Goal: Task Accomplishment & Management: Use online tool/utility

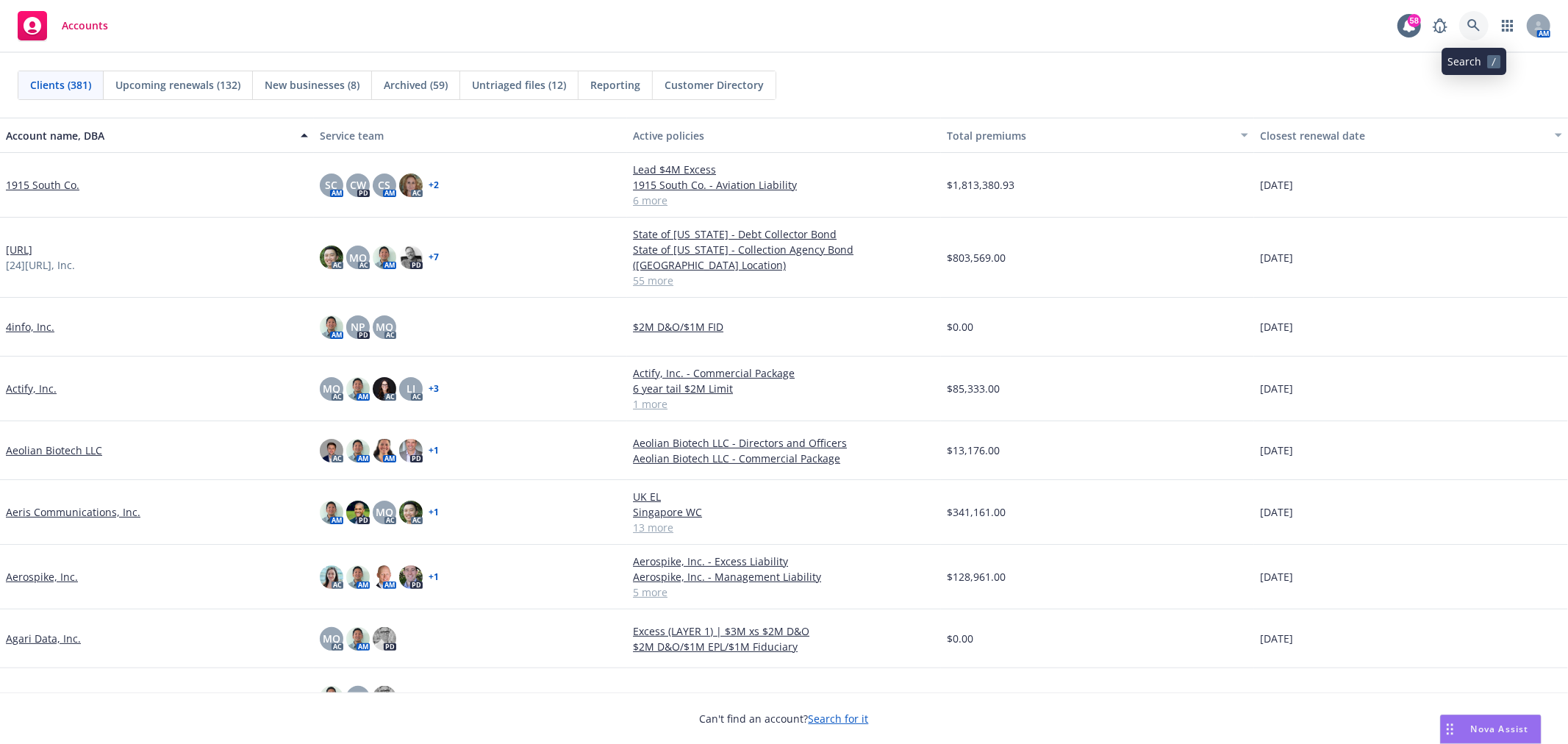
click at [1484, 20] on link at bounding box center [1474, 26] width 30 height 30
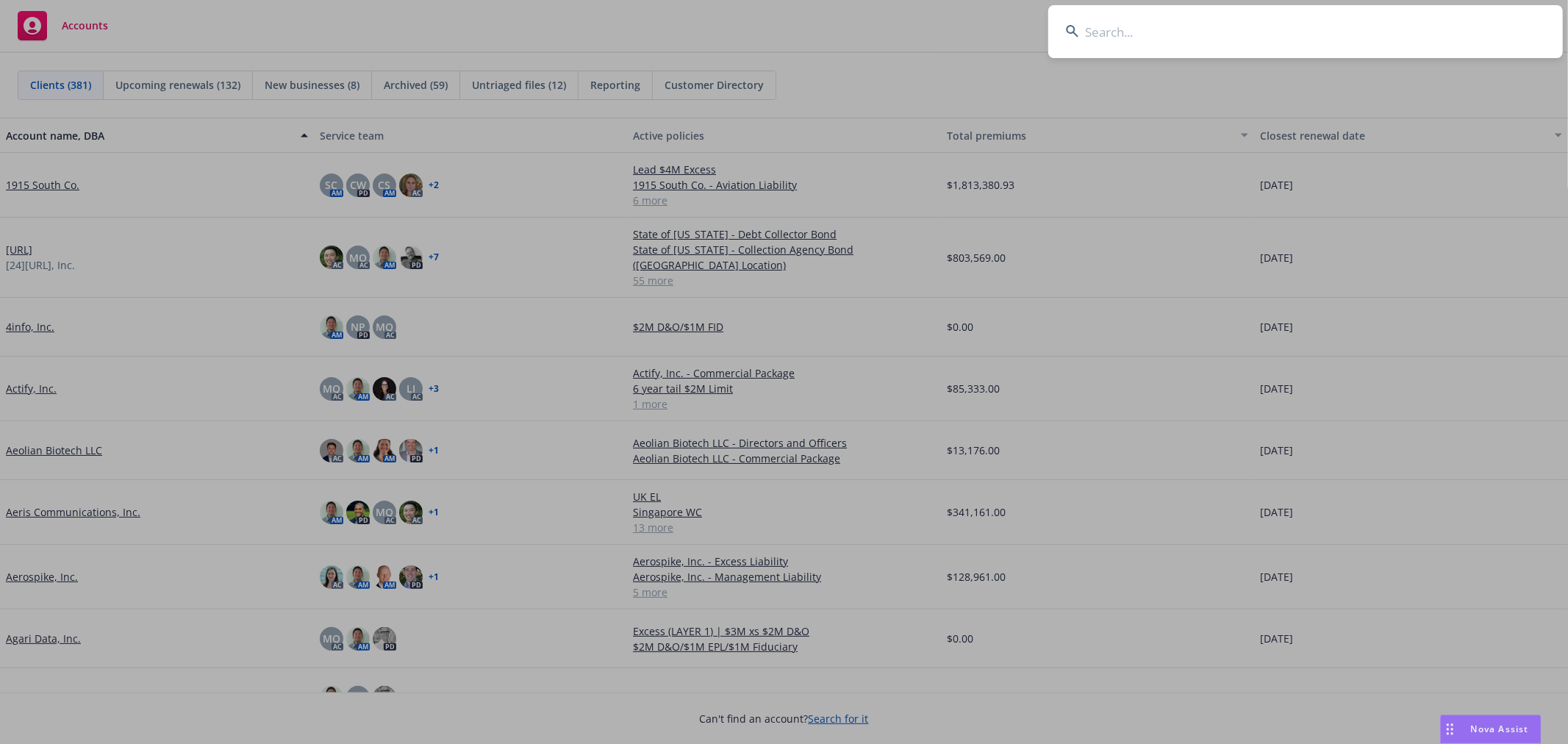
click at [1173, 34] on input at bounding box center [1305, 32] width 515 height 53
type input "xbow"
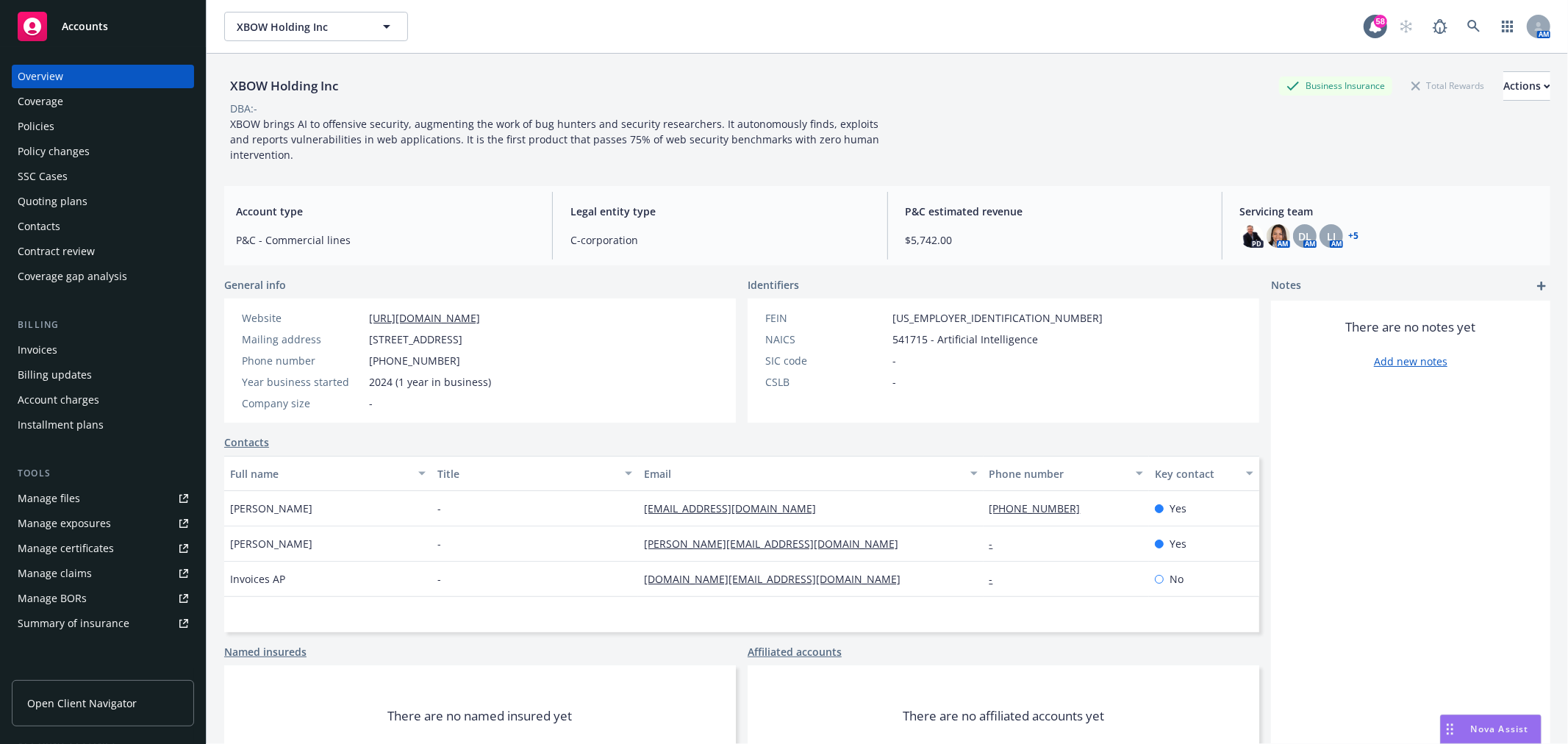
click at [95, 199] on div "Quoting plans" at bounding box center [102, 201] width 171 height 23
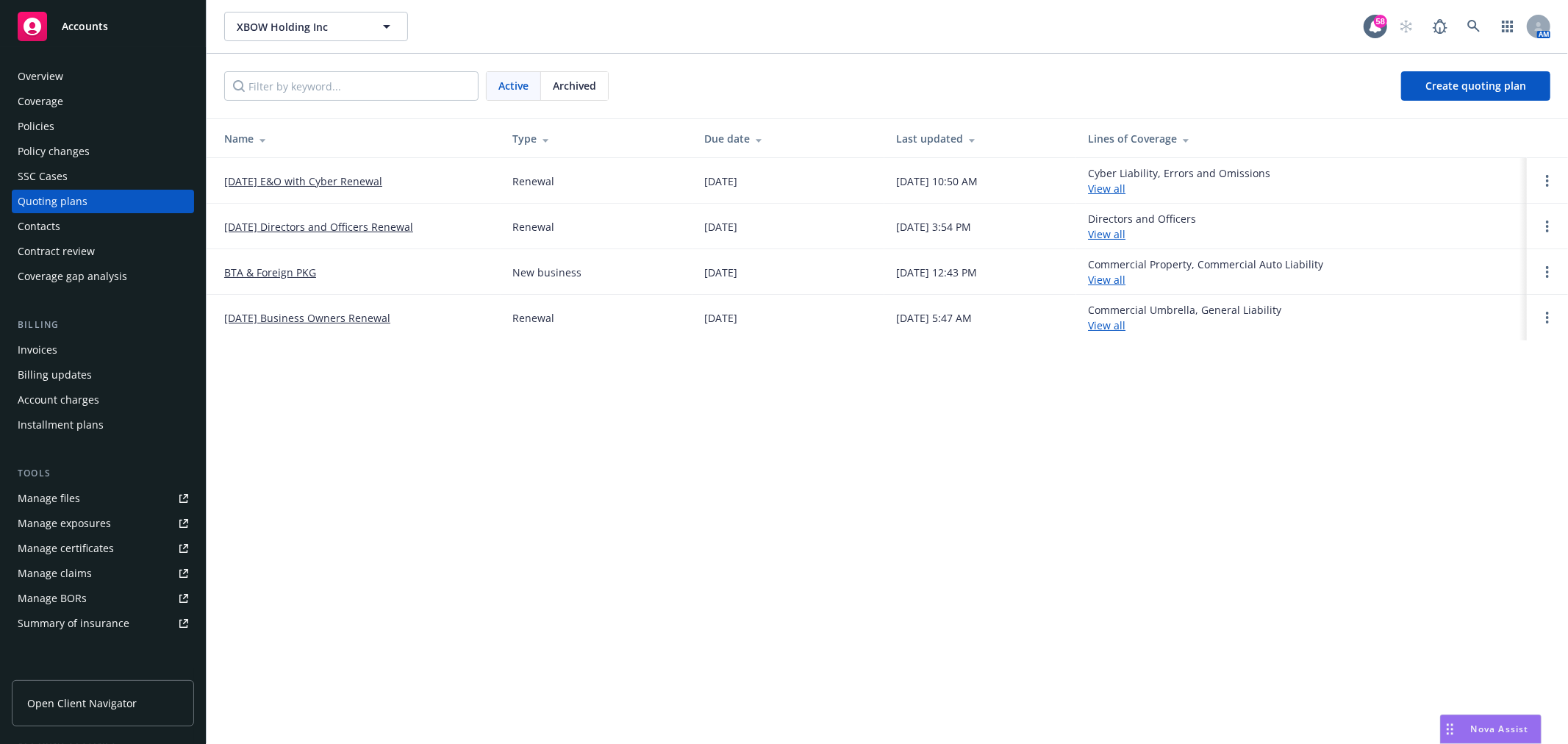
click at [322, 233] on link "[DATE] Directors and Officers Renewal" at bounding box center [318, 227] width 189 height 15
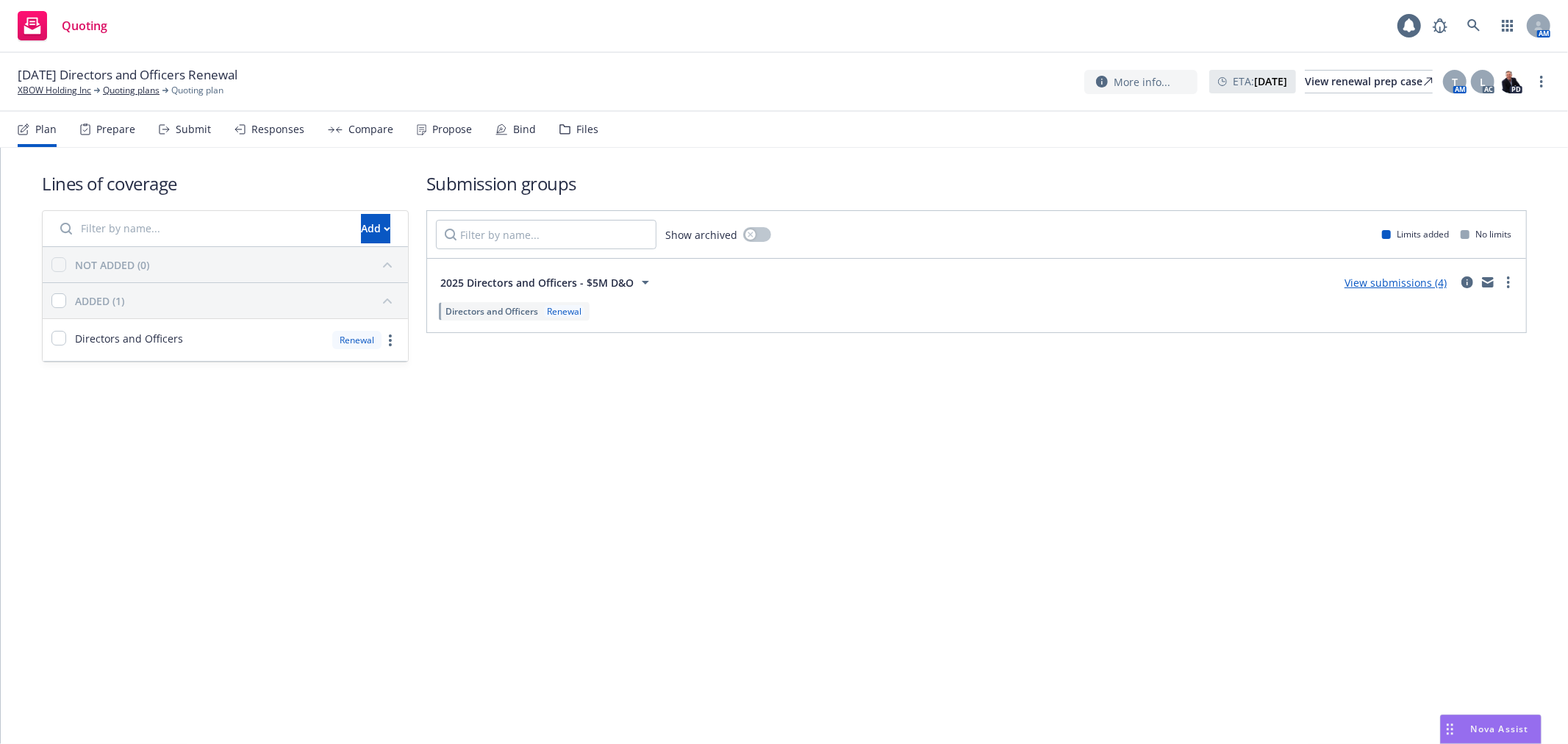
click at [559, 139] on div "Files" at bounding box center [578, 129] width 39 height 36
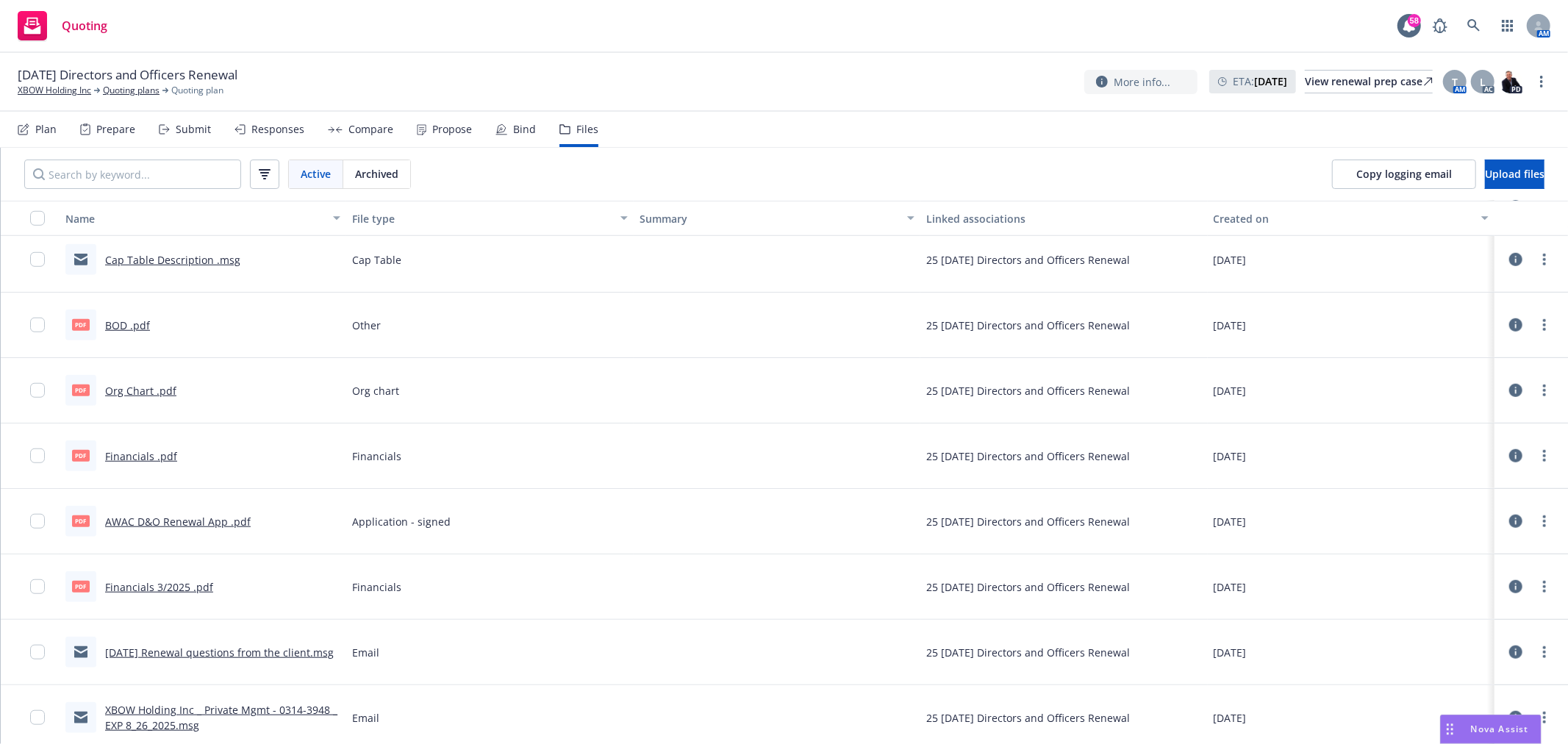
scroll to position [1061, 0]
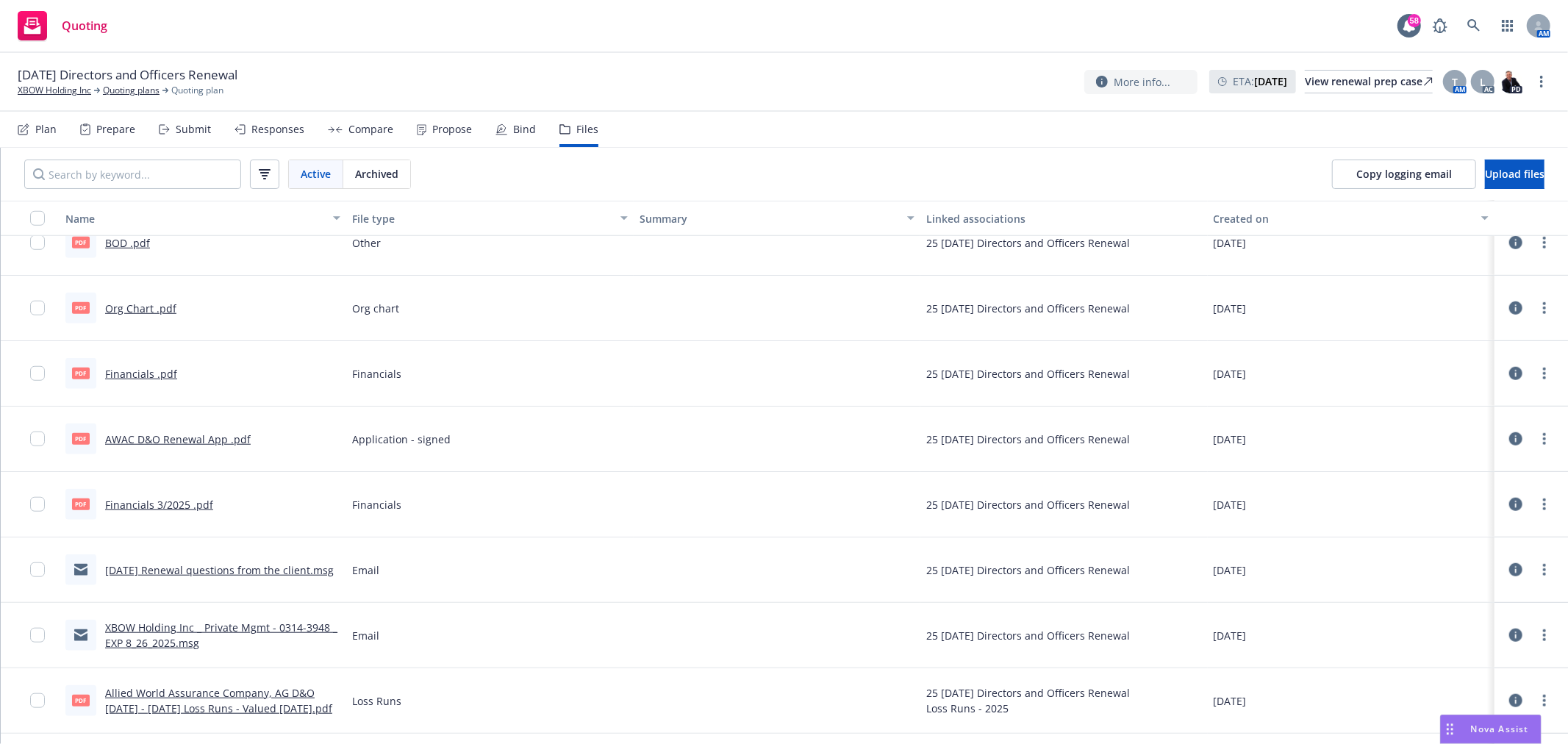
click at [224, 436] on link "AWAC D&O Renewal App .pdf" at bounding box center [178, 439] width 146 height 14
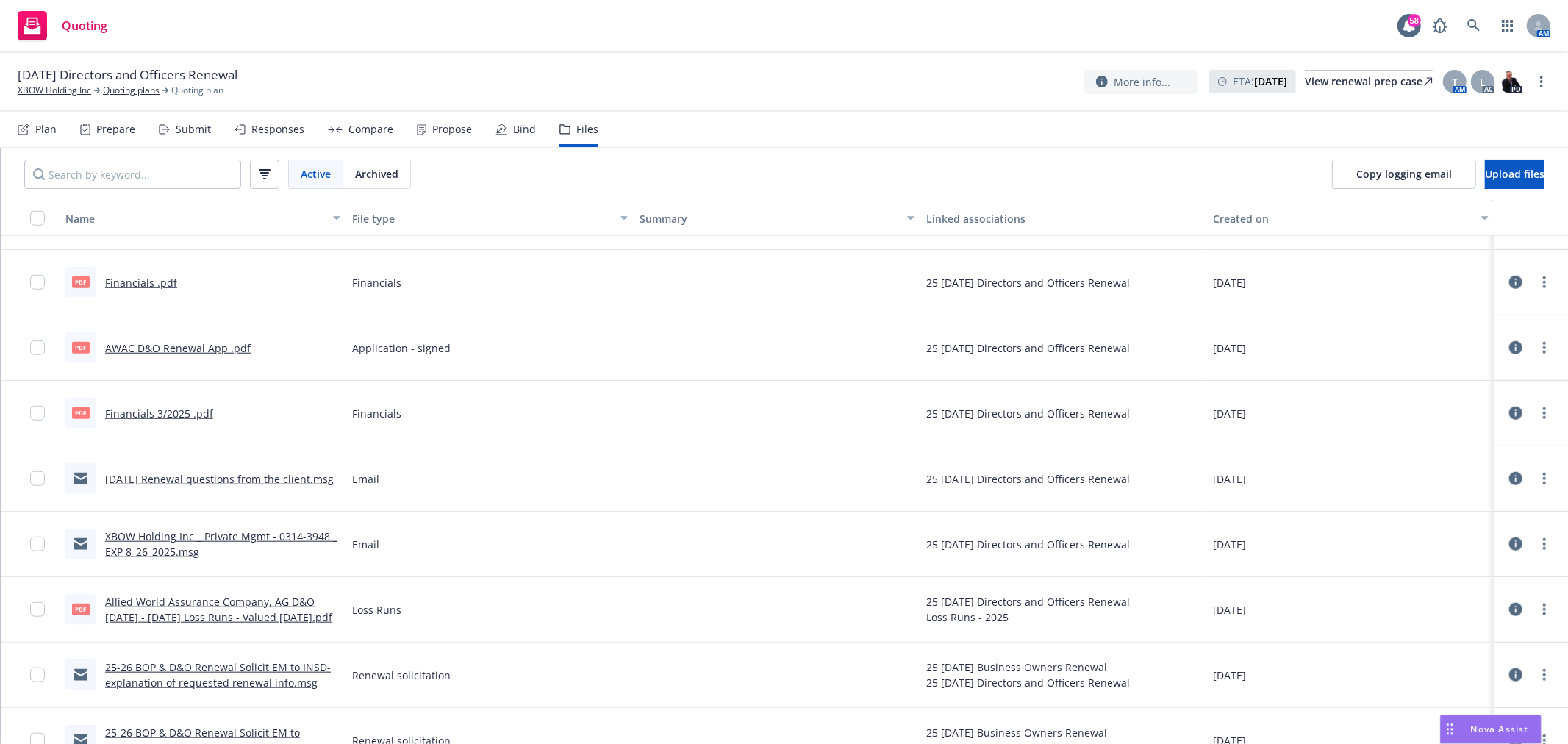
scroll to position [1099, 0]
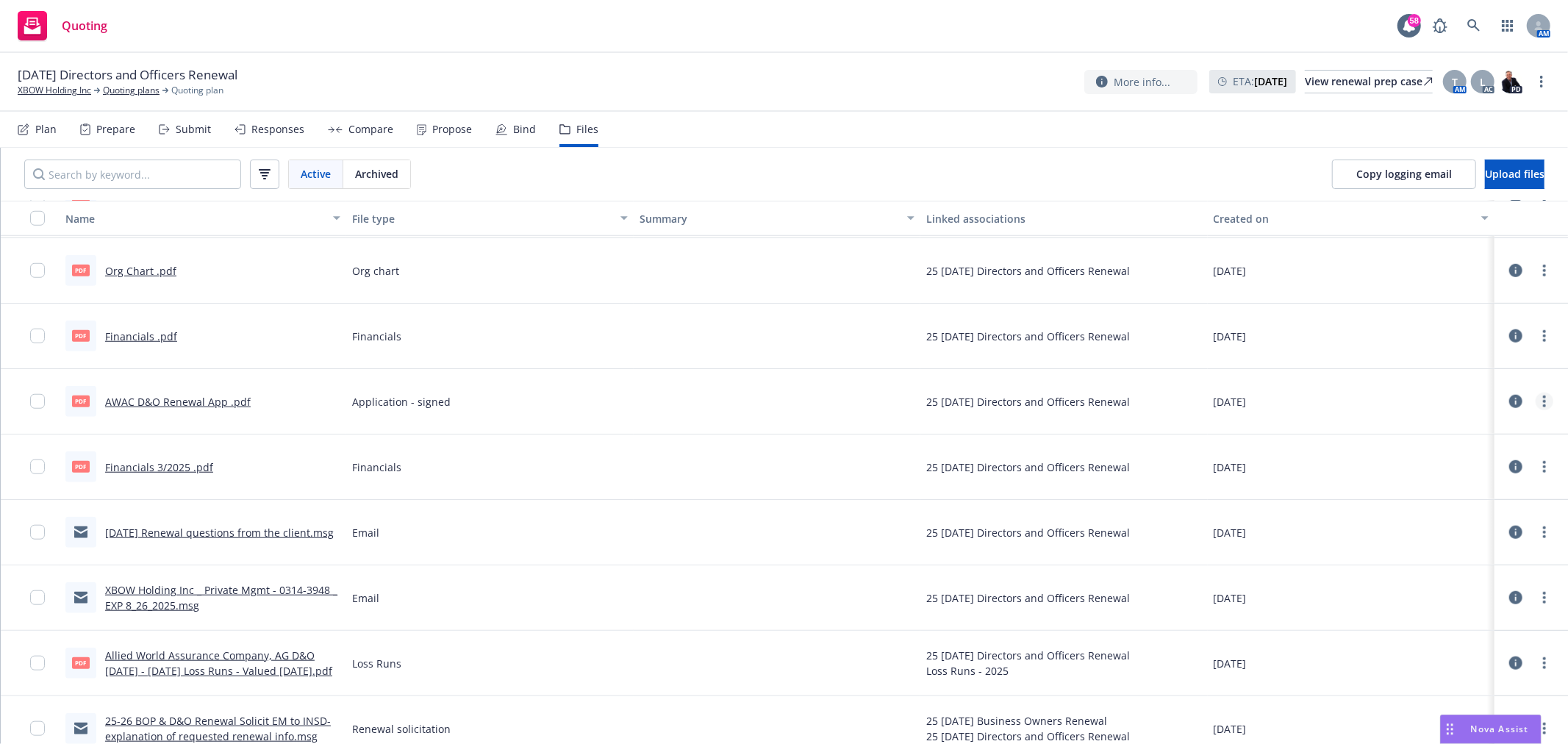
click at [1535, 398] on link "more" at bounding box center [1544, 401] width 17 height 17
click at [1479, 455] on link "Download" at bounding box center [1466, 461] width 146 height 30
click at [55, 86] on link "XBOW Holding Inc" at bounding box center [54, 90] width 74 height 13
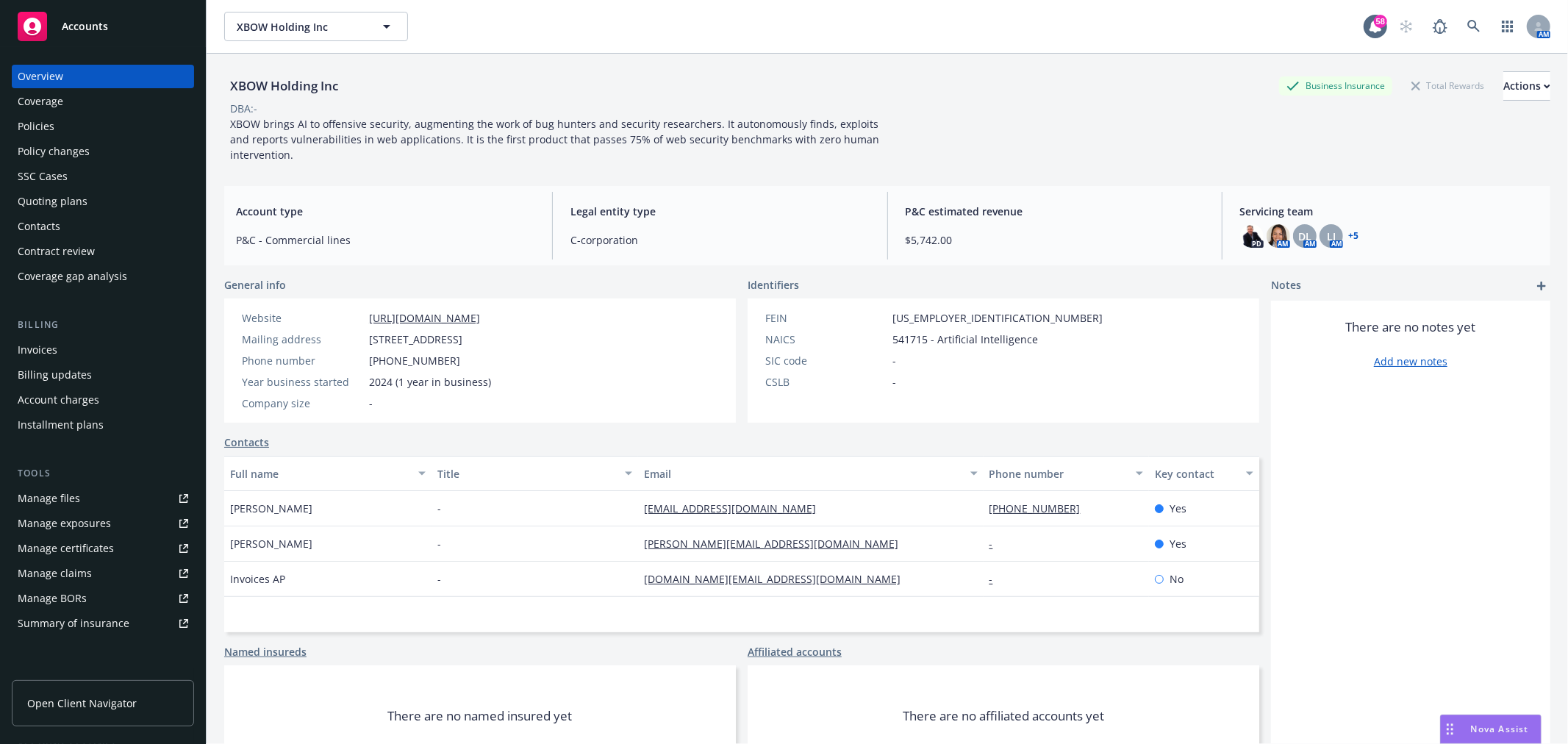
click at [66, 122] on div "Policies" at bounding box center [102, 126] width 171 height 23
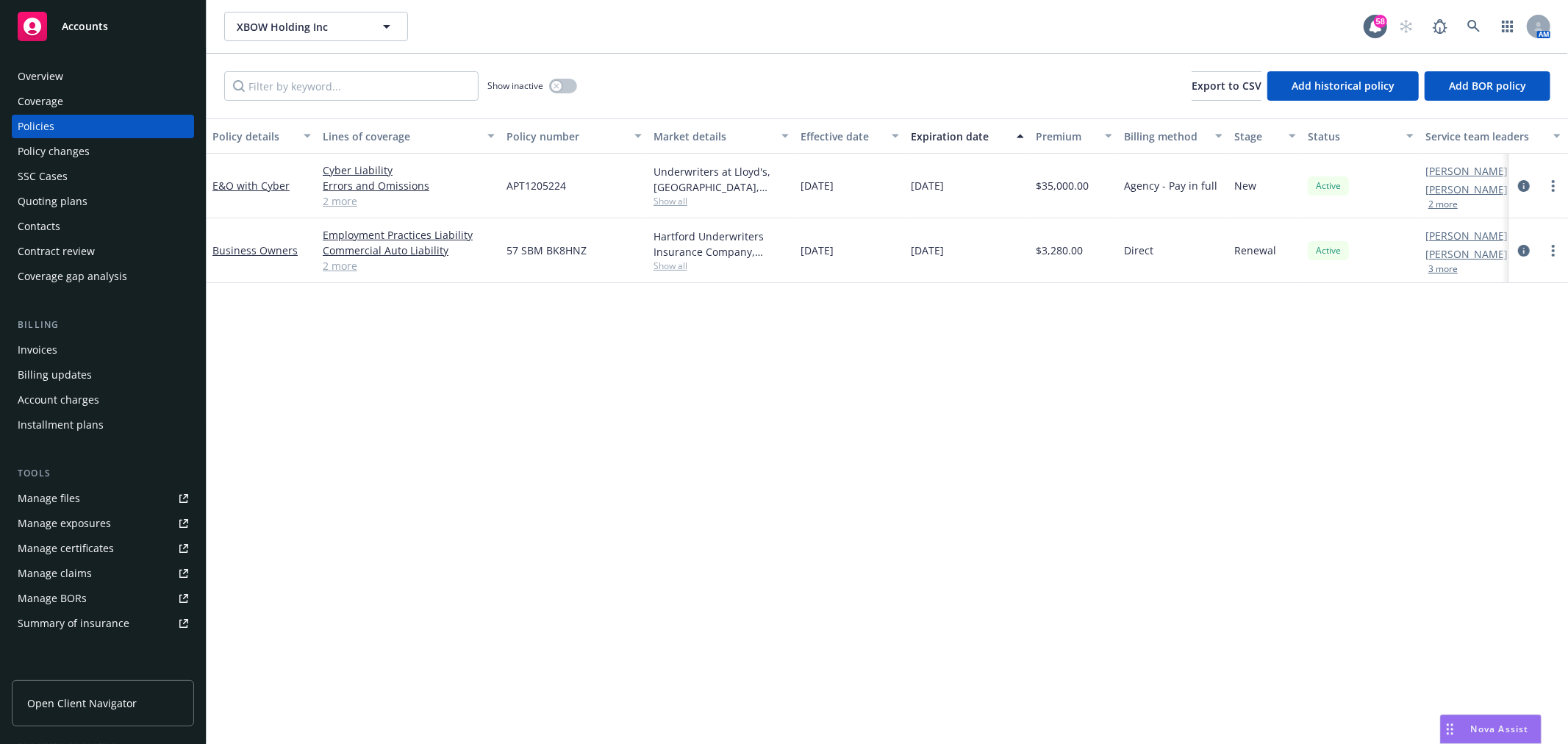
click at [48, 127] on div "Policies" at bounding box center [36, 126] width 37 height 23
click at [571, 86] on button "button" at bounding box center [563, 86] width 28 height 14
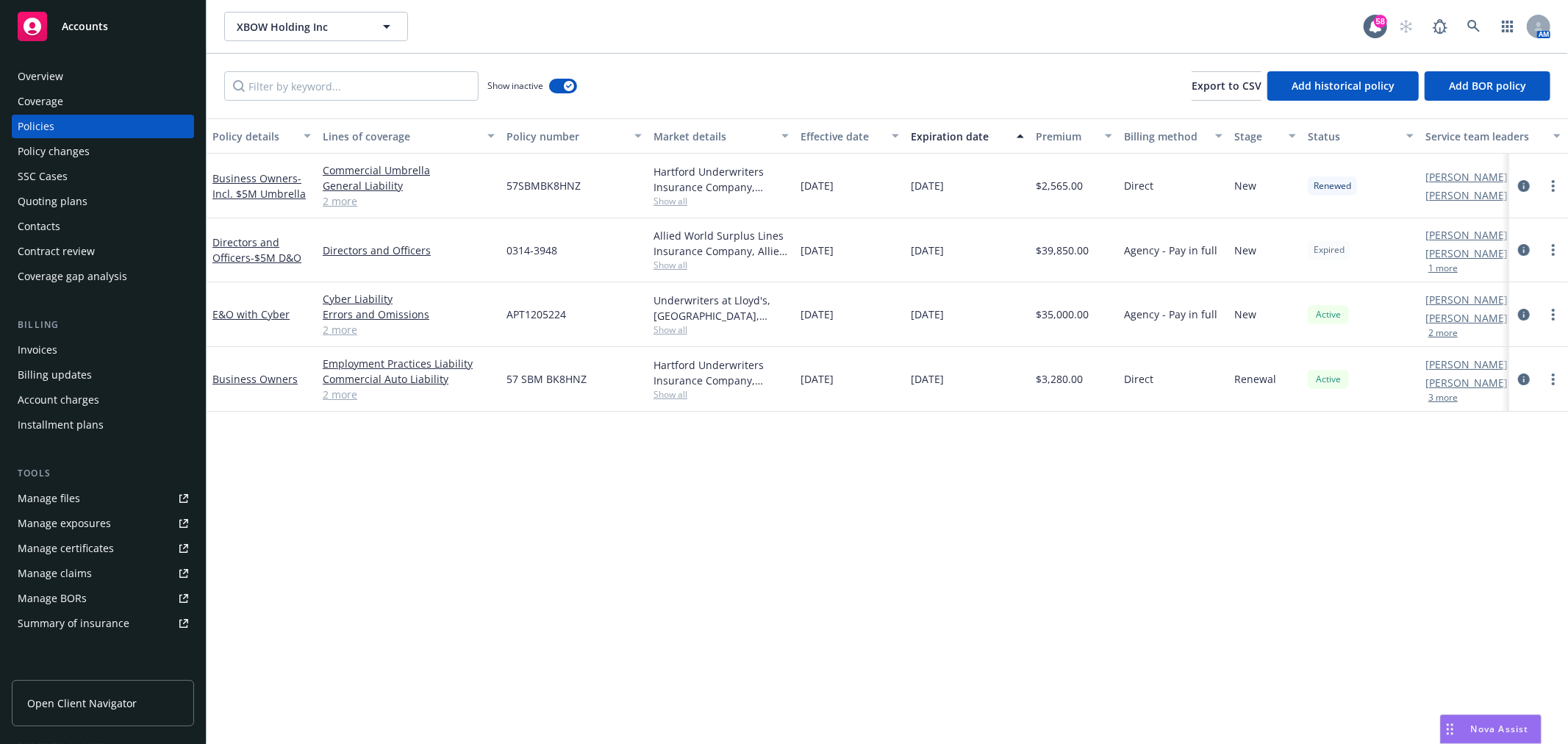
click at [228, 233] on div "Directors and Officers - $5M D&O" at bounding box center [262, 250] width 111 height 64
click at [236, 237] on link "Directors and Officers - $5M D&O" at bounding box center [256, 249] width 89 height 30
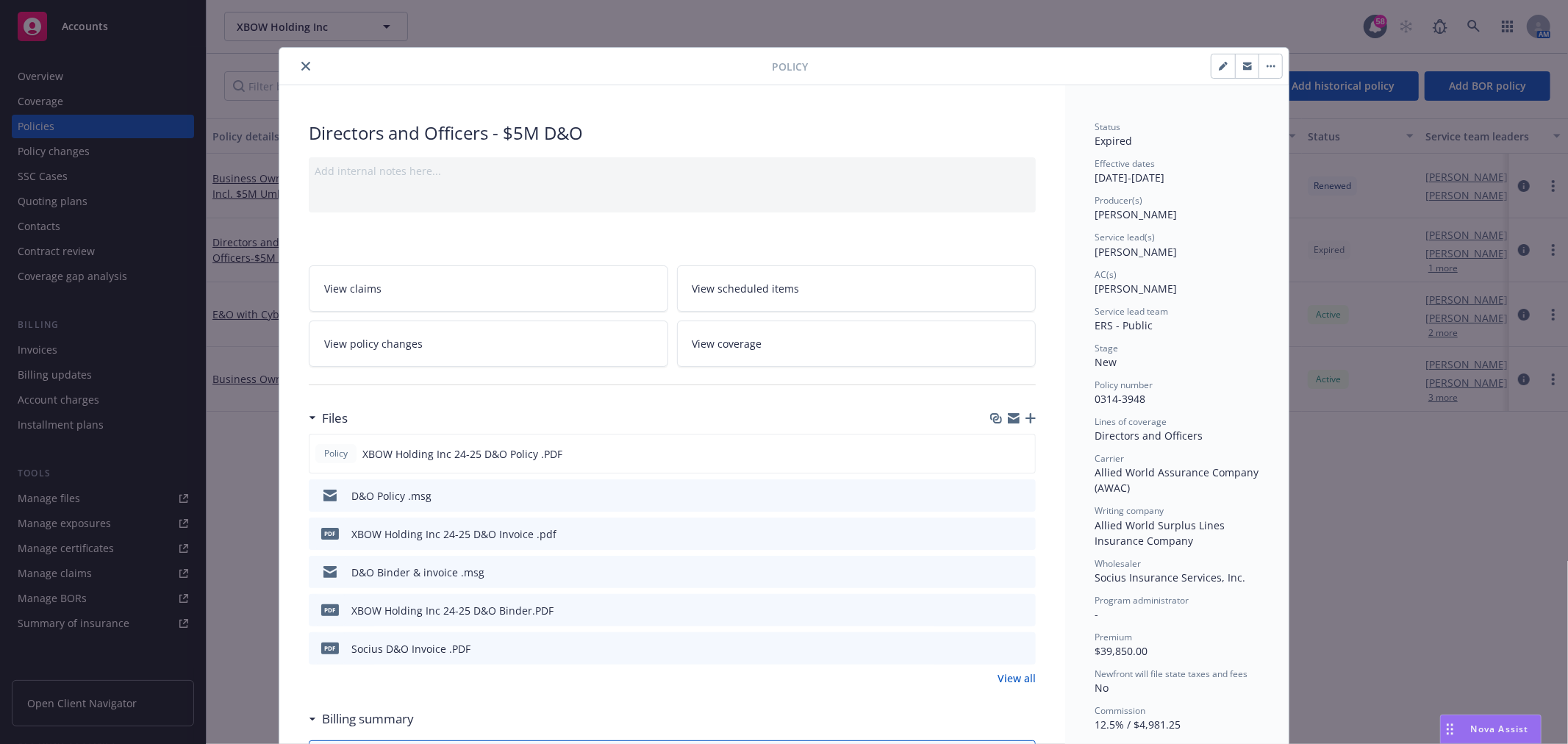
click at [1016, 495] on icon "preview file" at bounding box center [1022, 495] width 13 height 11
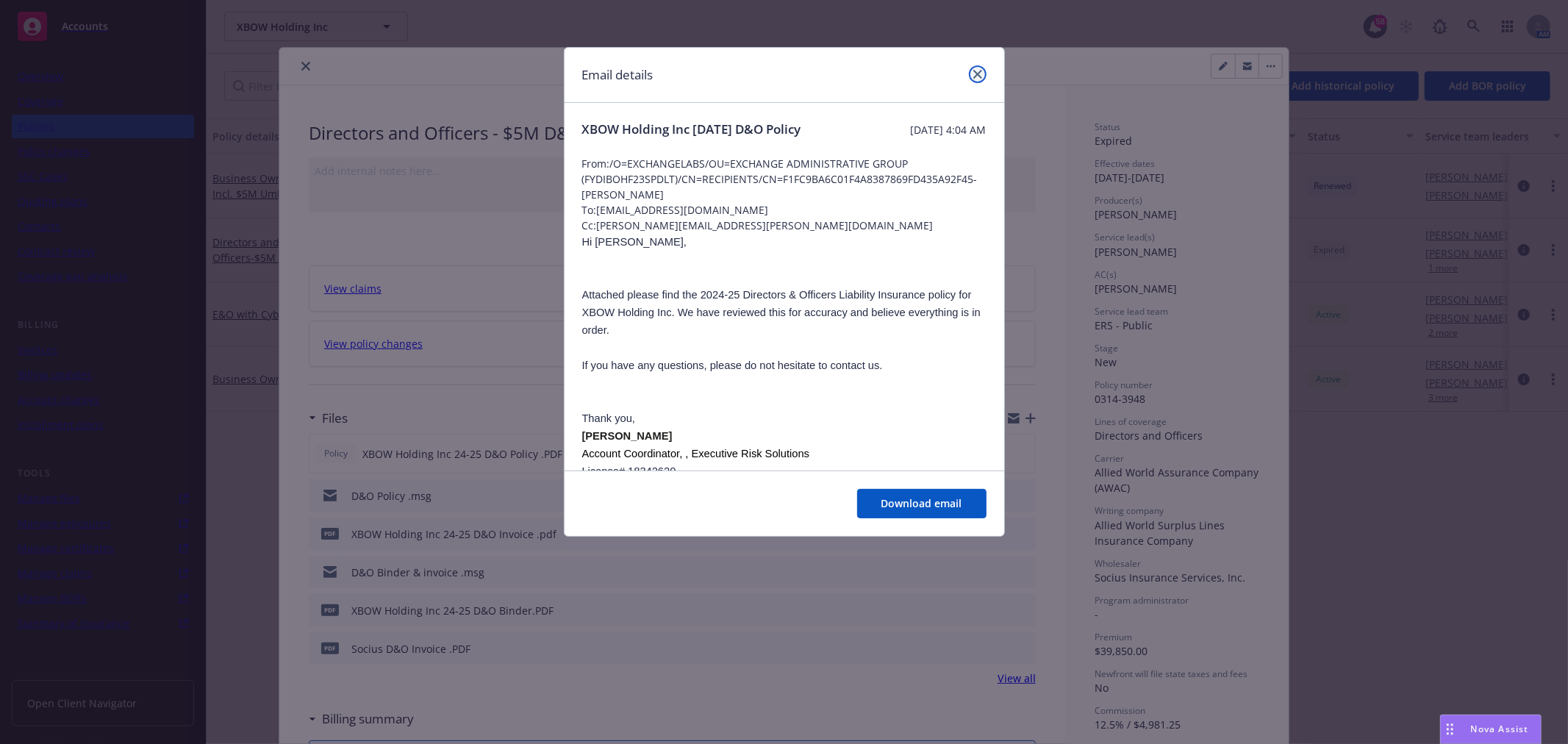
click at [976, 71] on icon "close" at bounding box center [978, 74] width 9 height 9
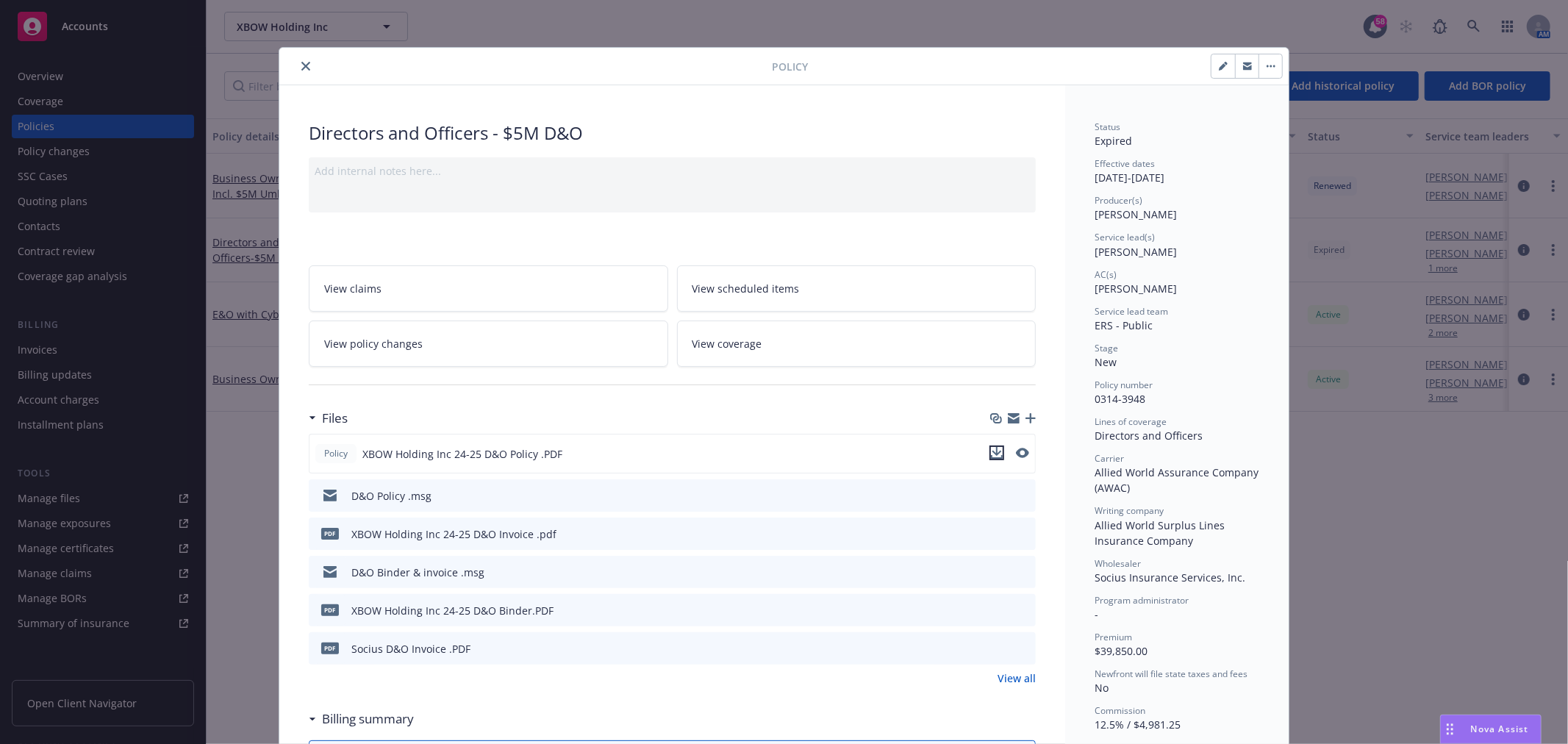
click at [993, 453] on icon "download file" at bounding box center [997, 452] width 10 height 9
click at [308, 63] on div at bounding box center [528, 66] width 487 height 17
click at [302, 63] on icon "close" at bounding box center [306, 66] width 9 height 9
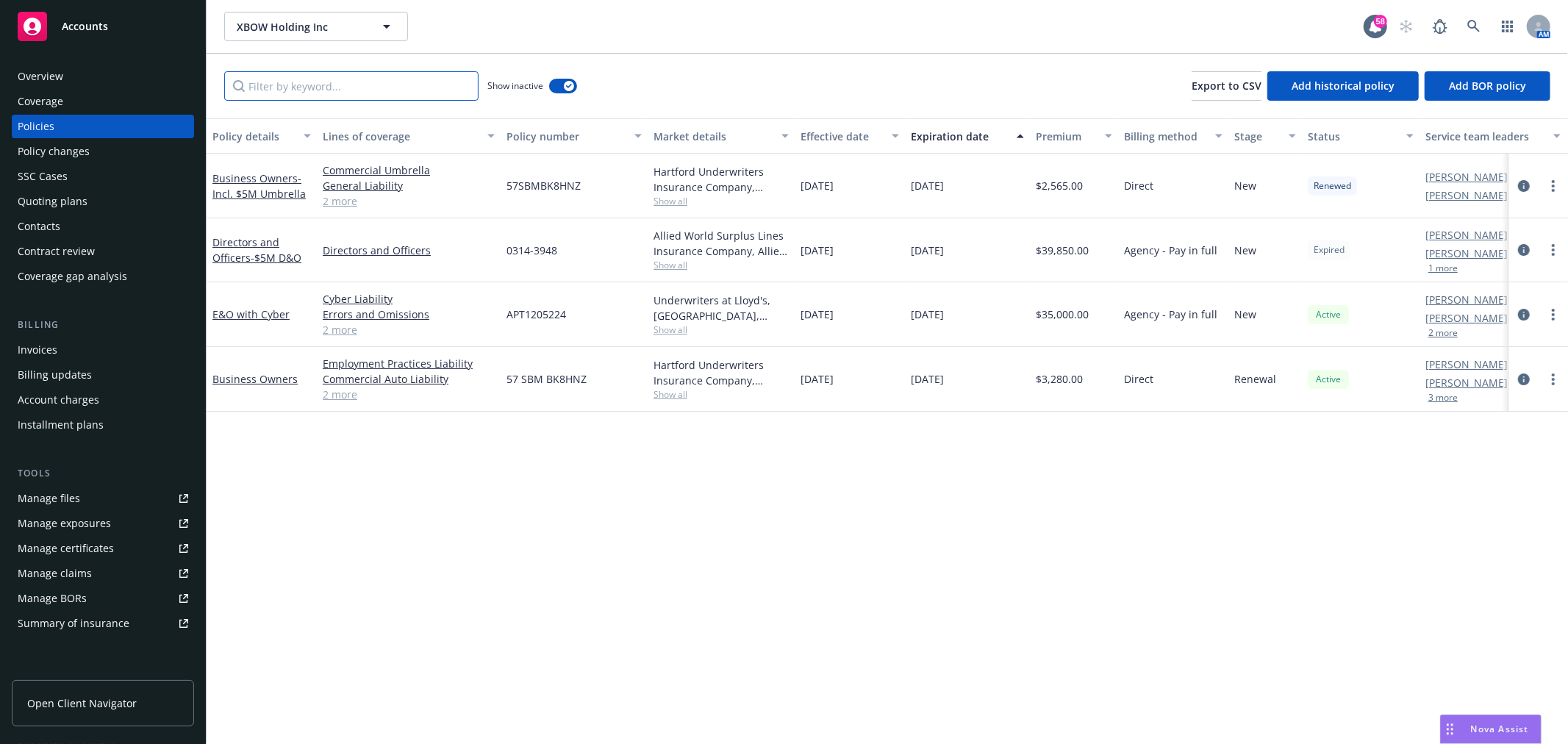
click at [325, 89] on input "Filter by keyword..." at bounding box center [352, 86] width 255 height 30
click at [1476, 20] on icon at bounding box center [1473, 26] width 13 height 13
click at [1471, 22] on icon at bounding box center [1473, 26] width 13 height 13
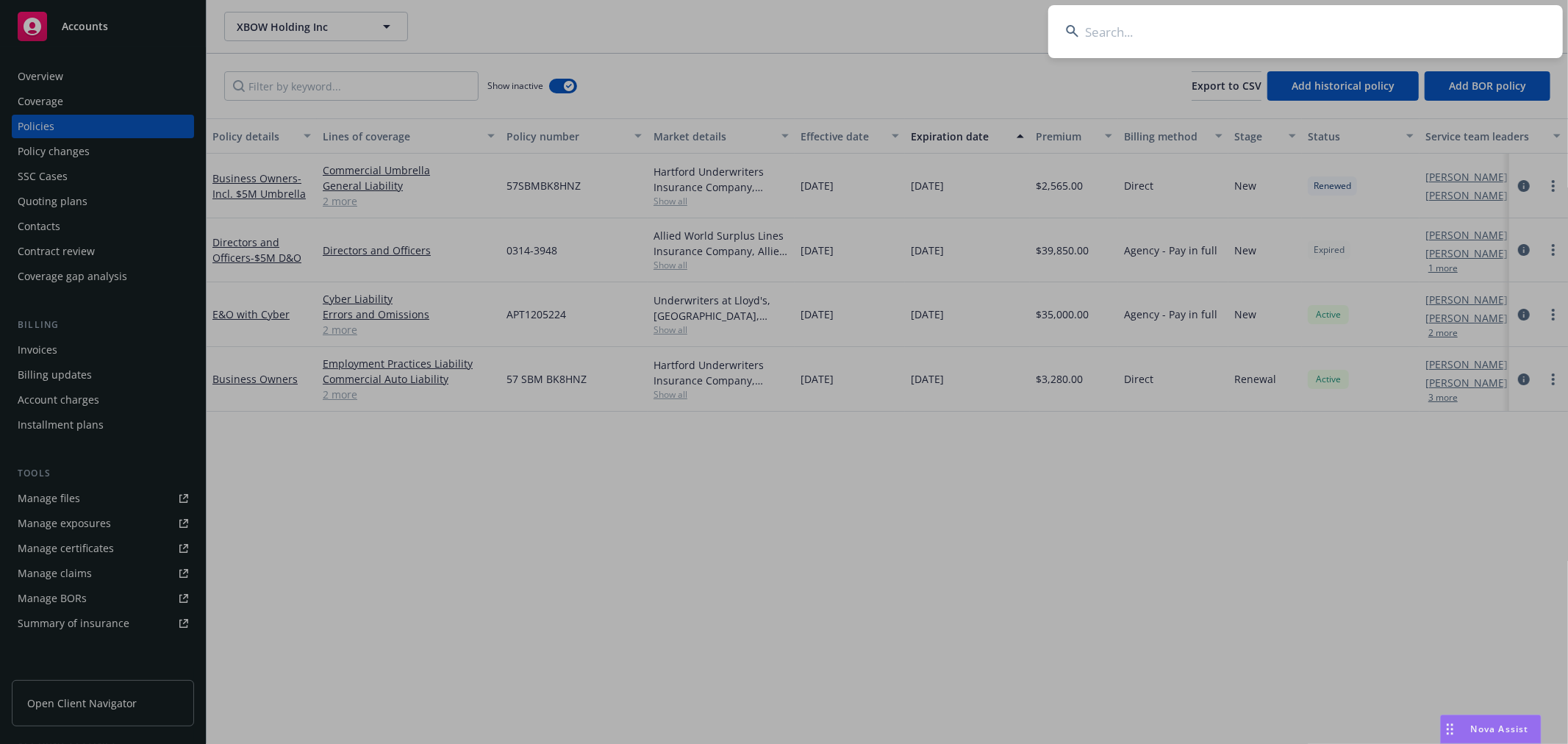
click at [1417, 38] on input at bounding box center [1305, 32] width 515 height 53
type input "orange comet"
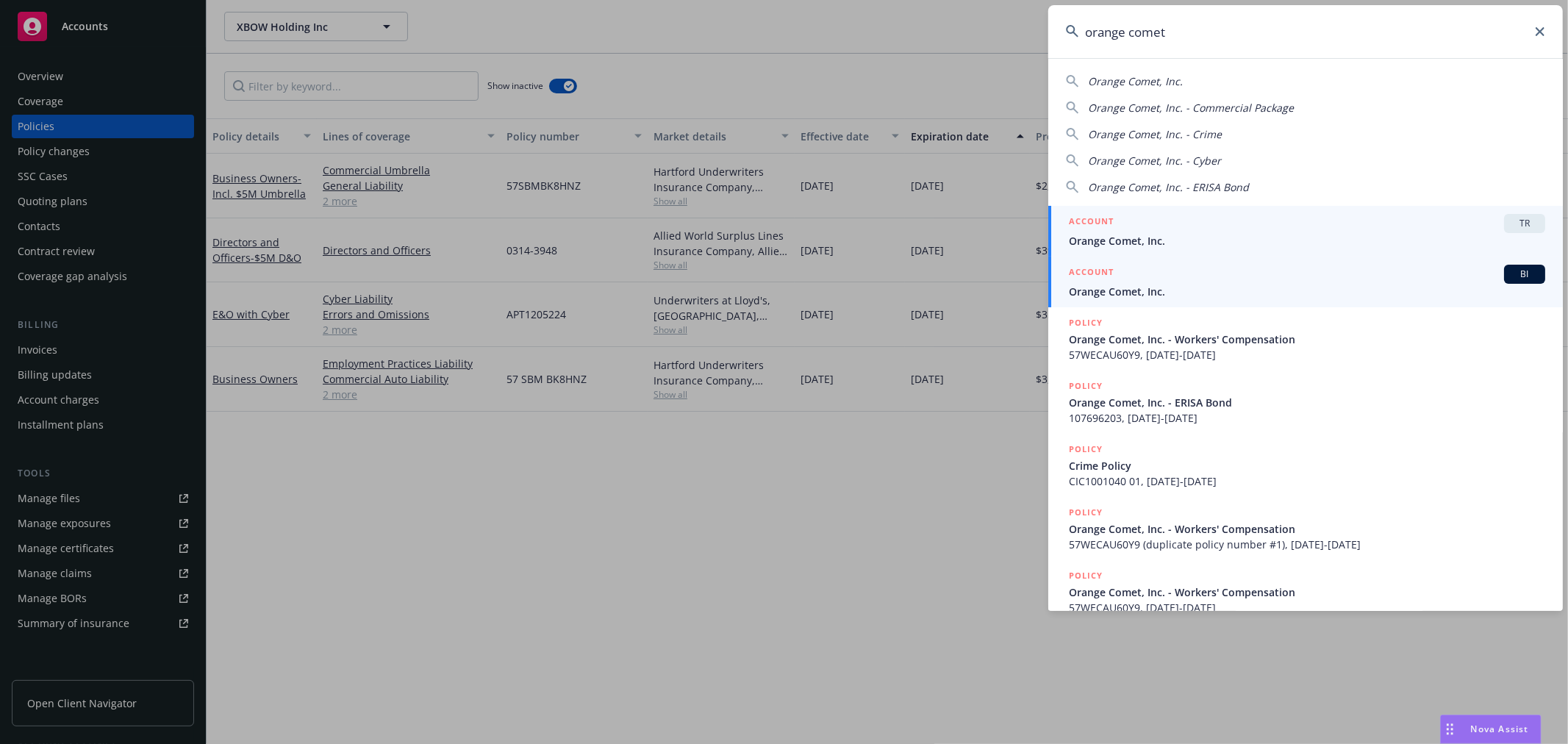
click at [1389, 272] on div "ACCOUNT BI" at bounding box center [1307, 274] width 477 height 19
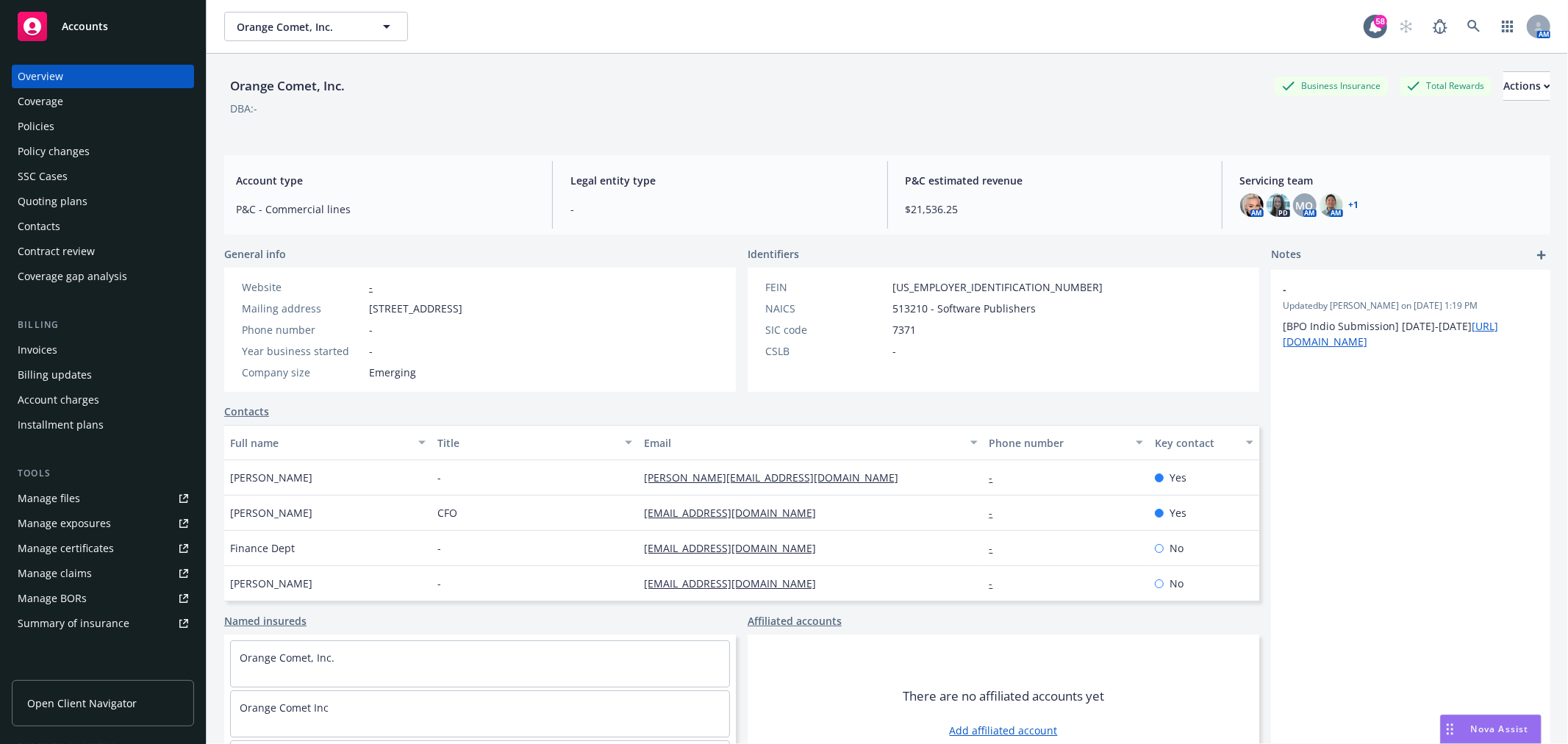
click at [62, 210] on div "Quoting plans" at bounding box center [52, 201] width 70 height 23
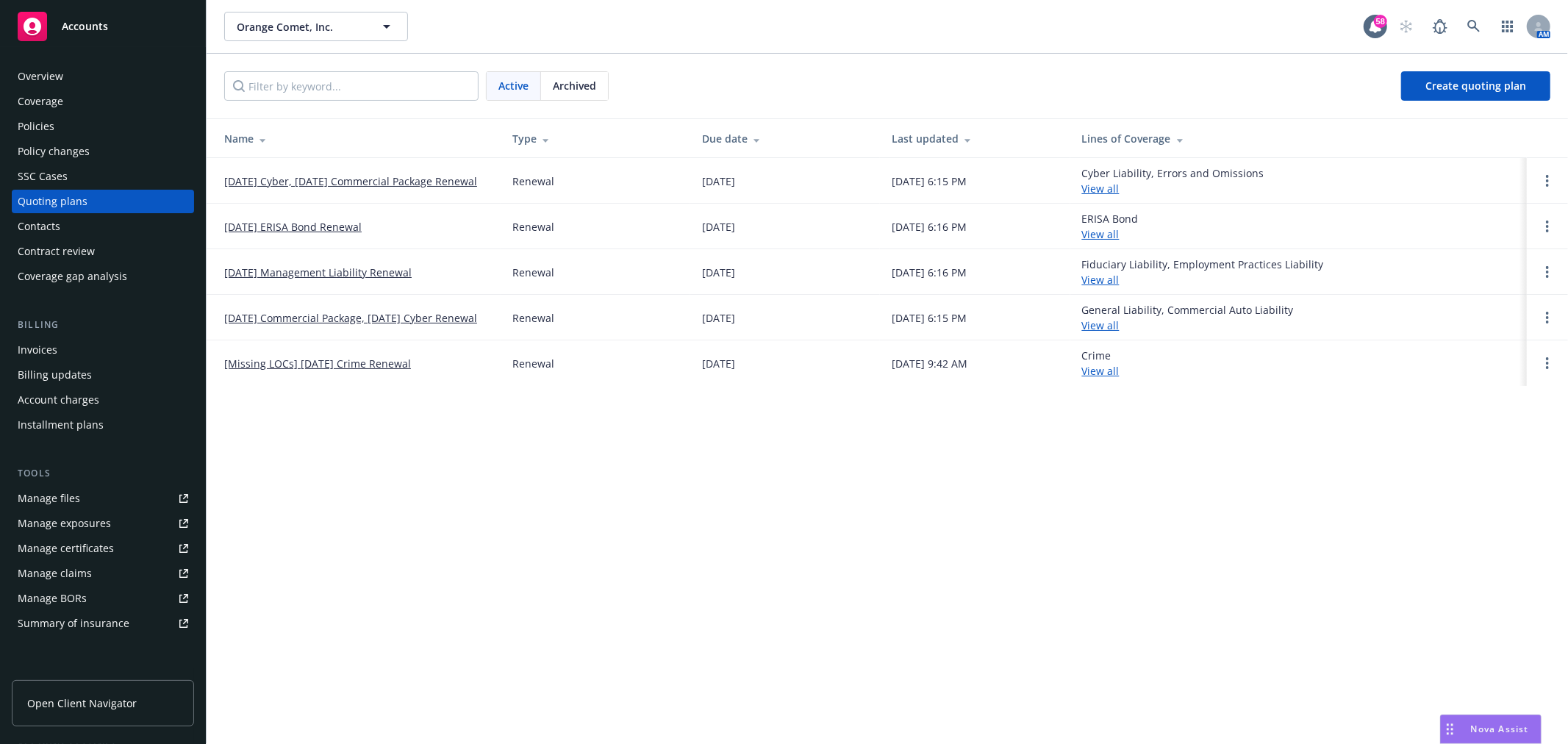
click at [395, 272] on link "[DATE] Management Liability Renewal" at bounding box center [318, 272] width 187 height 15
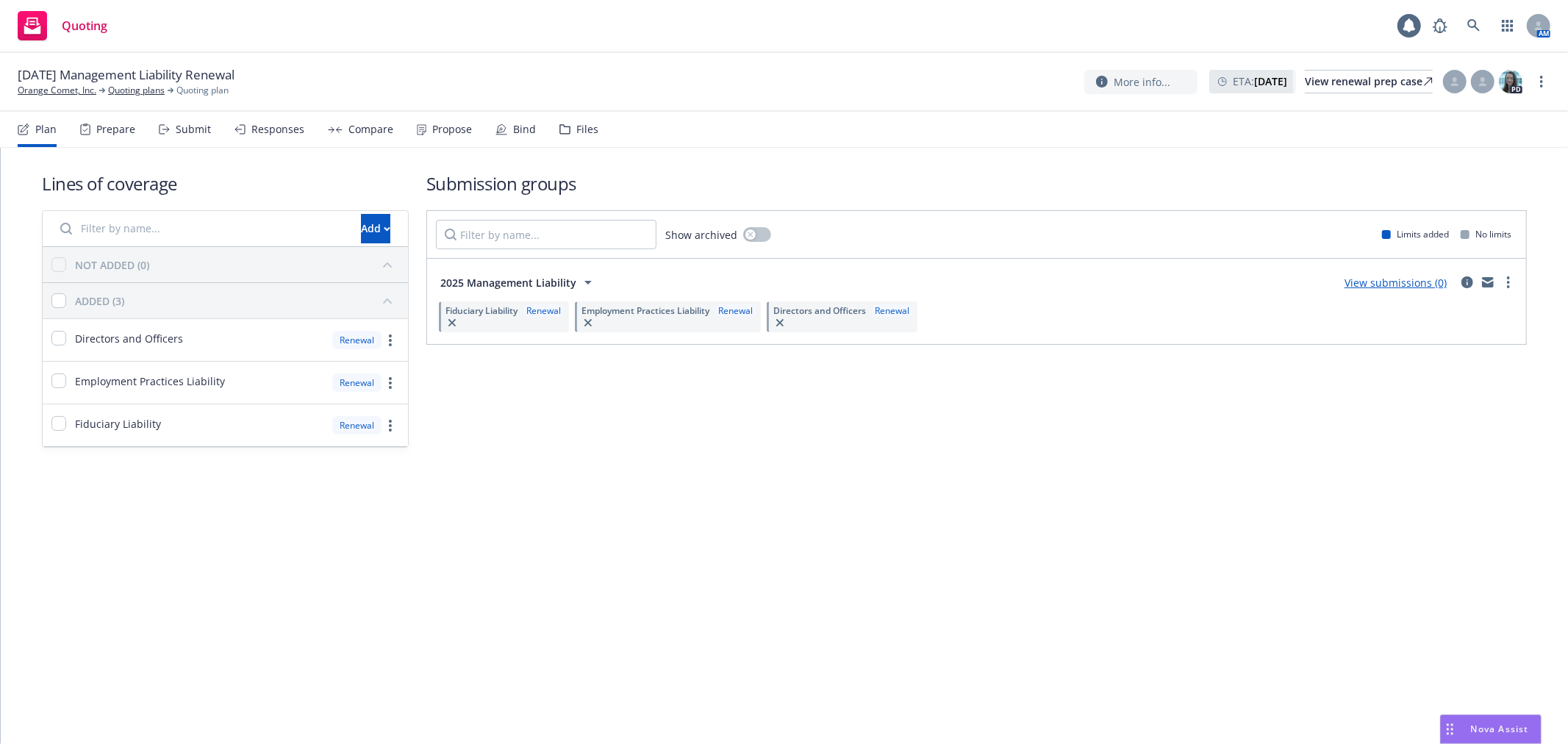
click at [577, 130] on div "Files" at bounding box center [587, 130] width 22 height 12
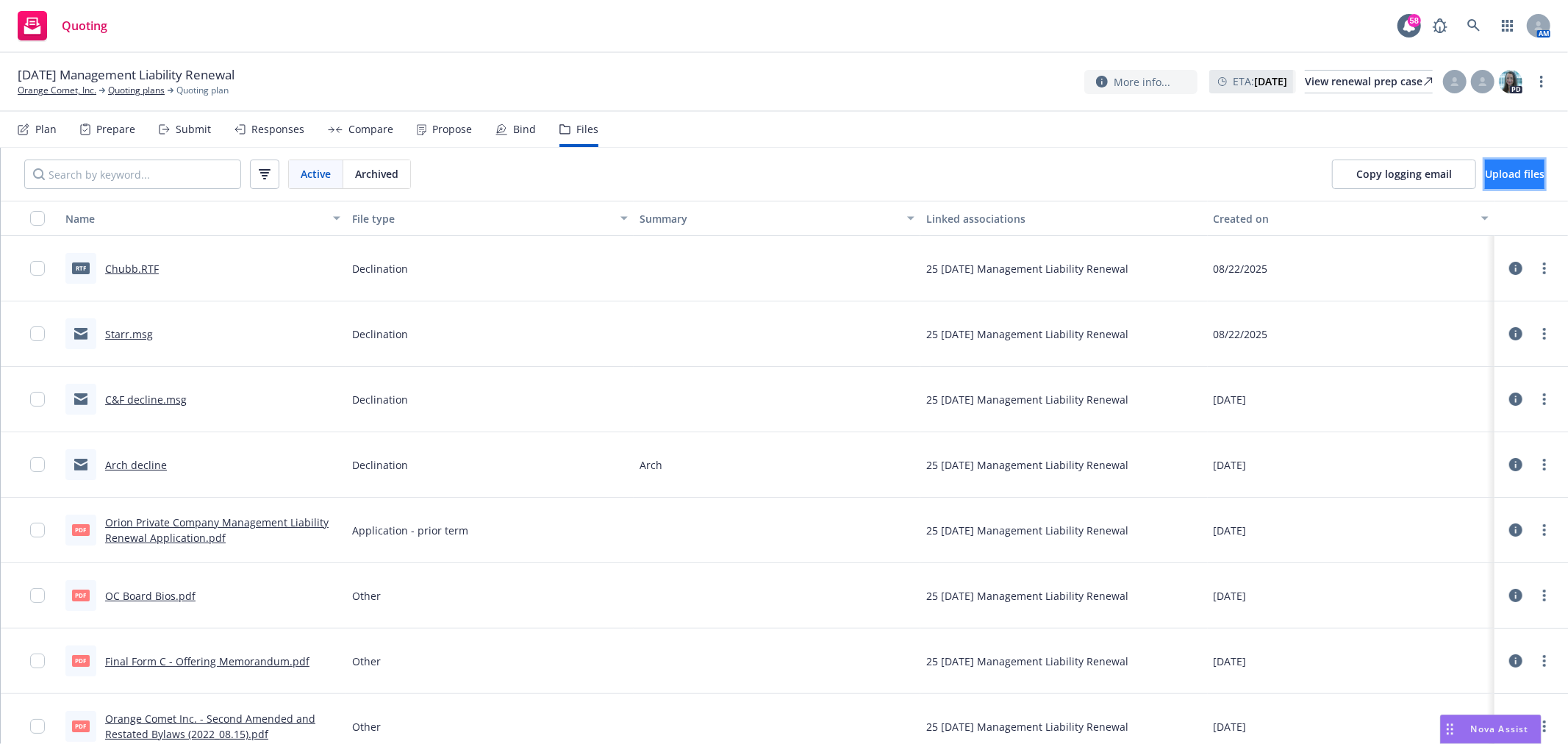
click at [1507, 177] on span "Upload files" at bounding box center [1515, 173] width 60 height 14
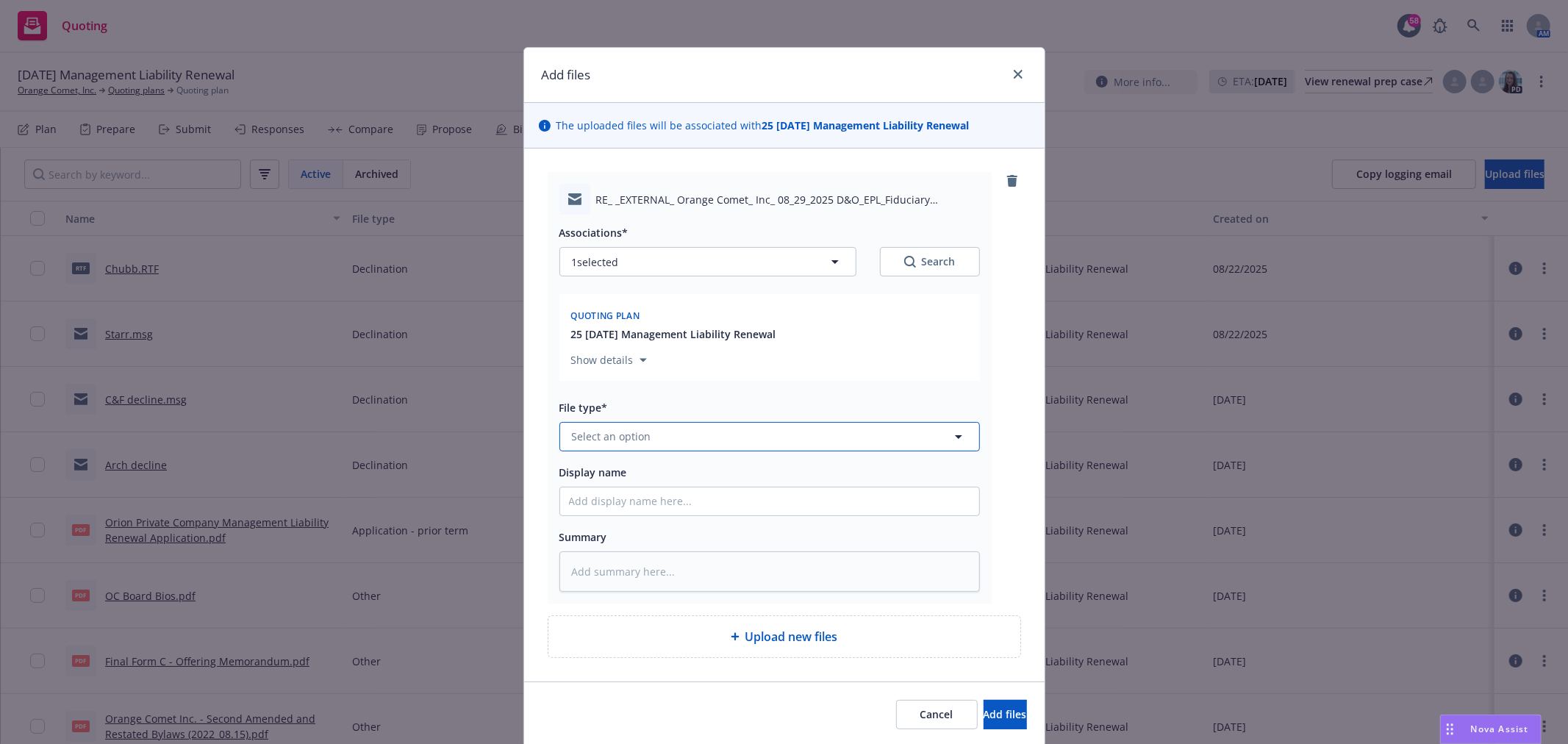
click at [662, 431] on button "Select an option" at bounding box center [769, 436] width 421 height 30
type input "De\"
type textarea "x"
type input "Decli"
click at [643, 405] on div "Declination" at bounding box center [770, 395] width 402 height 21
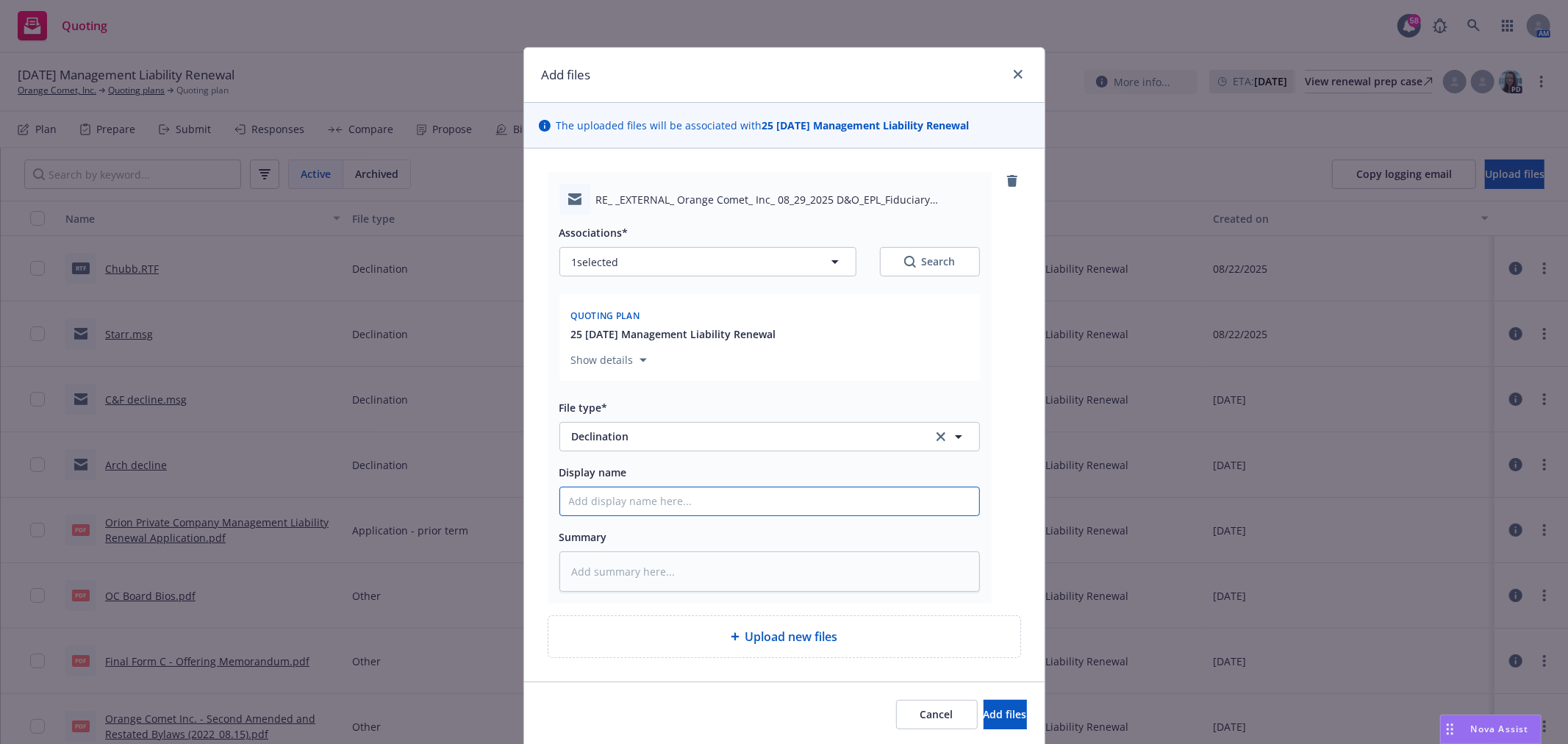
click at [629, 505] on input "Display name" at bounding box center [769, 501] width 419 height 28
type textarea "x"
type input "B"
type textarea "x"
type input "BS"
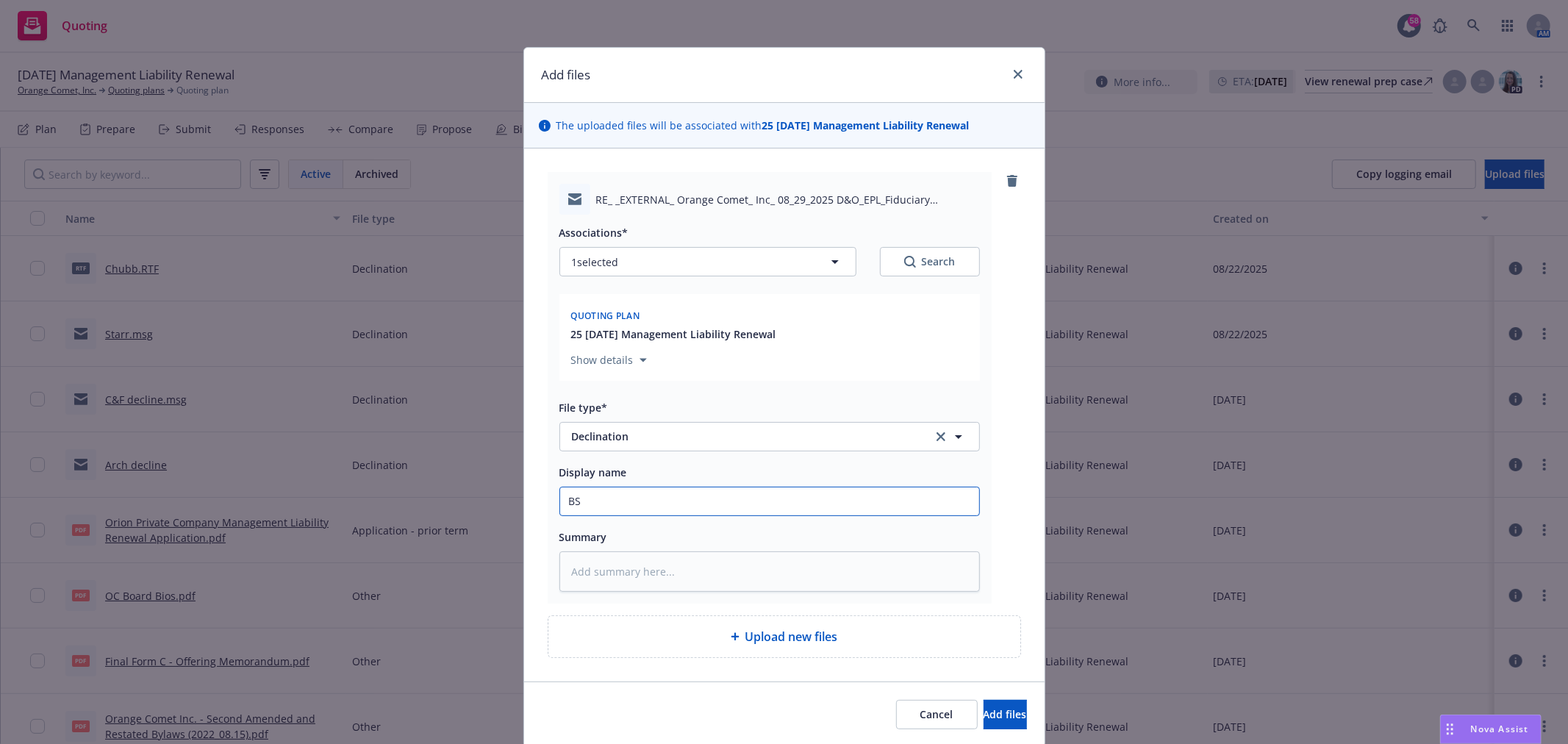
type textarea "x"
type input "BSH"
type textarea "x"
type input "BSHI"
click at [984, 700] on button "Add files" at bounding box center [1005, 714] width 43 height 30
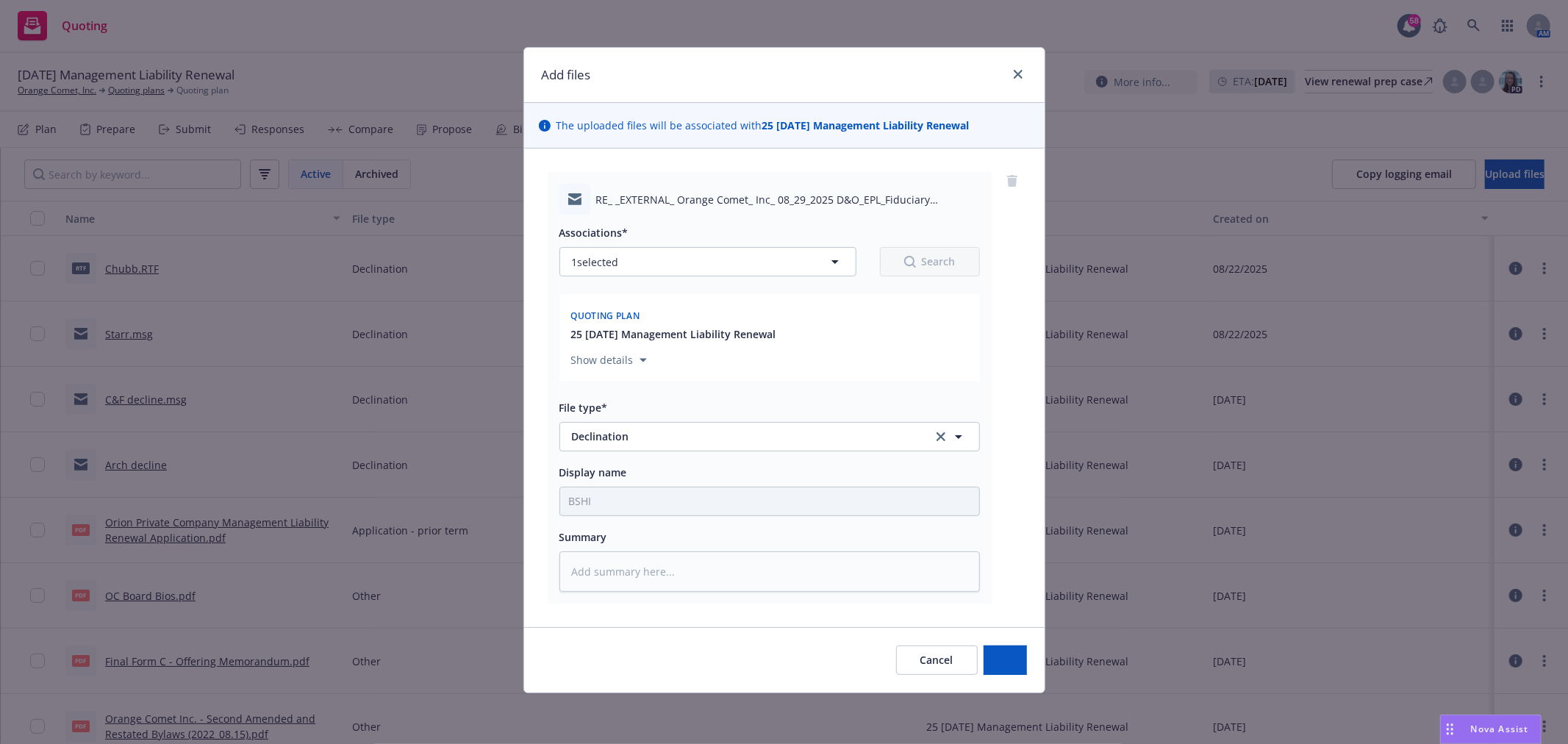
type textarea "x"
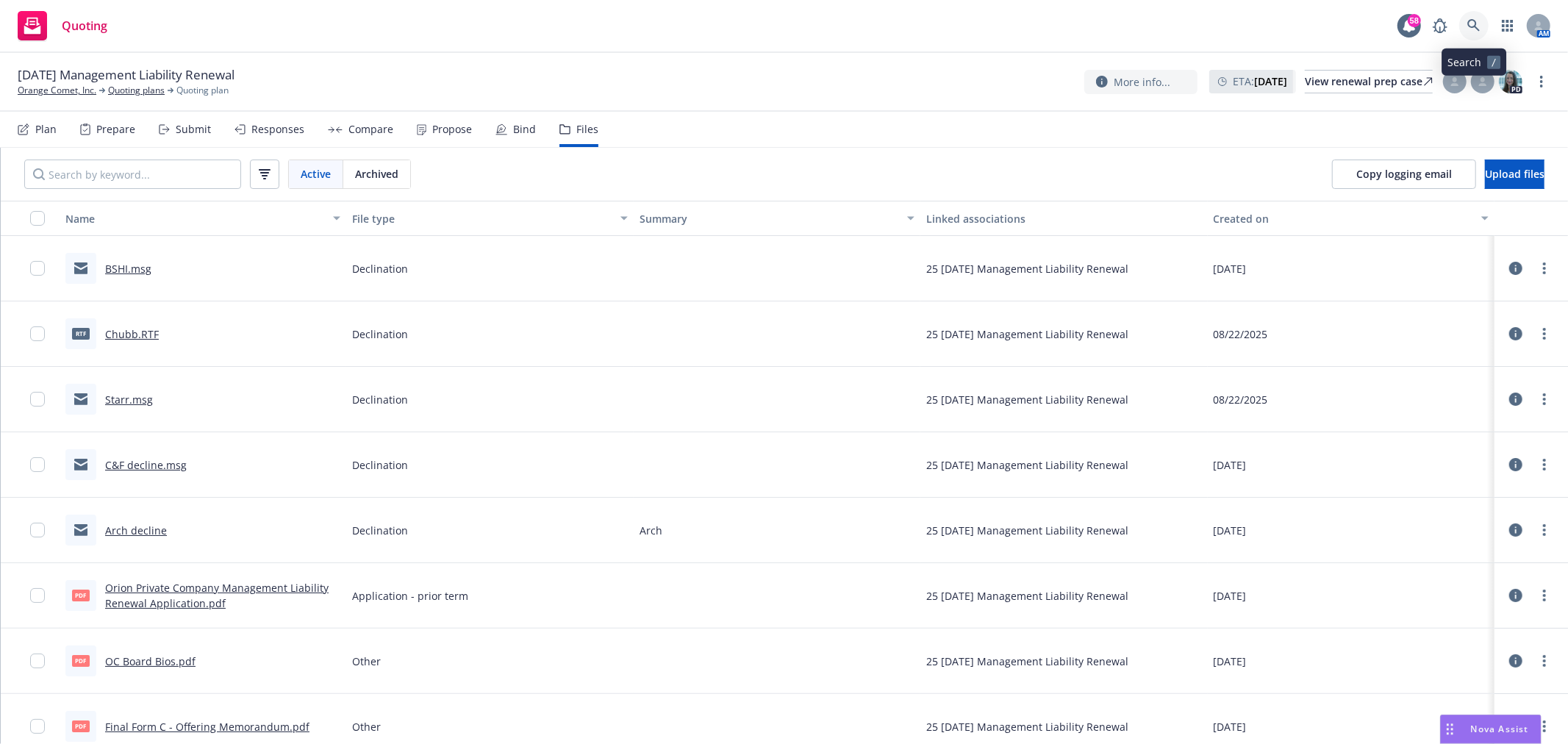
click at [1468, 28] on icon at bounding box center [1473, 25] width 13 height 13
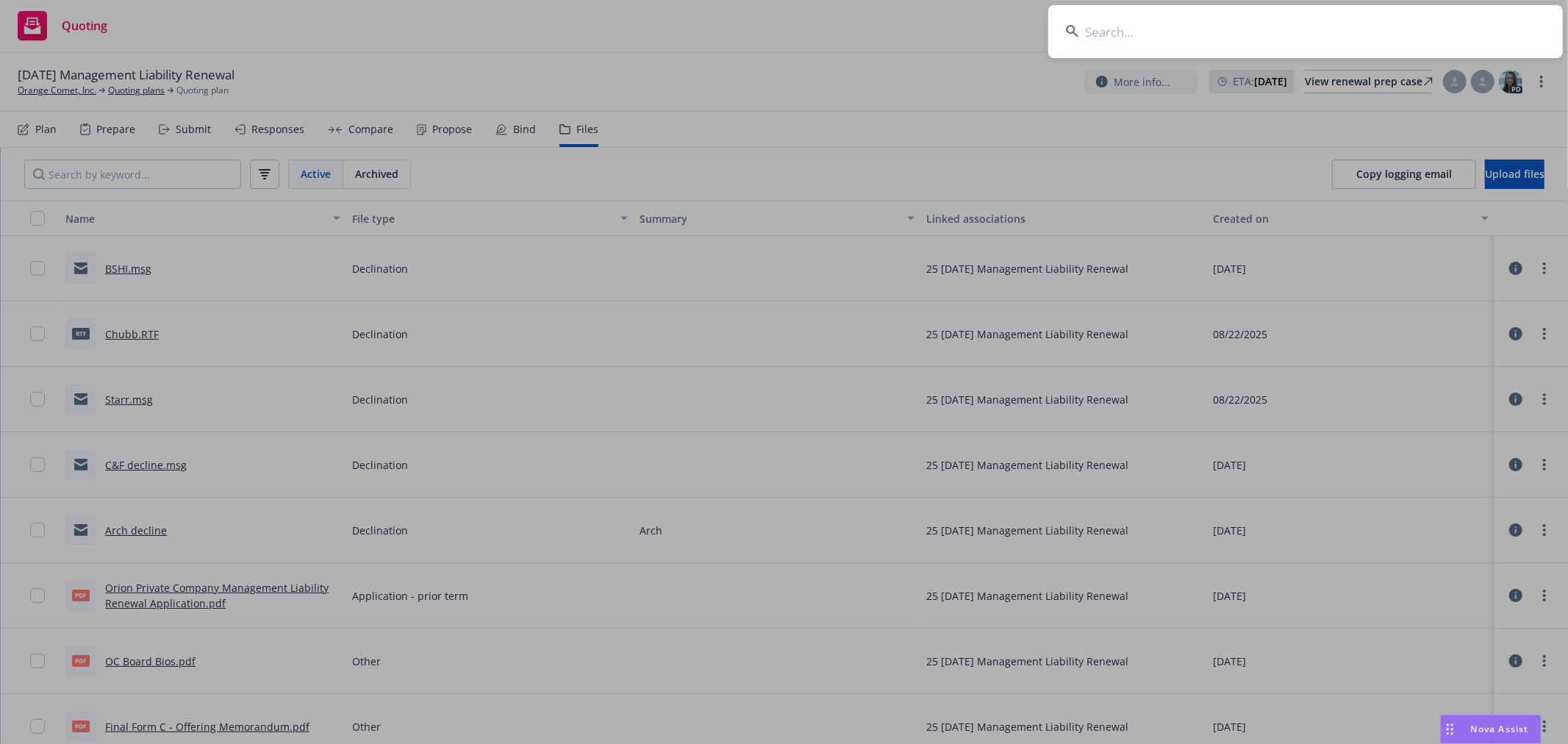
click at [1216, 23] on input at bounding box center [1305, 32] width 515 height 53
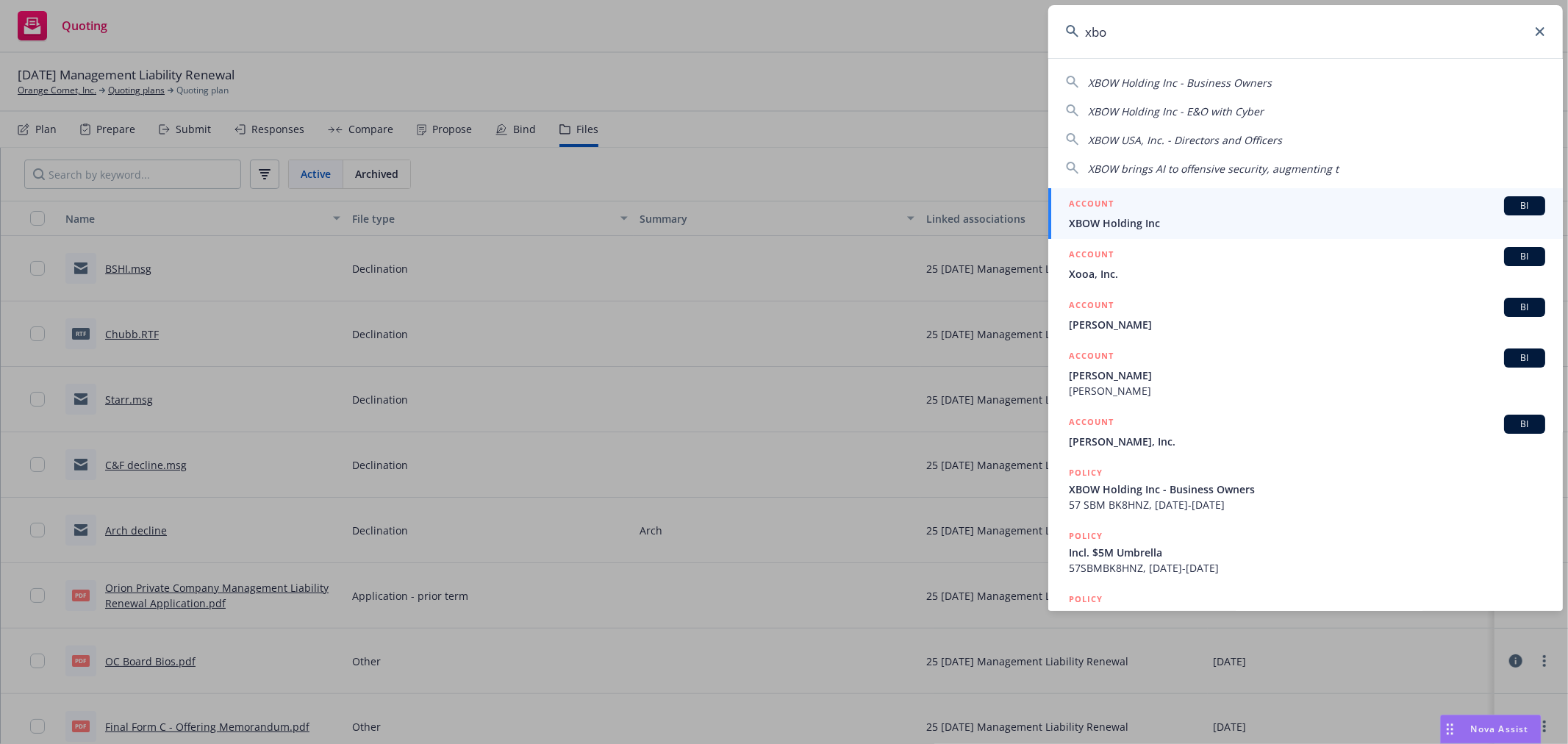
type input "xbow"
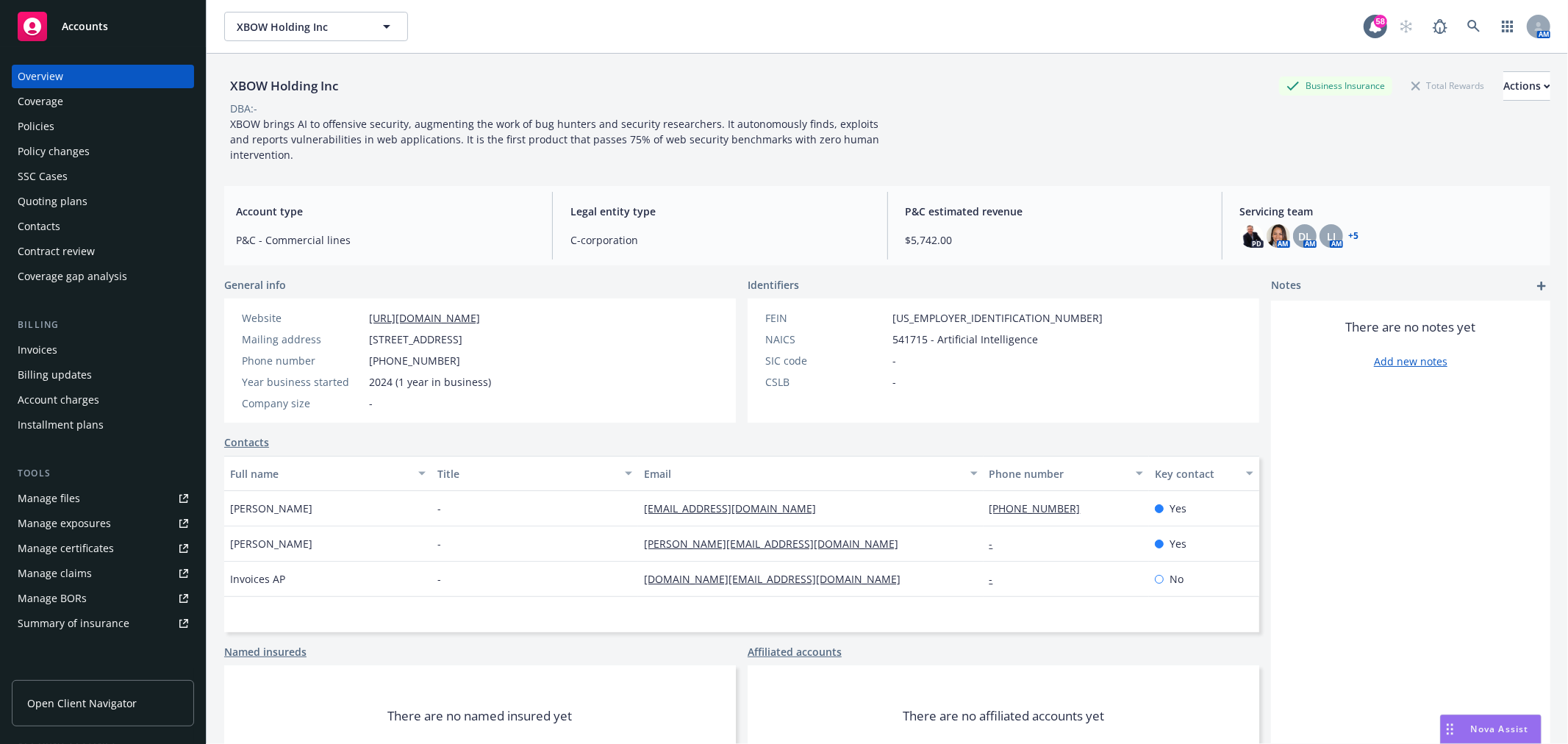
click at [52, 199] on div "Quoting plans" at bounding box center [52, 201] width 70 height 23
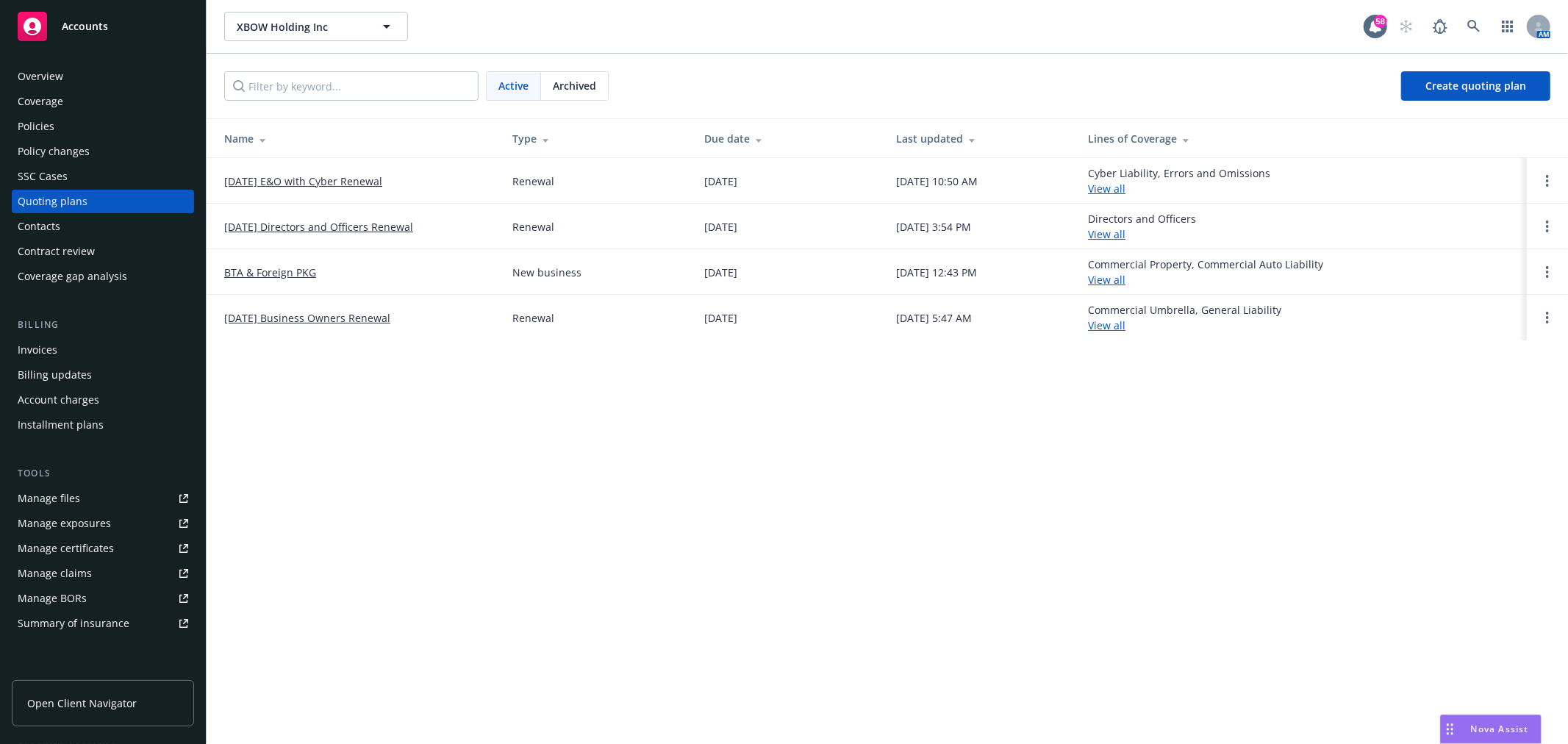
click at [291, 230] on link "[DATE] Directors and Officers Renewal" at bounding box center [318, 227] width 189 height 15
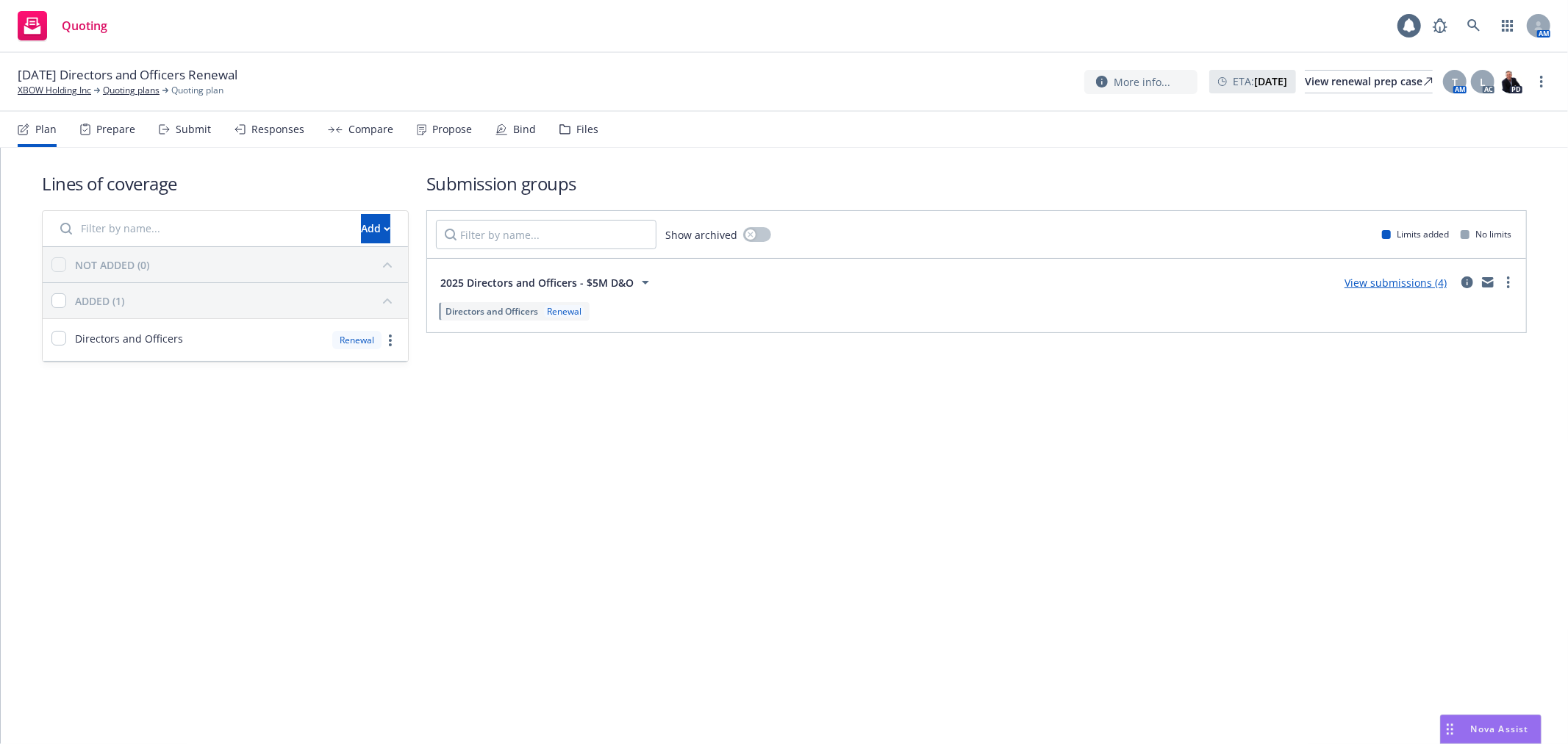
click at [562, 127] on icon at bounding box center [565, 130] width 11 height 11
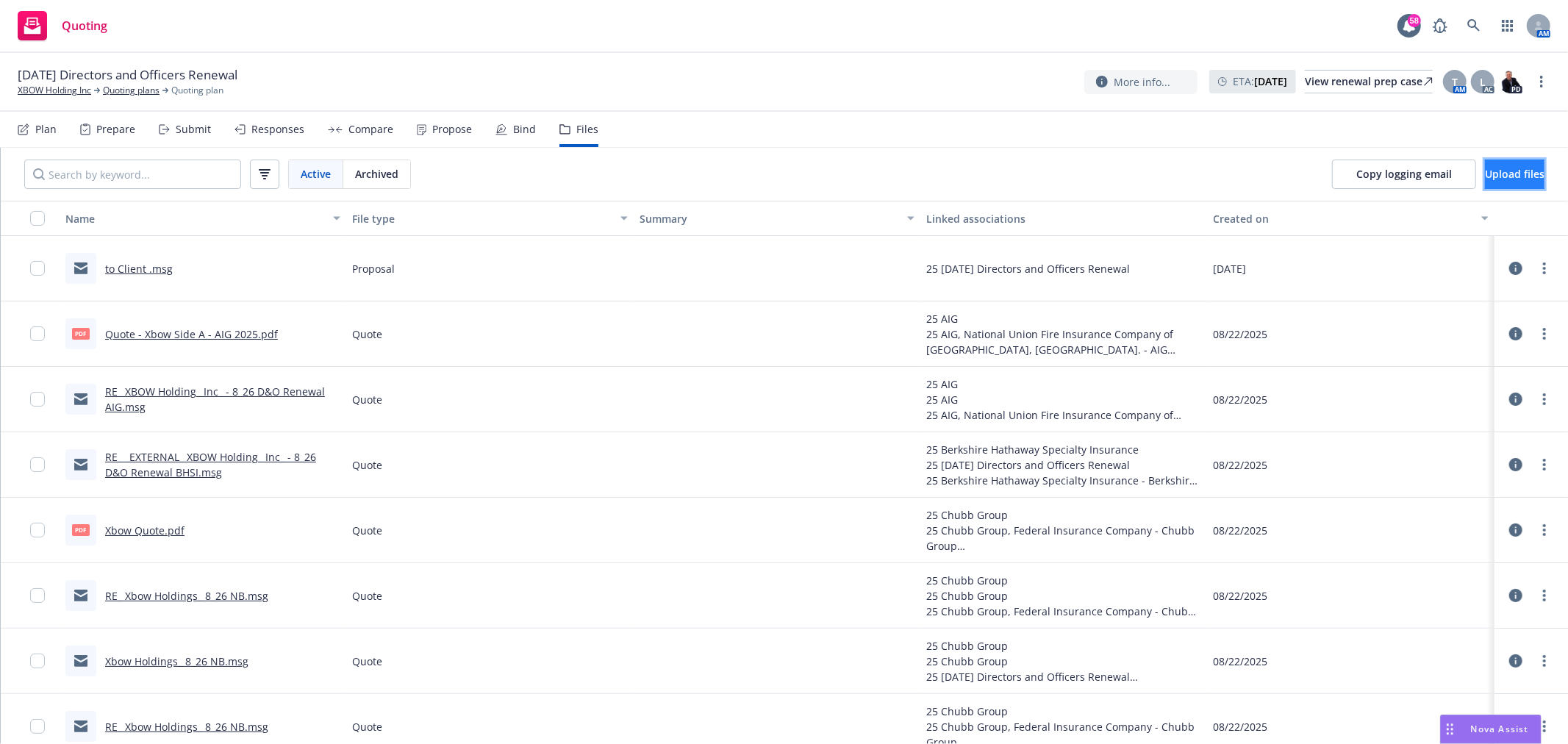
click at [1516, 177] on span "Upload files" at bounding box center [1515, 173] width 60 height 14
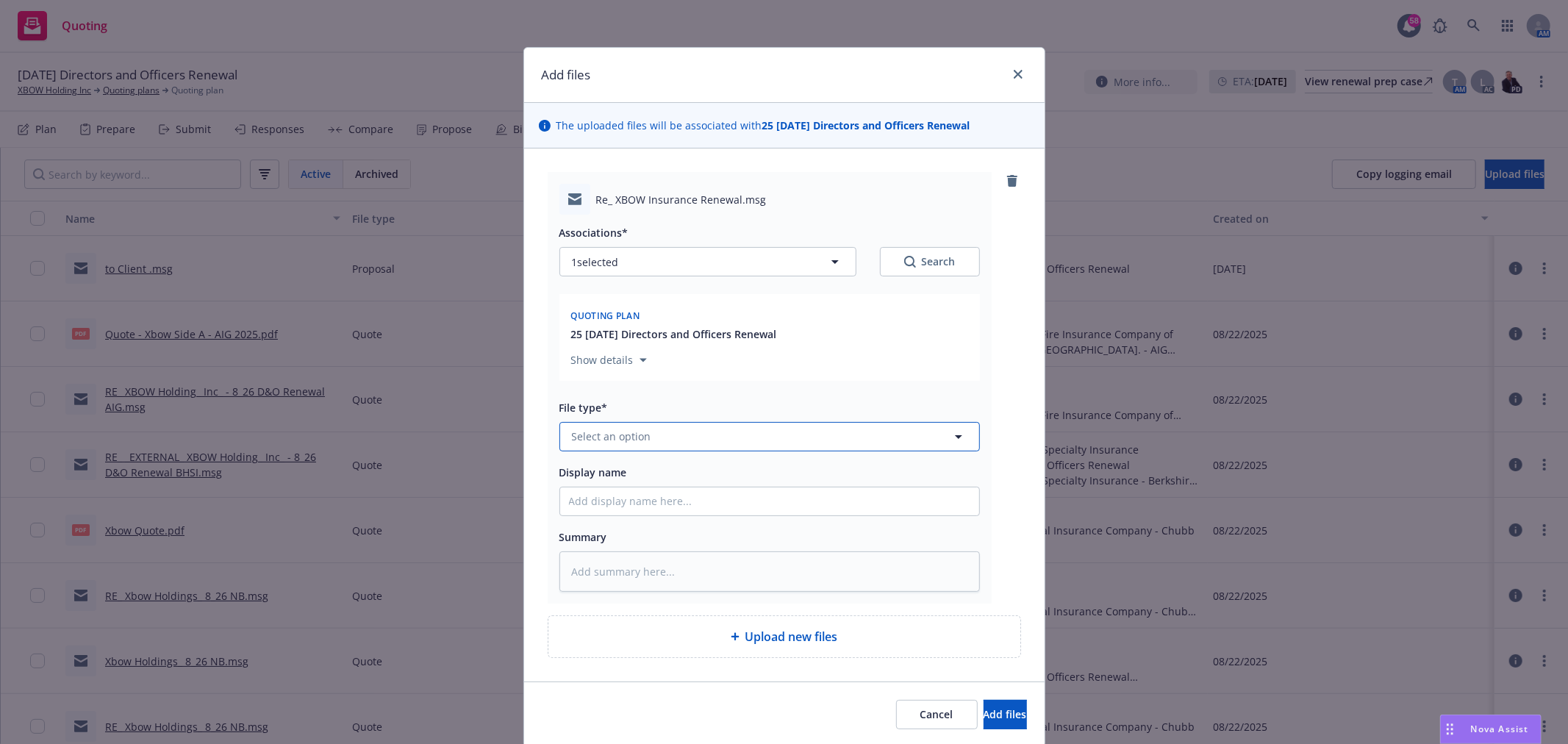
click at [651, 441] on button "Select an option" at bounding box center [769, 436] width 421 height 30
type input "Bind order"
click at [643, 402] on div "Bind Order" at bounding box center [770, 395] width 402 height 21
click at [651, 503] on input "Display name" at bounding box center [769, 501] width 419 height 28
type textarea "x"
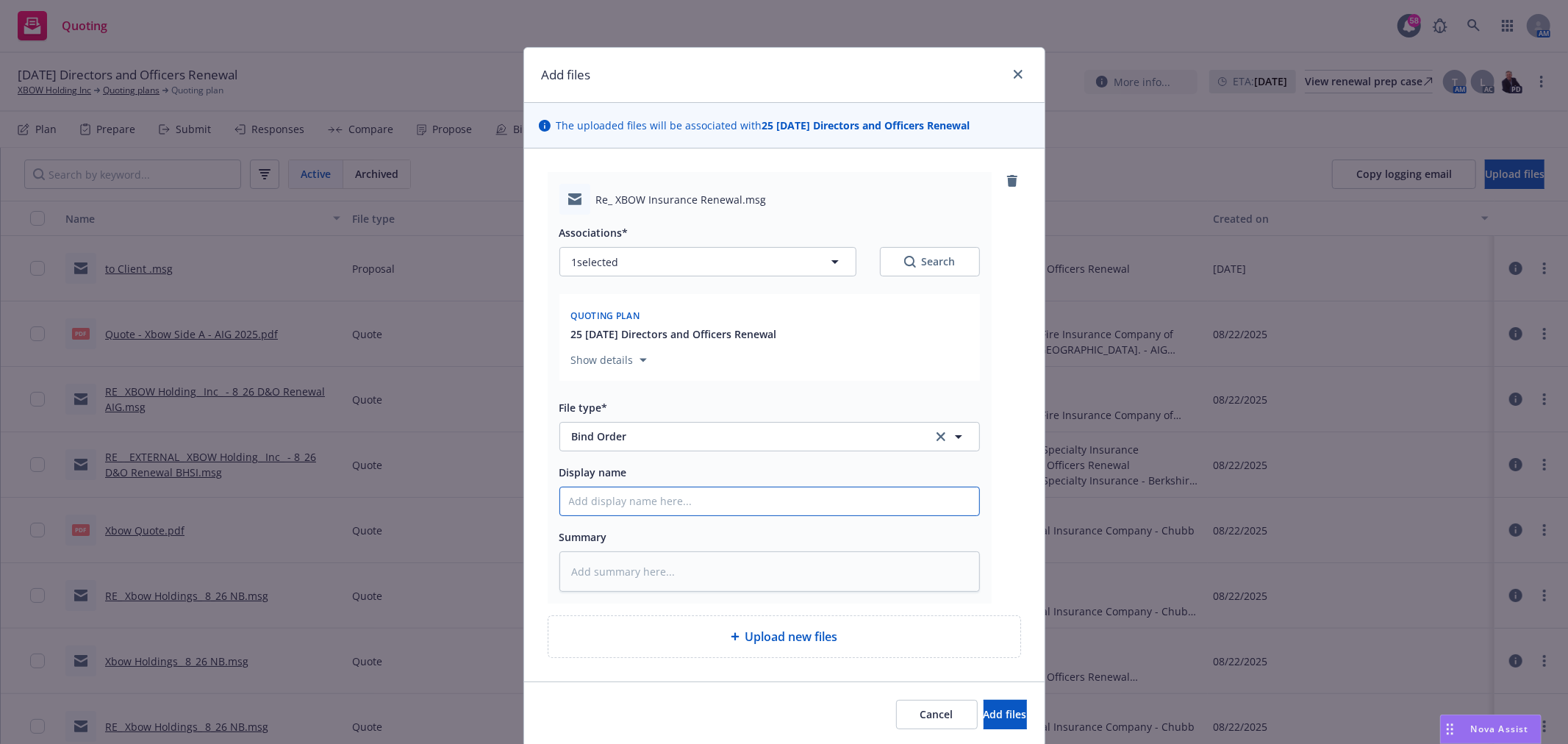
type input "C"
type textarea "x"
type input "CB"
type textarea "x"
type input "CBO"
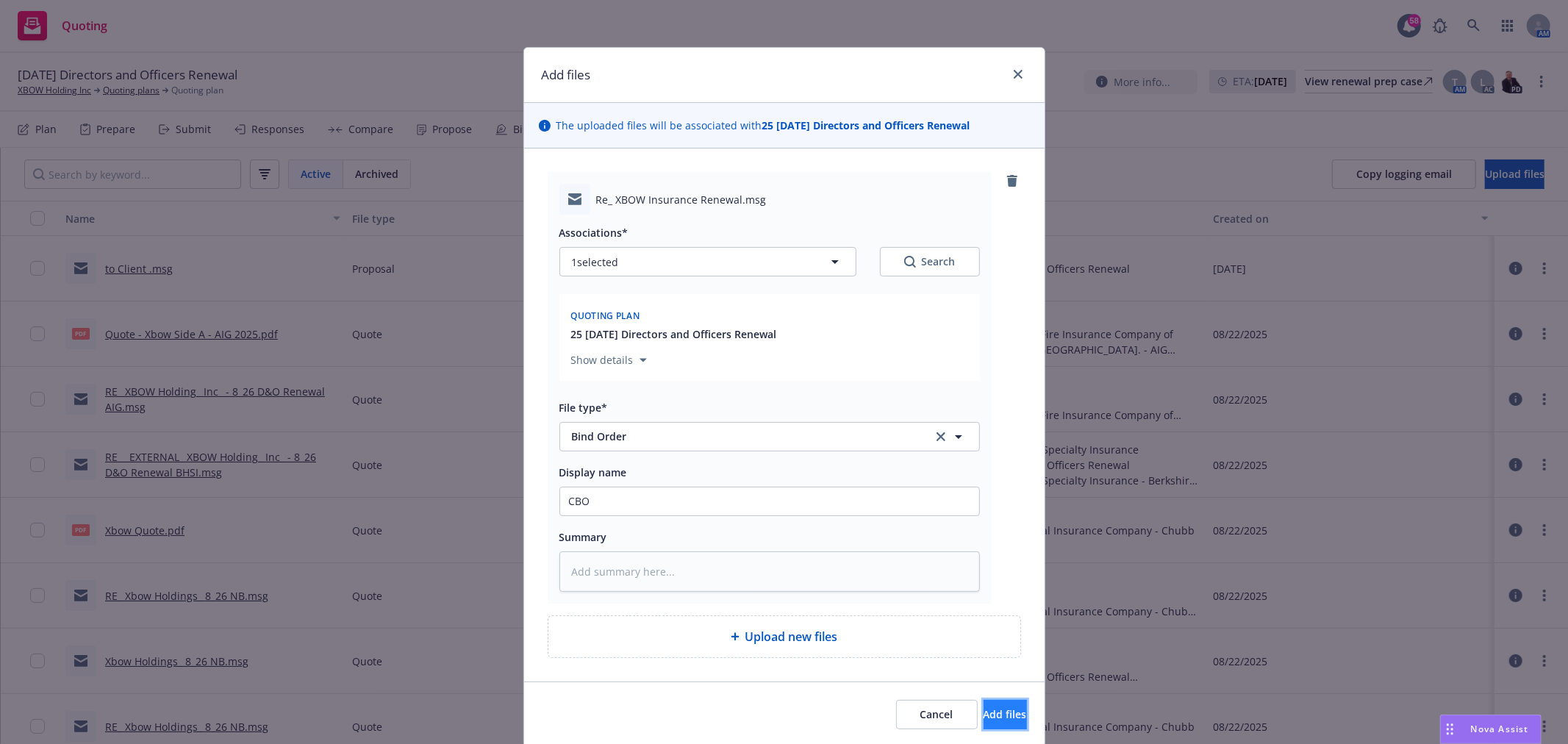
click at [984, 709] on span "Add files" at bounding box center [1005, 714] width 43 height 14
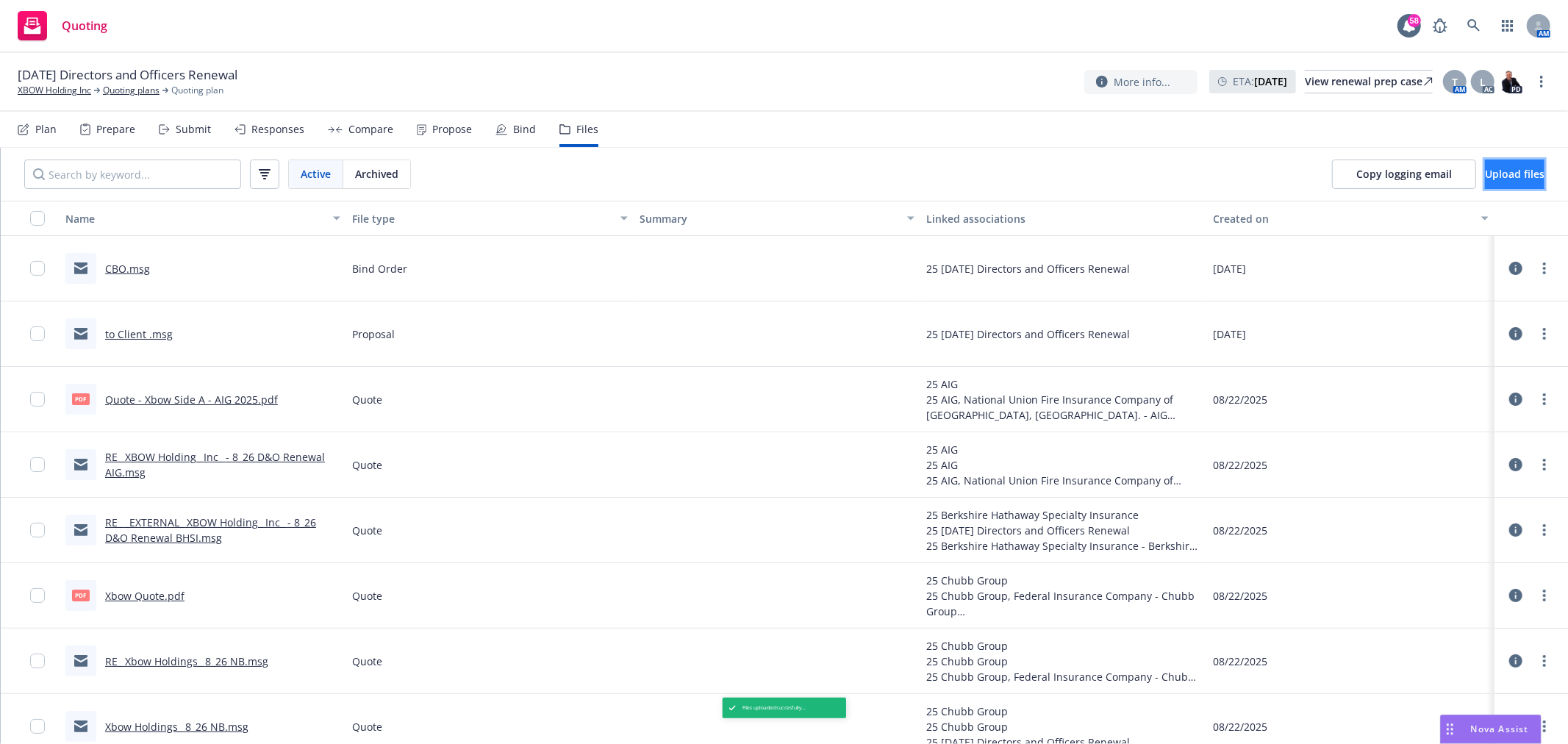
drag, startPoint x: 1497, startPoint y: 180, endPoint x: 1488, endPoint y: 180, distance: 9.0
click at [1488, 180] on span "Upload files" at bounding box center [1515, 173] width 60 height 14
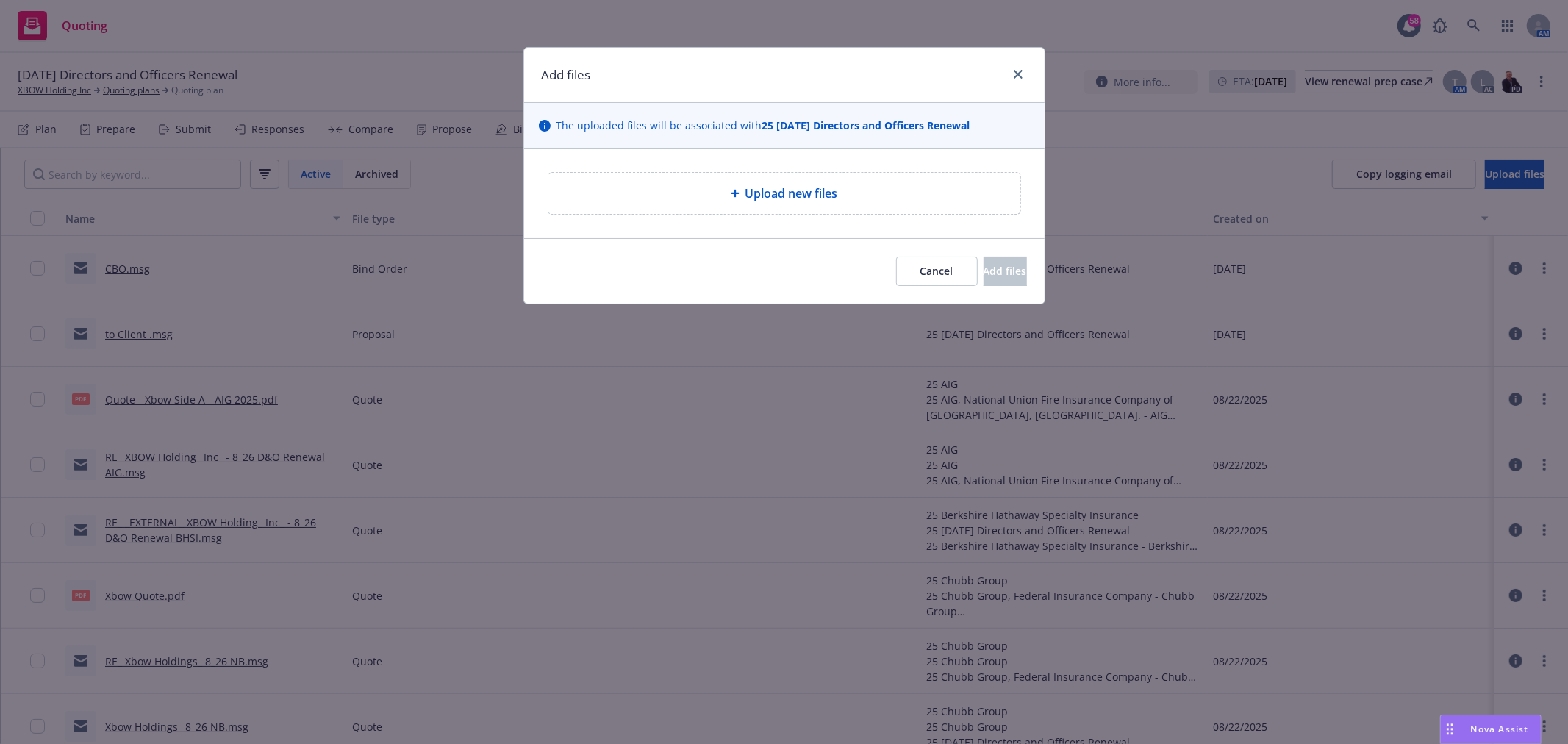
type textarea "x"
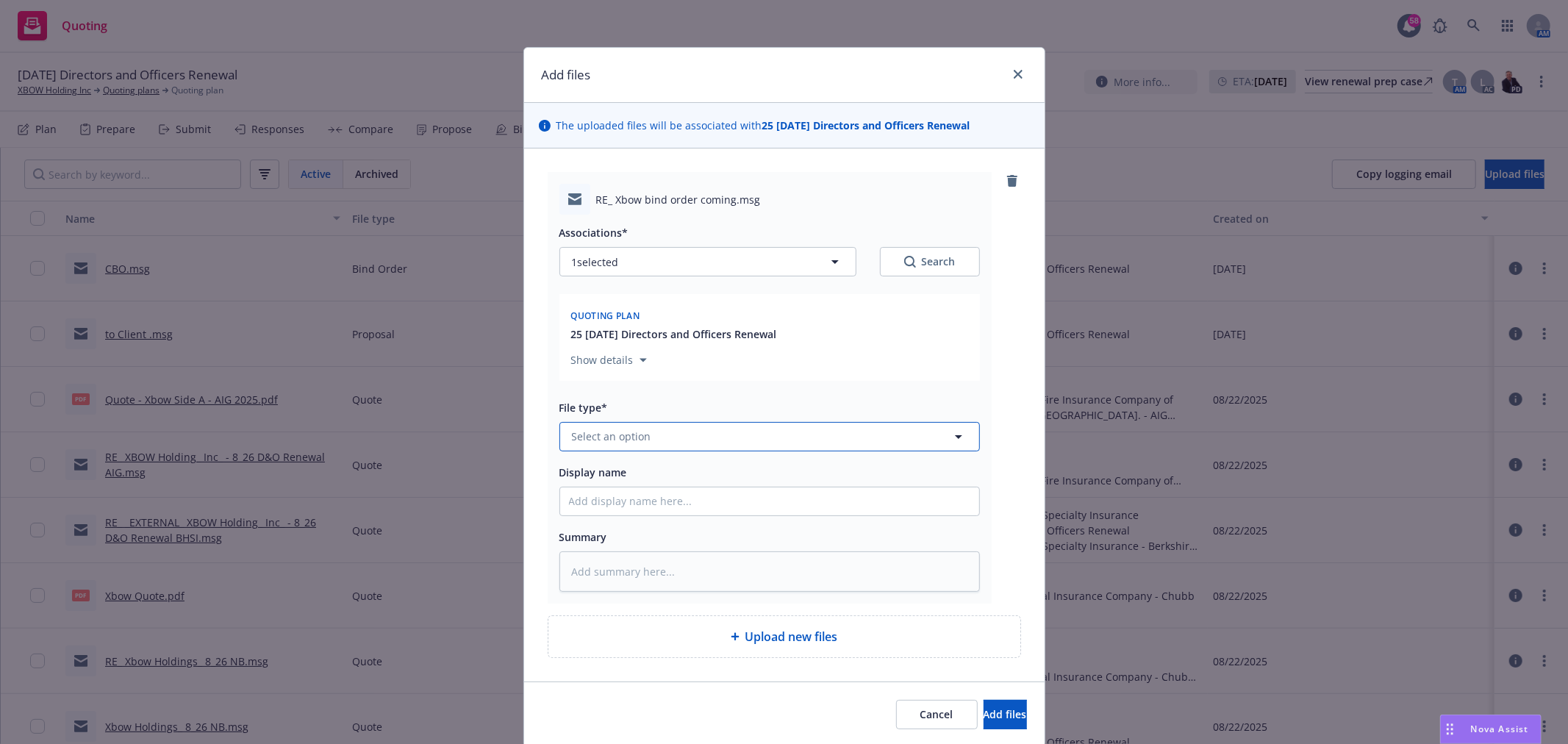
click at [651, 433] on button "Select an option" at bounding box center [769, 436] width 421 height 30
type input "Bind order"
click at [646, 405] on div "Bind Order" at bounding box center [770, 395] width 402 height 21
click at [622, 504] on input "Display name" at bounding box center [769, 501] width 419 height 28
type textarea "x"
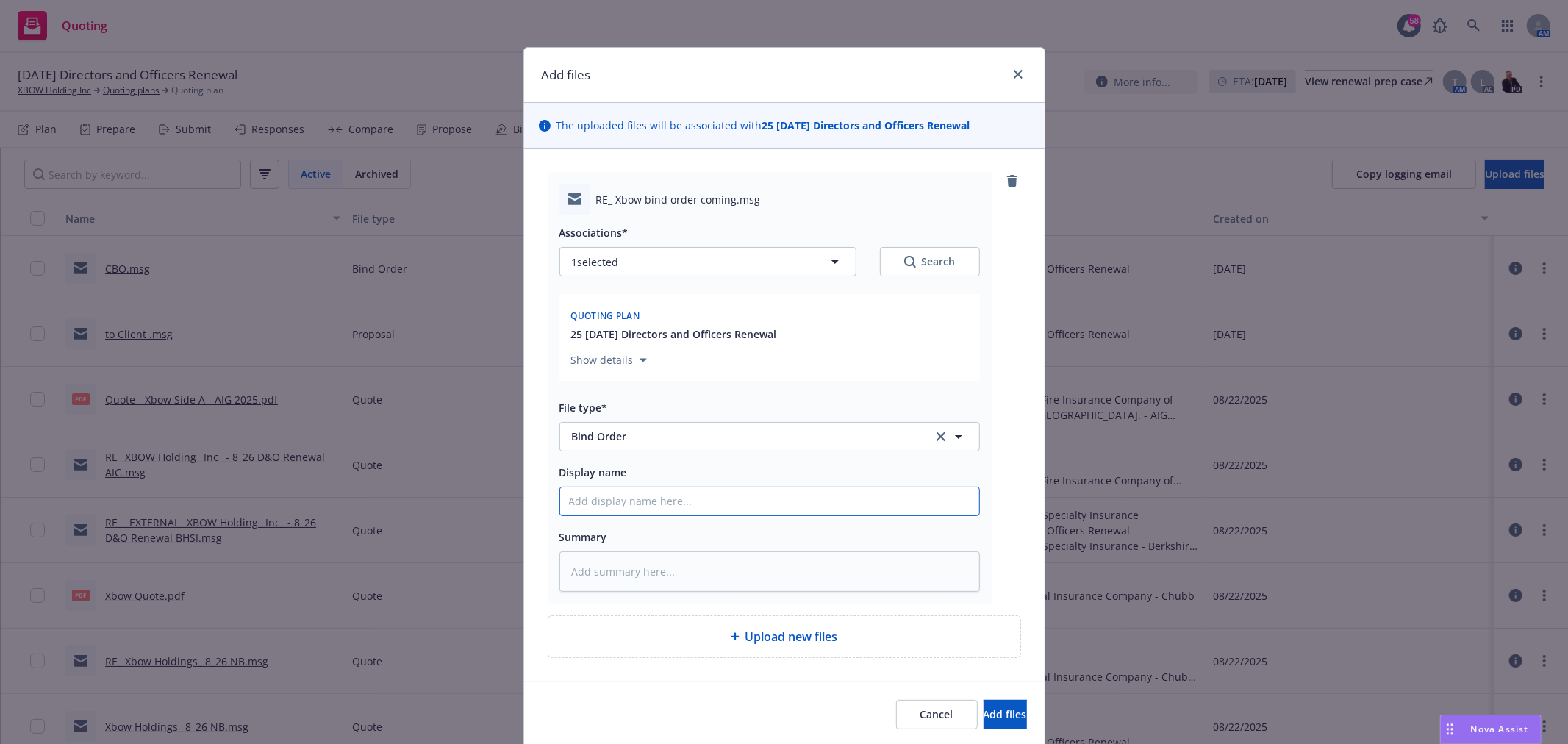
type input "B"
type textarea "x"
type input "BO"
type textarea "x"
type input "BO"
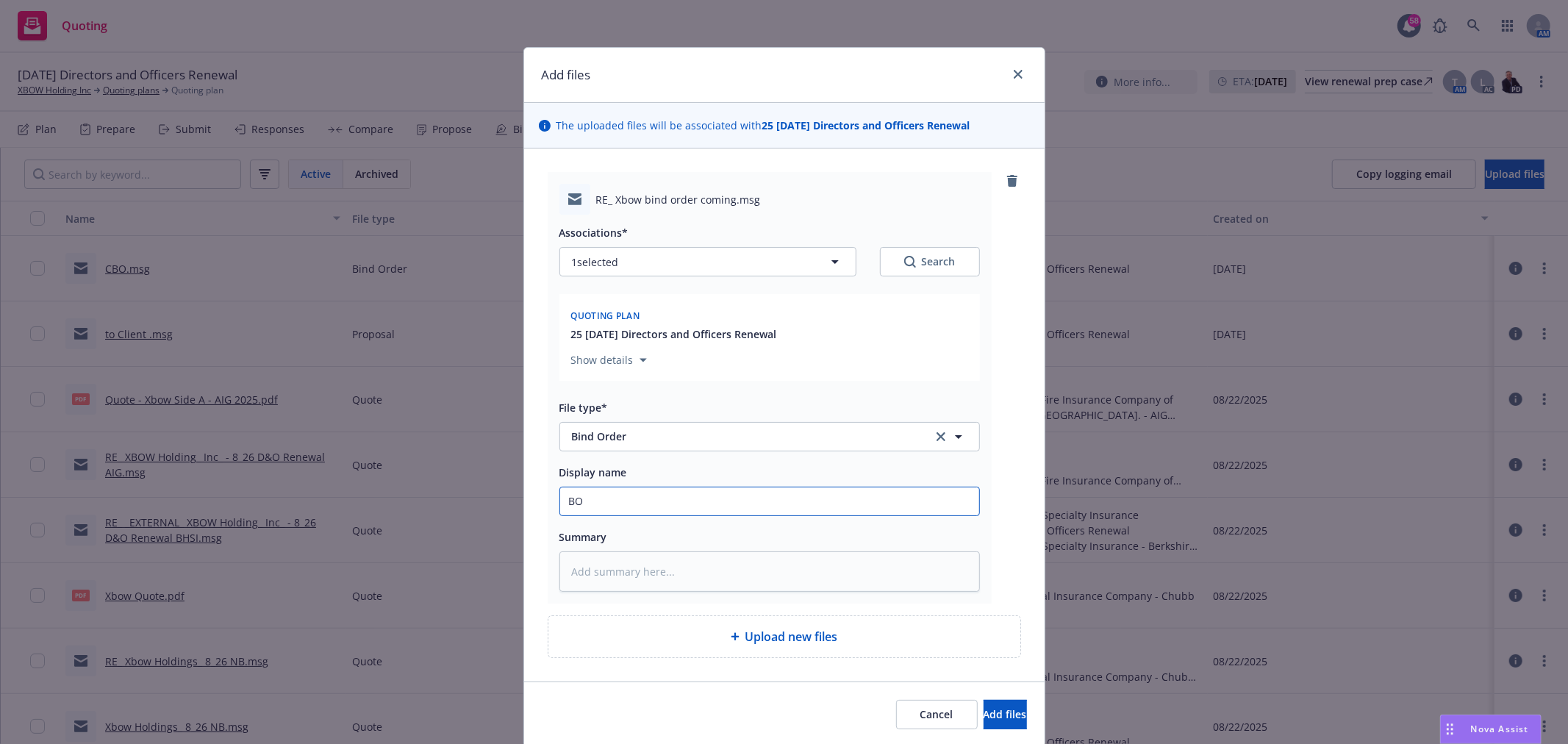
type textarea "x"
type input "BO t"
type textarea "x"
type input "BO to"
type textarea "x"
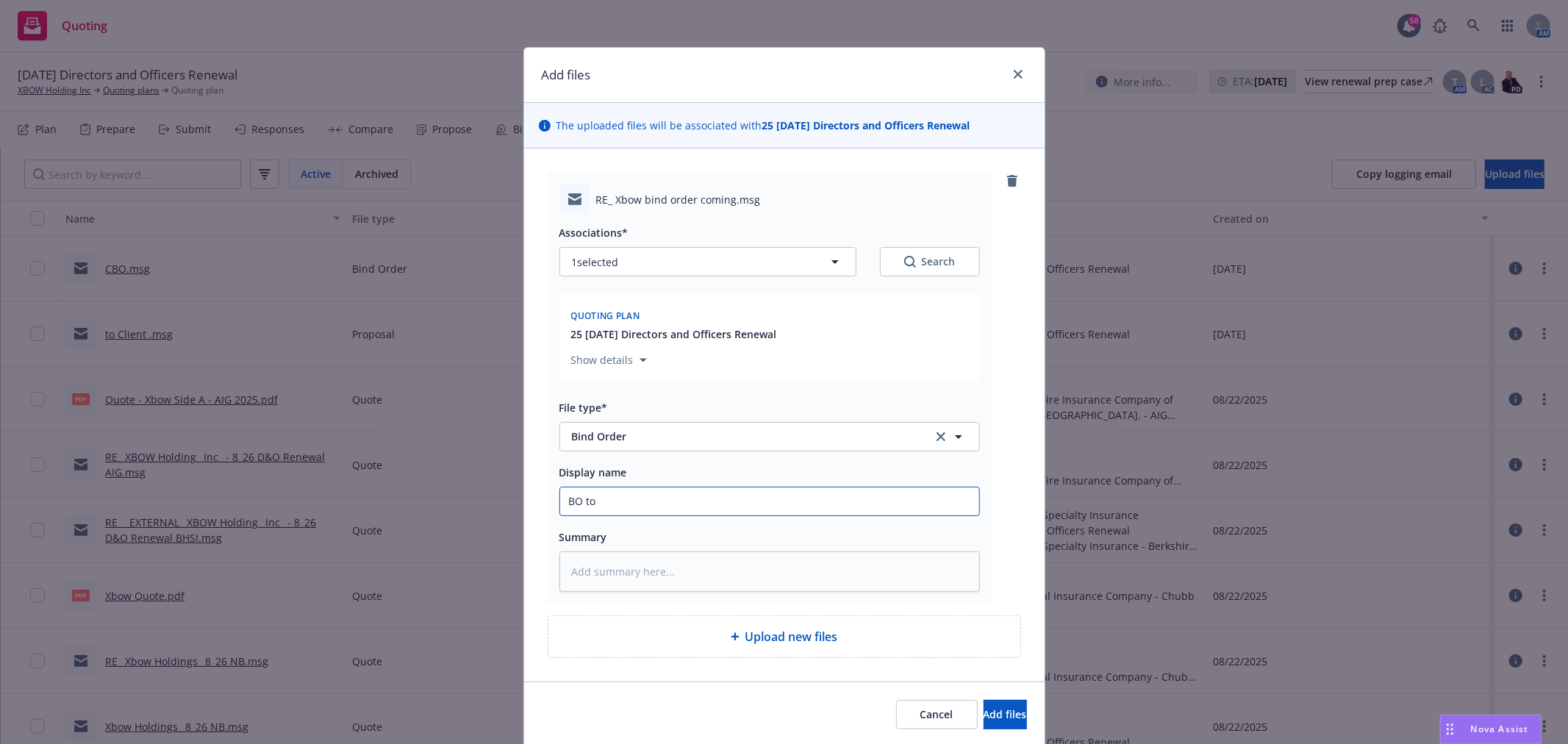
type input "BO to"
type textarea "x"
type input "BO to Ch"
type textarea "x"
type input "BO to Chu"
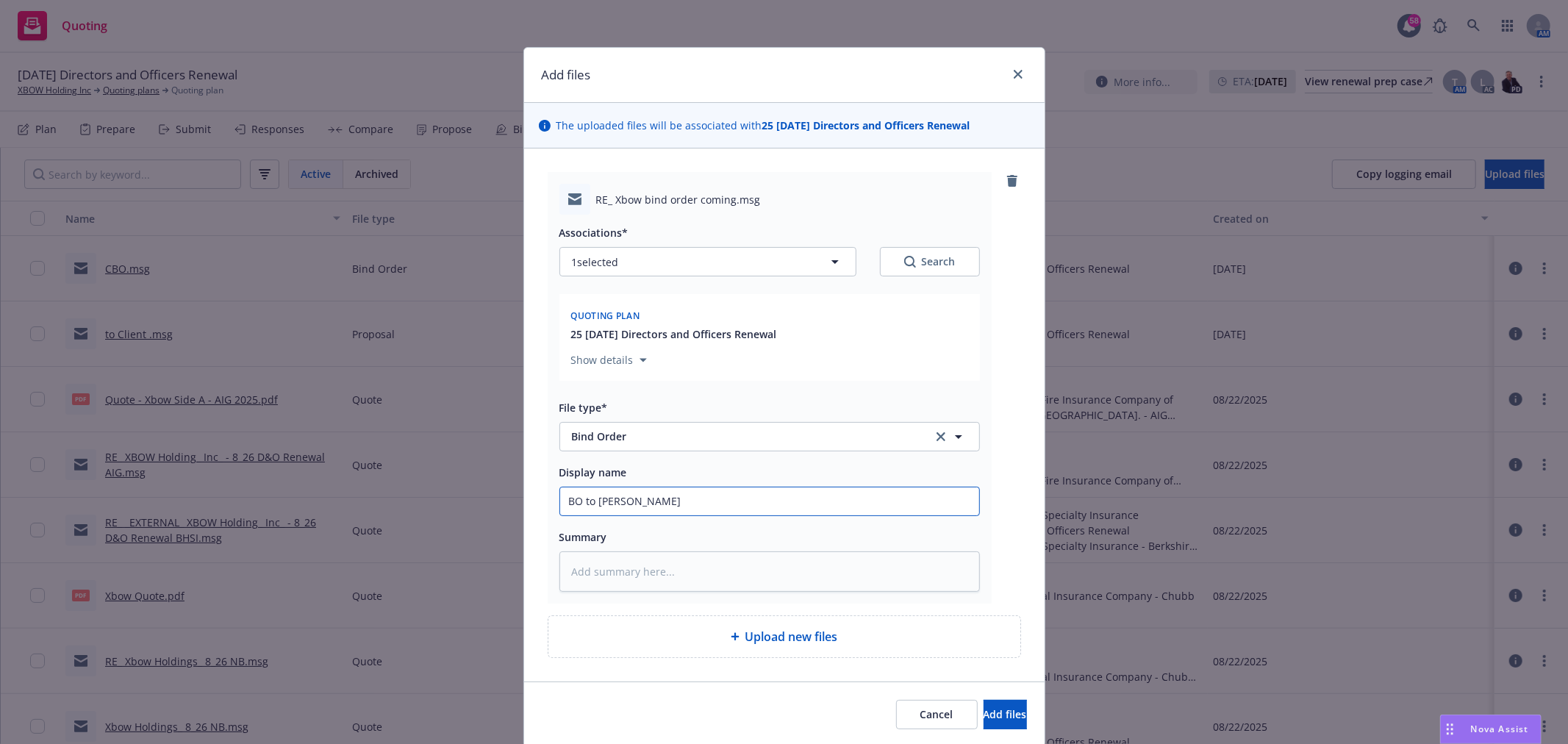
type textarea "x"
type input "BO to Chub"
type textarea "x"
type input "BO to Chubb"
click at [984, 700] on button "Add files" at bounding box center [1005, 714] width 43 height 30
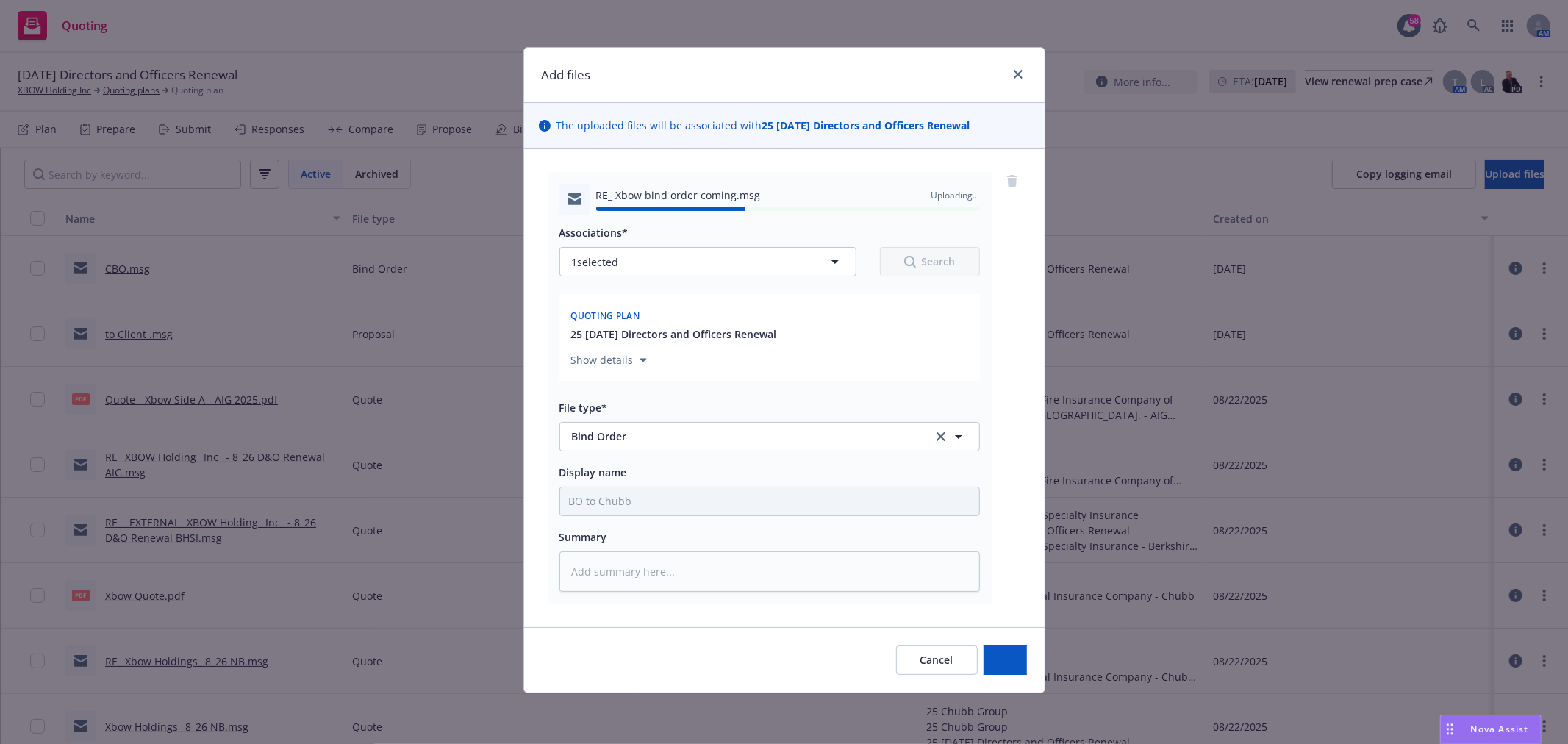
type textarea "x"
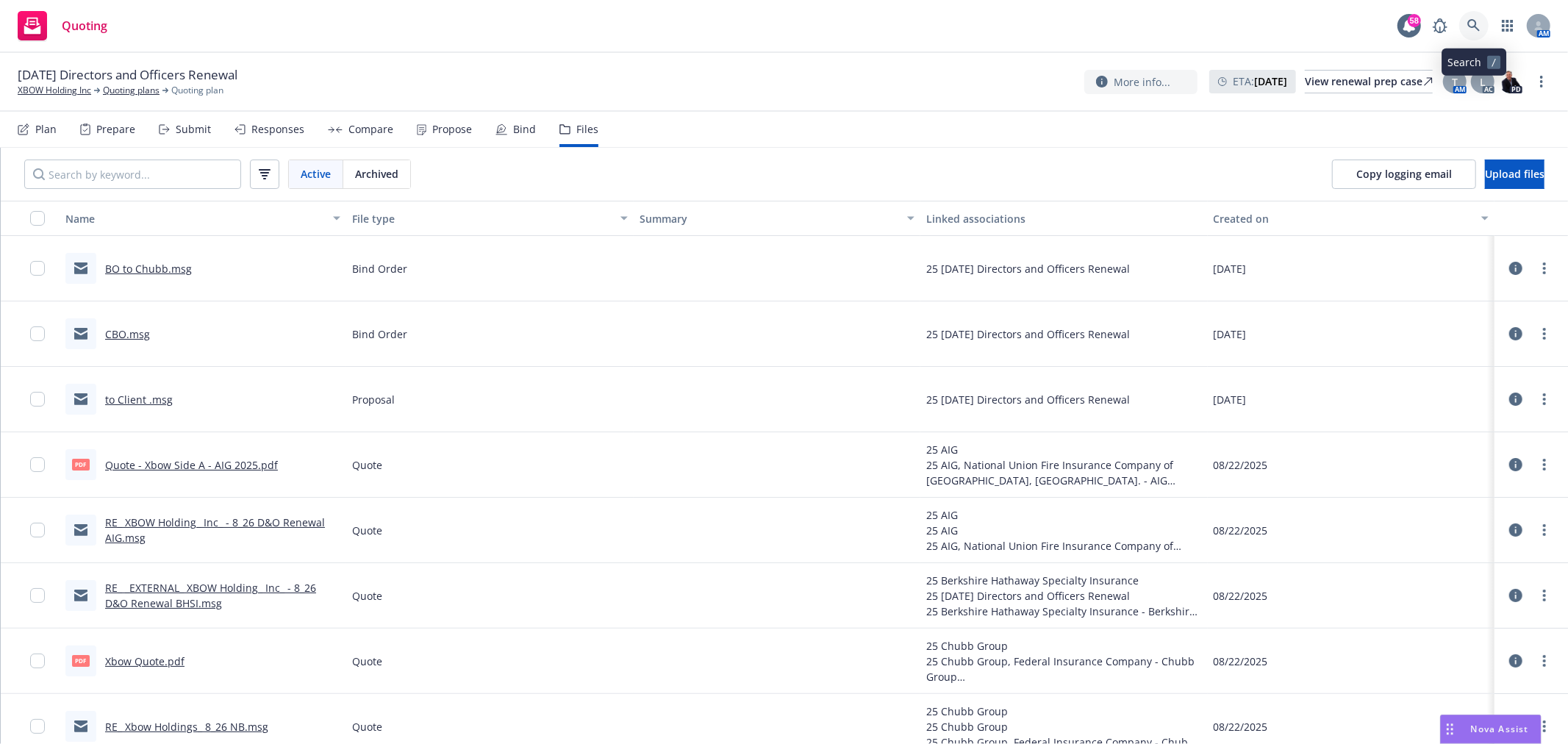
click at [1468, 17] on link at bounding box center [1474, 26] width 30 height 30
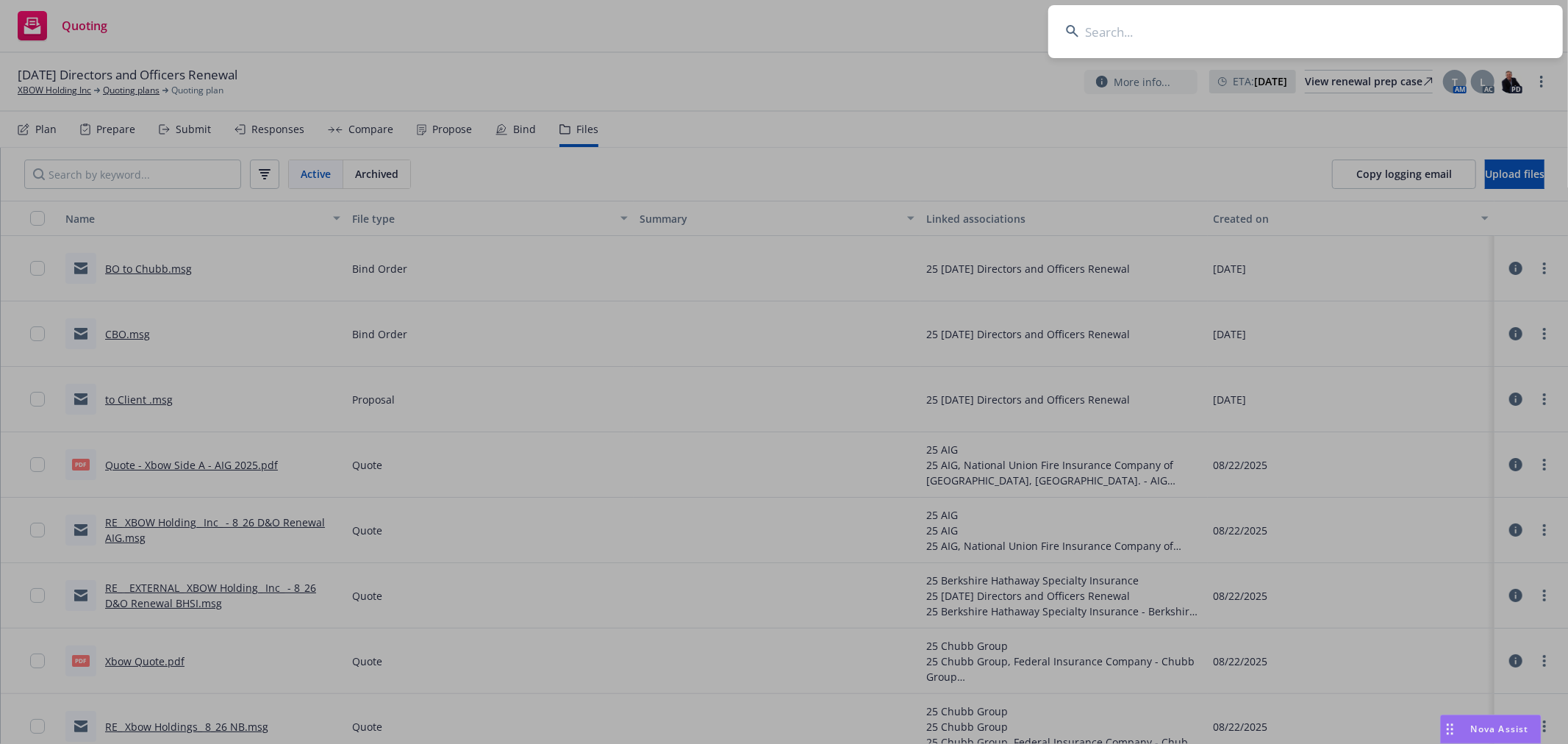
click at [1162, 37] on input at bounding box center [1305, 32] width 515 height 53
click at [1087, 27] on input at bounding box center [1305, 32] width 515 height 53
type input "orange comet"
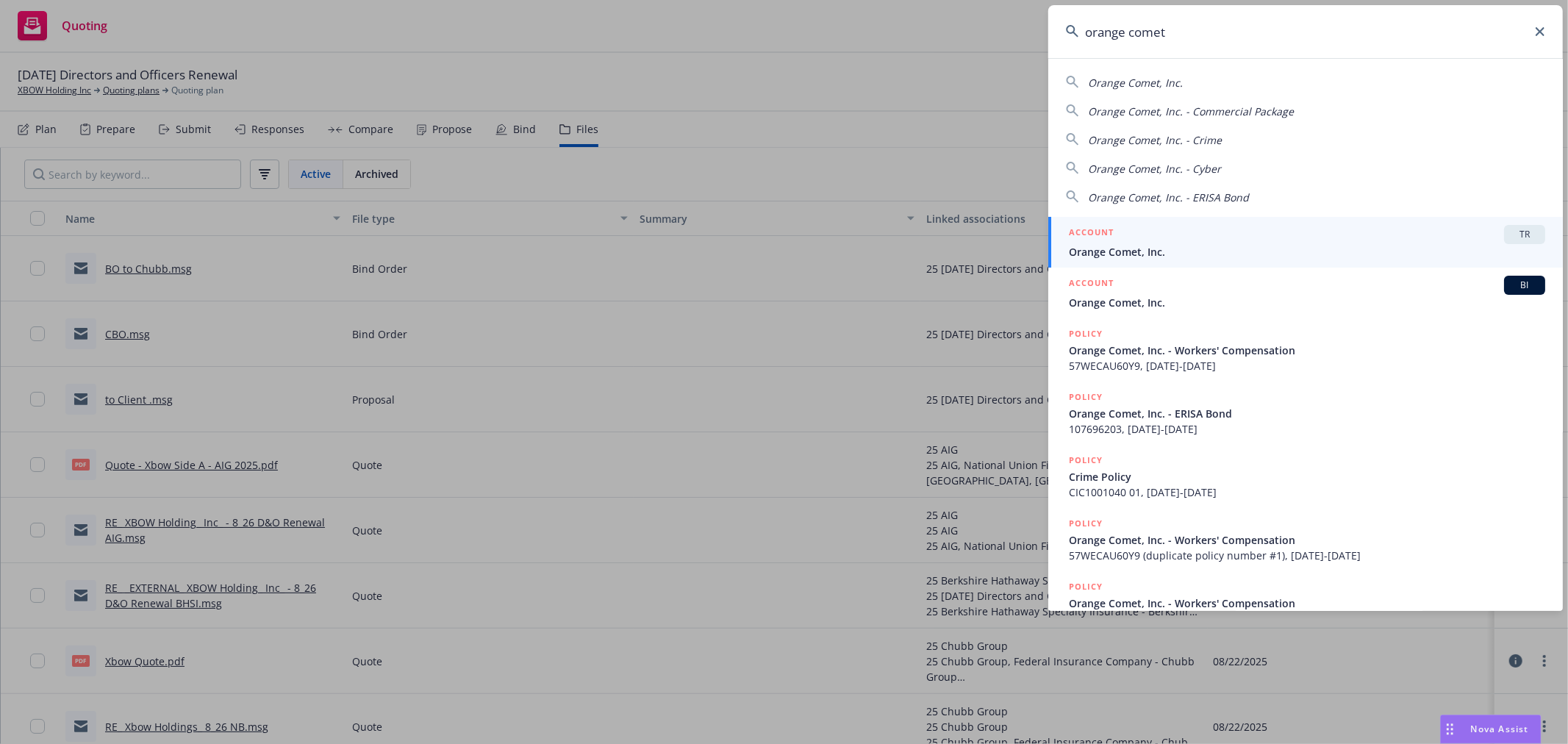
click at [1339, 297] on span "Orange Comet, Inc." at bounding box center [1307, 302] width 477 height 15
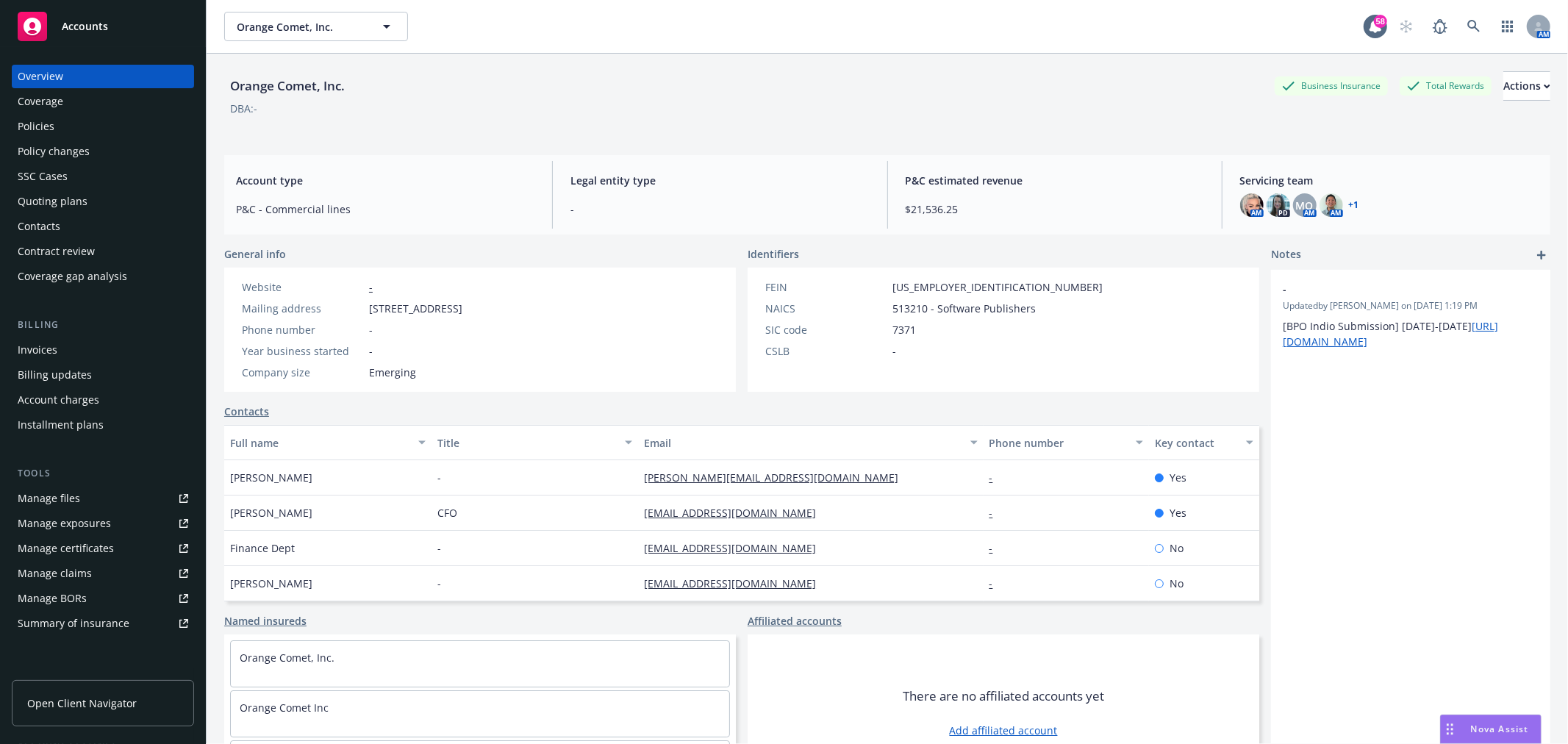
click at [30, 201] on div "Quoting plans" at bounding box center [52, 201] width 70 height 23
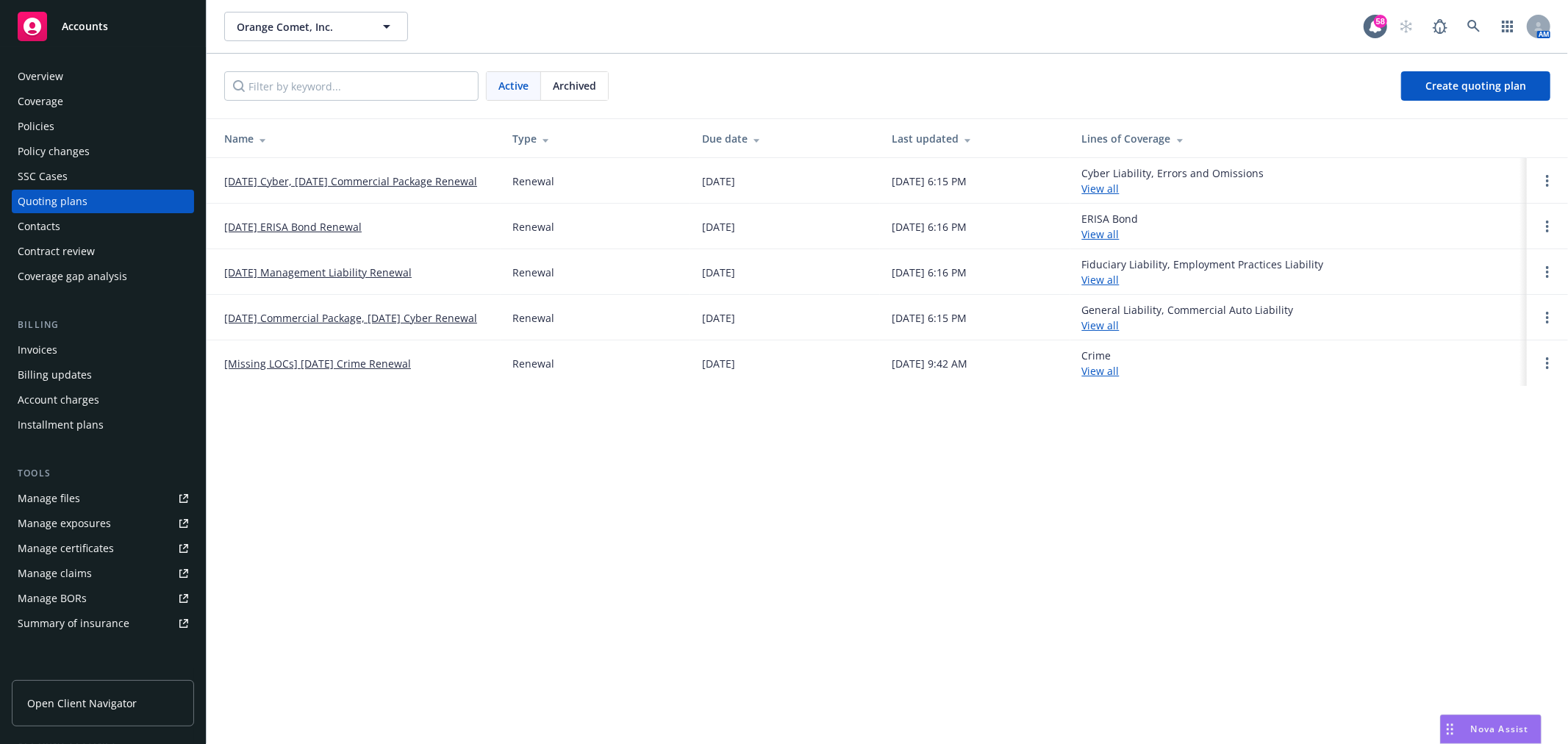
click at [305, 267] on link "[DATE] Management Liability Renewal" at bounding box center [318, 272] width 187 height 15
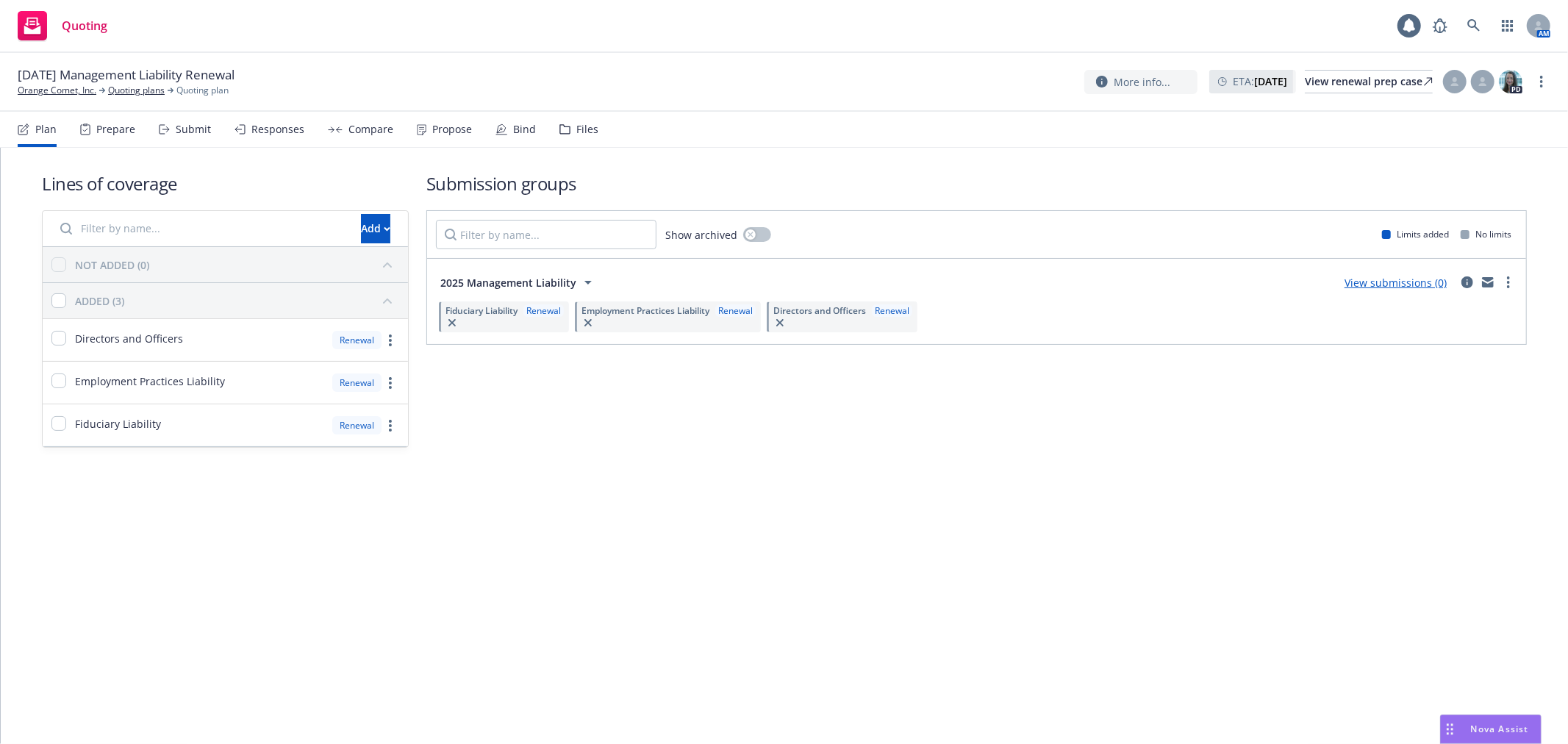
click at [579, 129] on div "Files" at bounding box center [587, 130] width 22 height 12
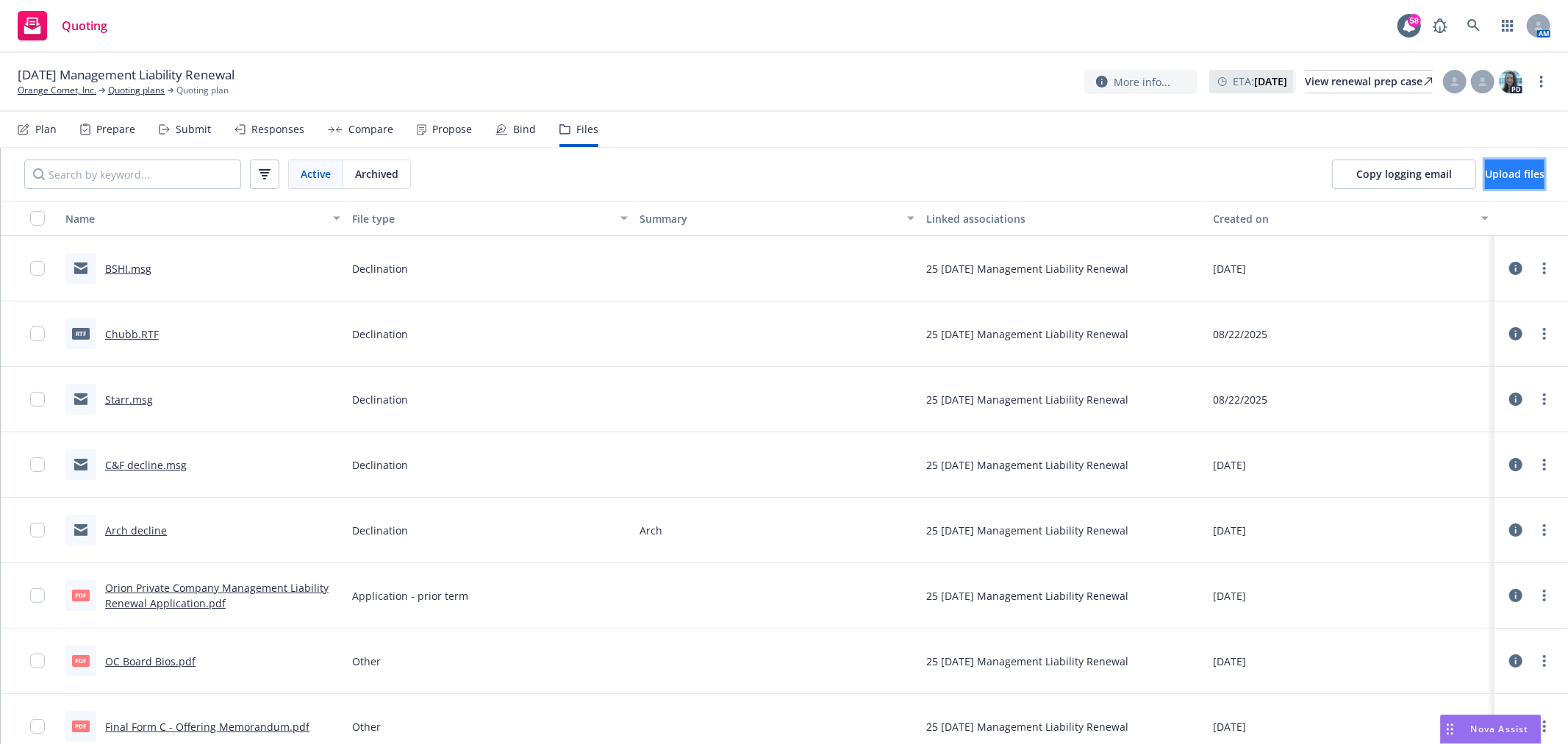
click at [1494, 178] on span "Upload files" at bounding box center [1515, 173] width 60 height 14
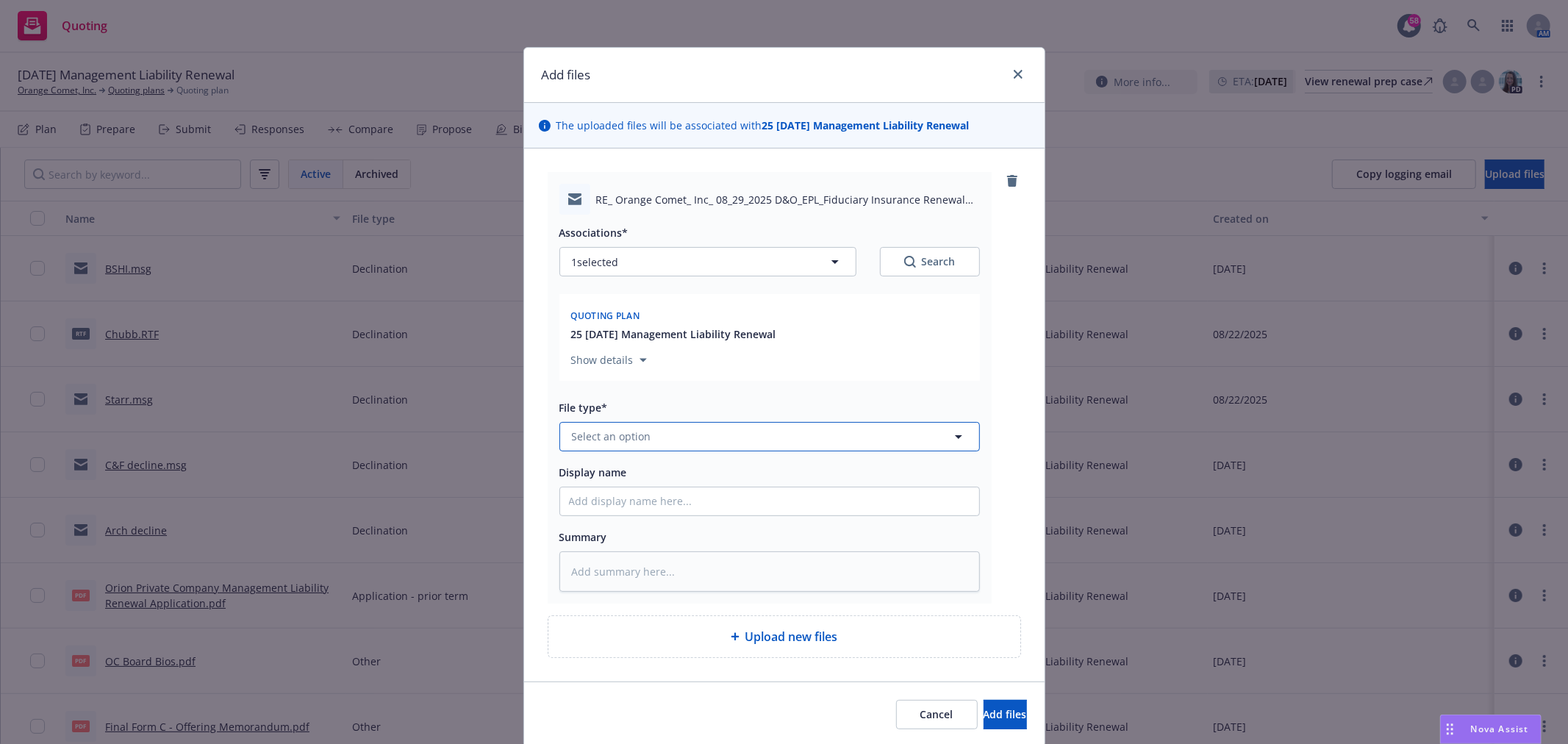
click at [774, 435] on button "Select an option" at bounding box center [769, 436] width 421 height 30
type input "Quote"
click at [716, 361] on div "Quote" at bounding box center [770, 357] width 402 height 21
click at [662, 507] on input "Display name" at bounding box center [769, 501] width 419 height 28
type textarea "x"
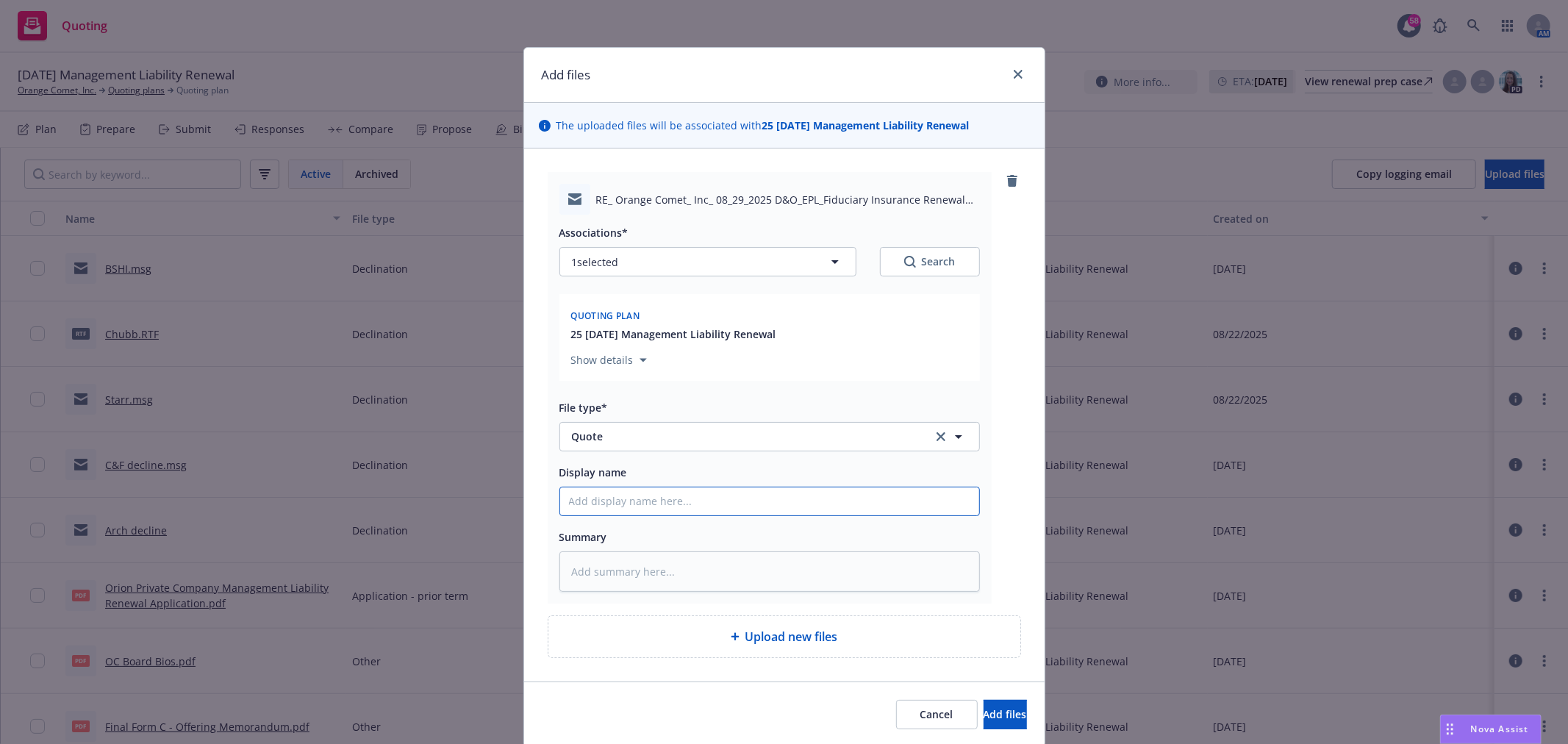
type input "R"
type textarea "x"
type input "Re"
type textarea "x"
type input "Rel"
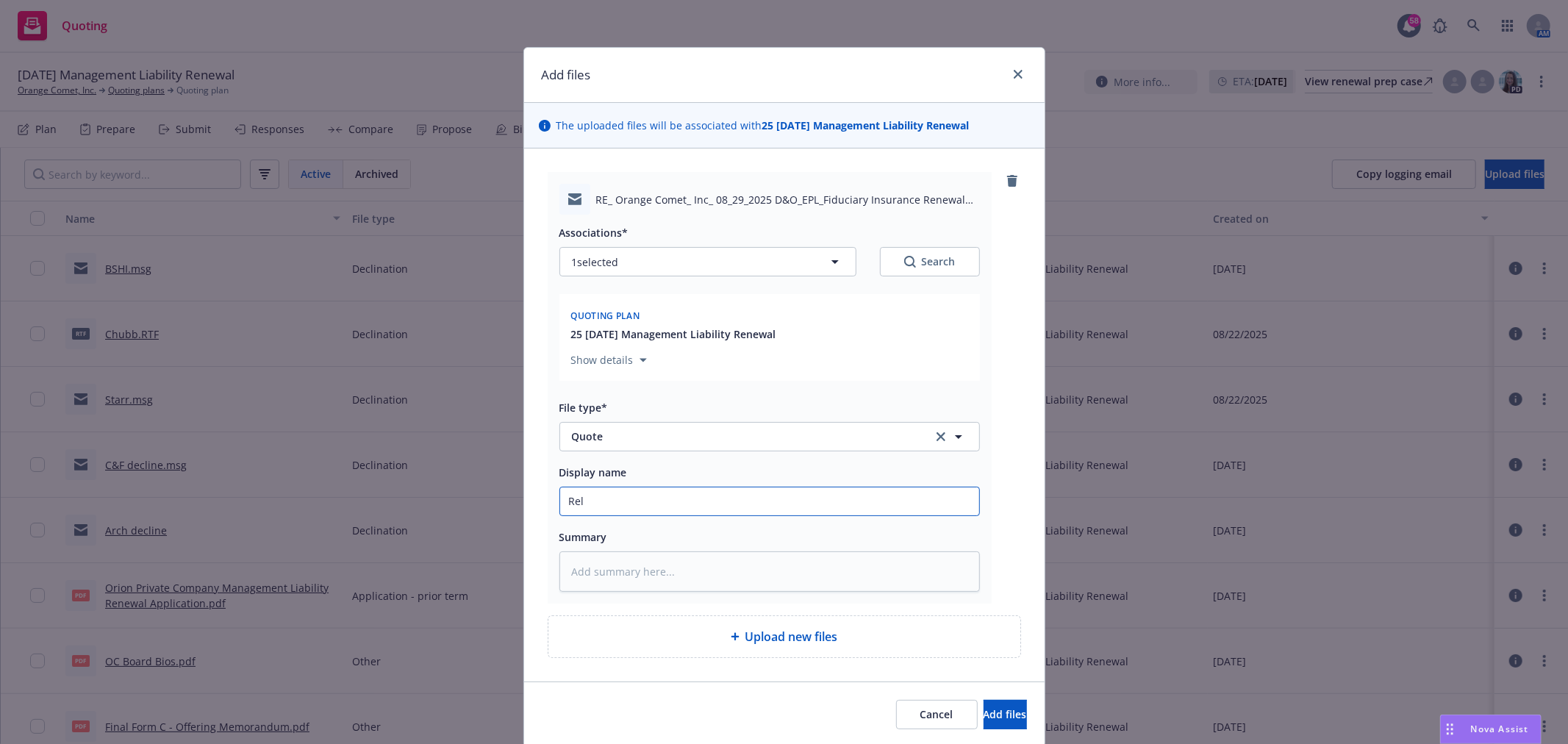
type textarea "x"
type input "Relm"
click at [984, 700] on button "Add files" at bounding box center [1005, 714] width 43 height 30
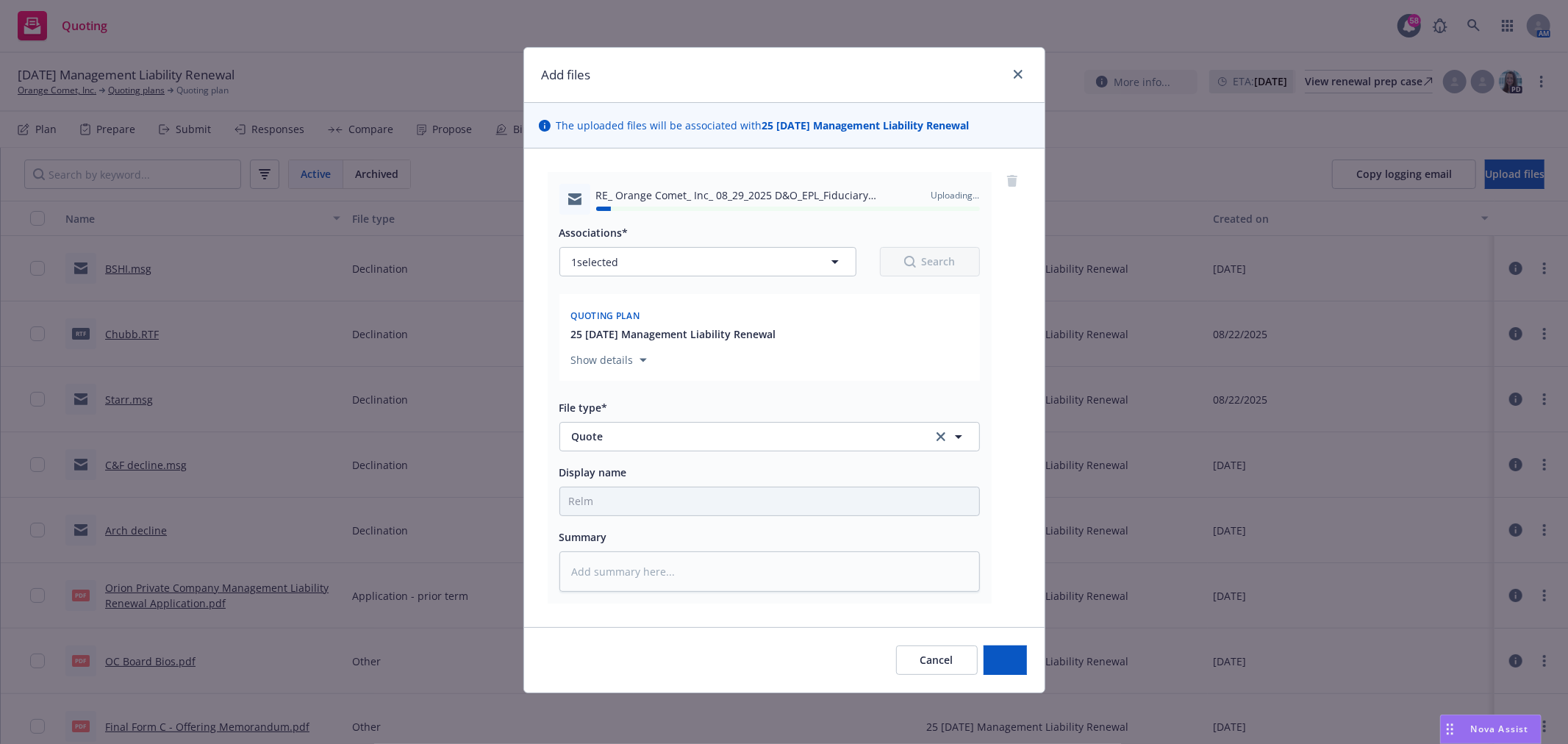
type textarea "x"
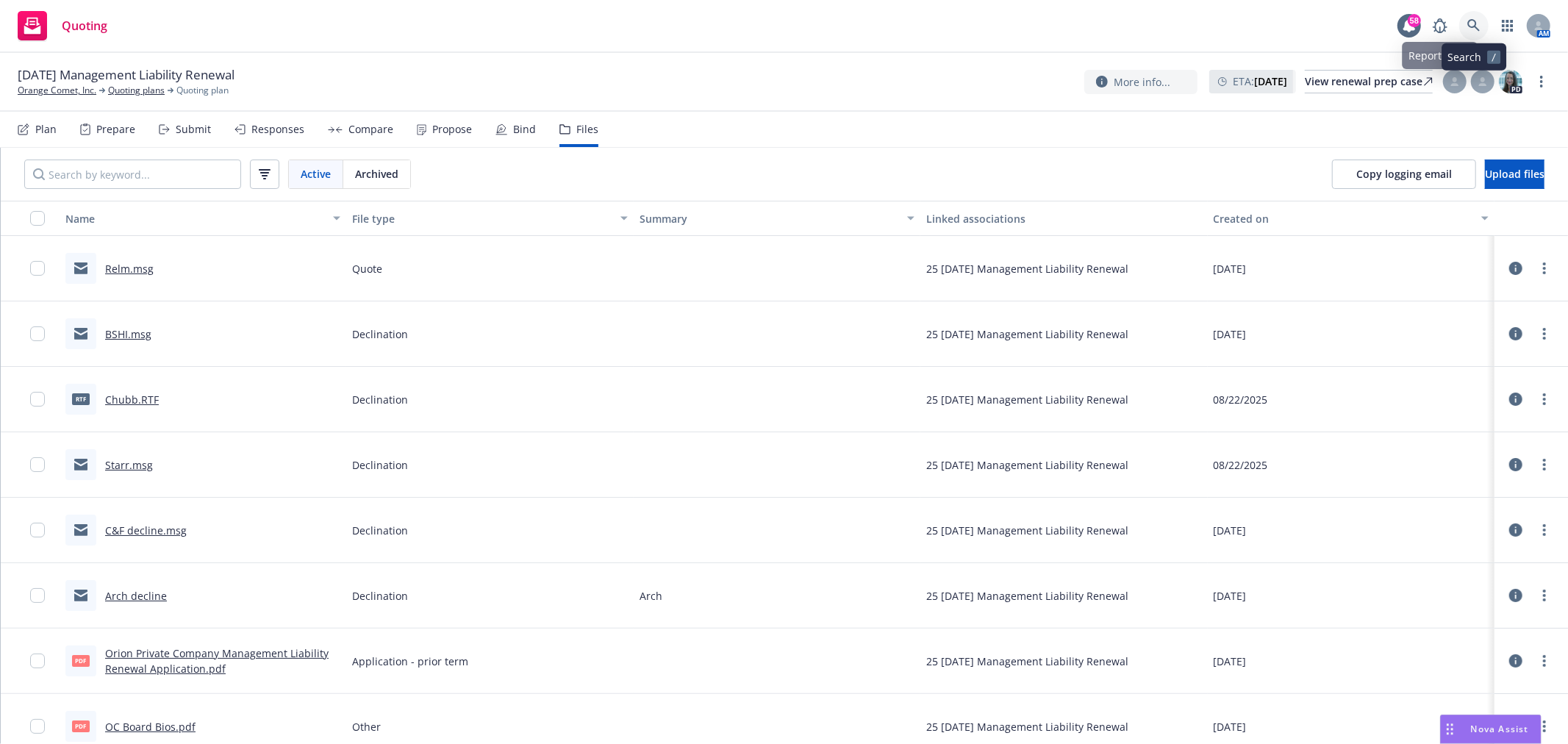
click at [1481, 22] on link at bounding box center [1474, 26] width 30 height 30
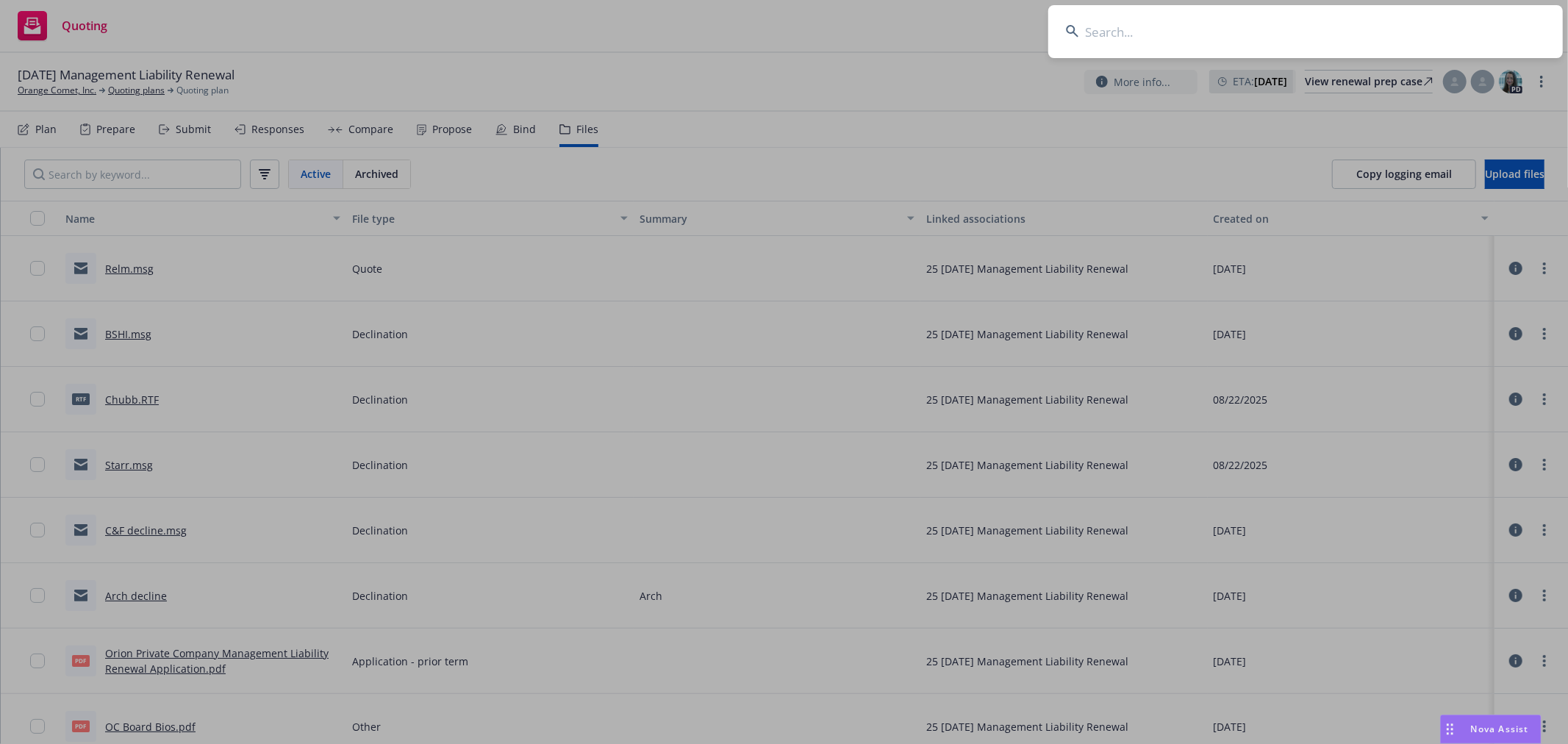
click at [1375, 32] on input at bounding box center [1305, 32] width 515 height 53
type input "substack"
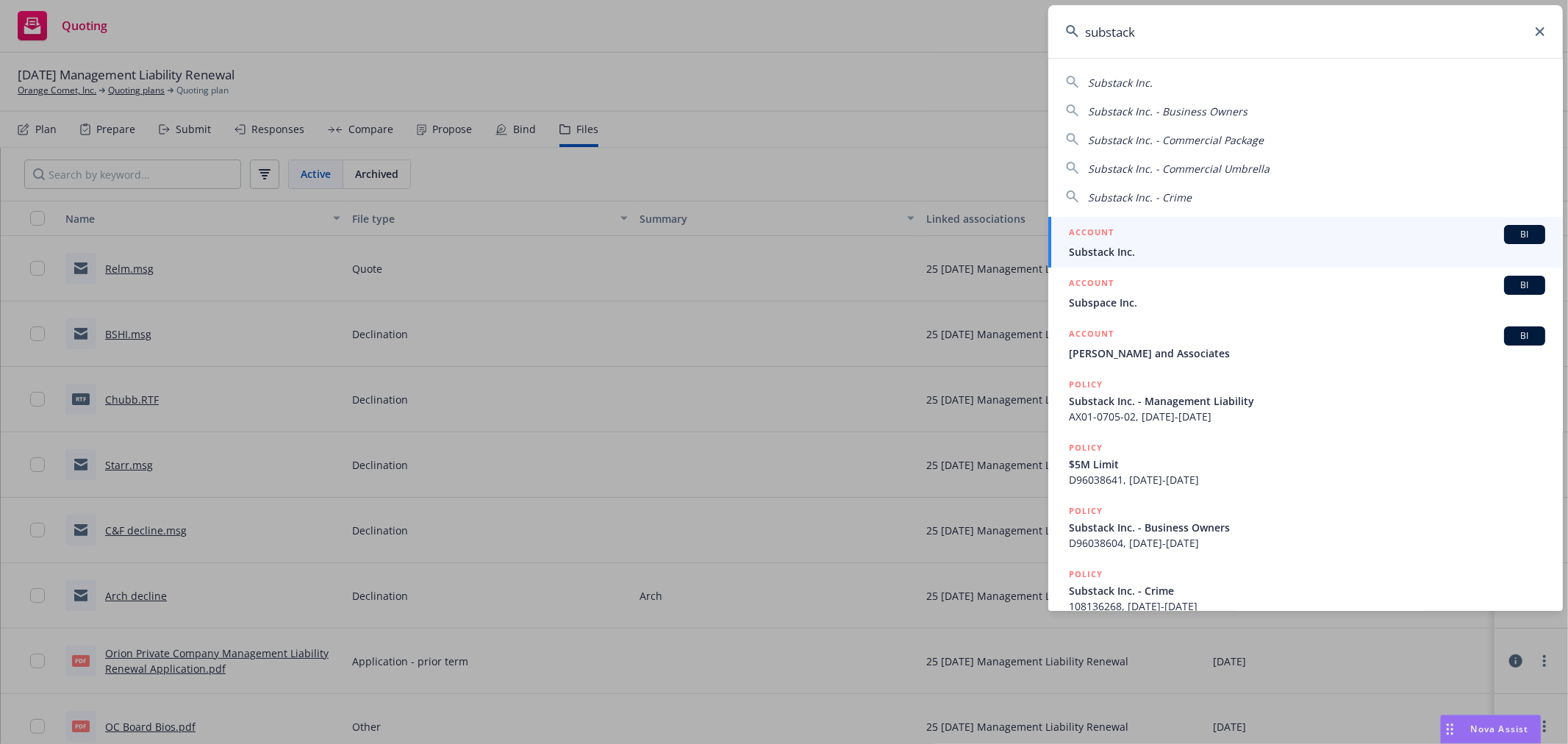
click at [1202, 252] on span "Substack Inc." at bounding box center [1307, 252] width 477 height 15
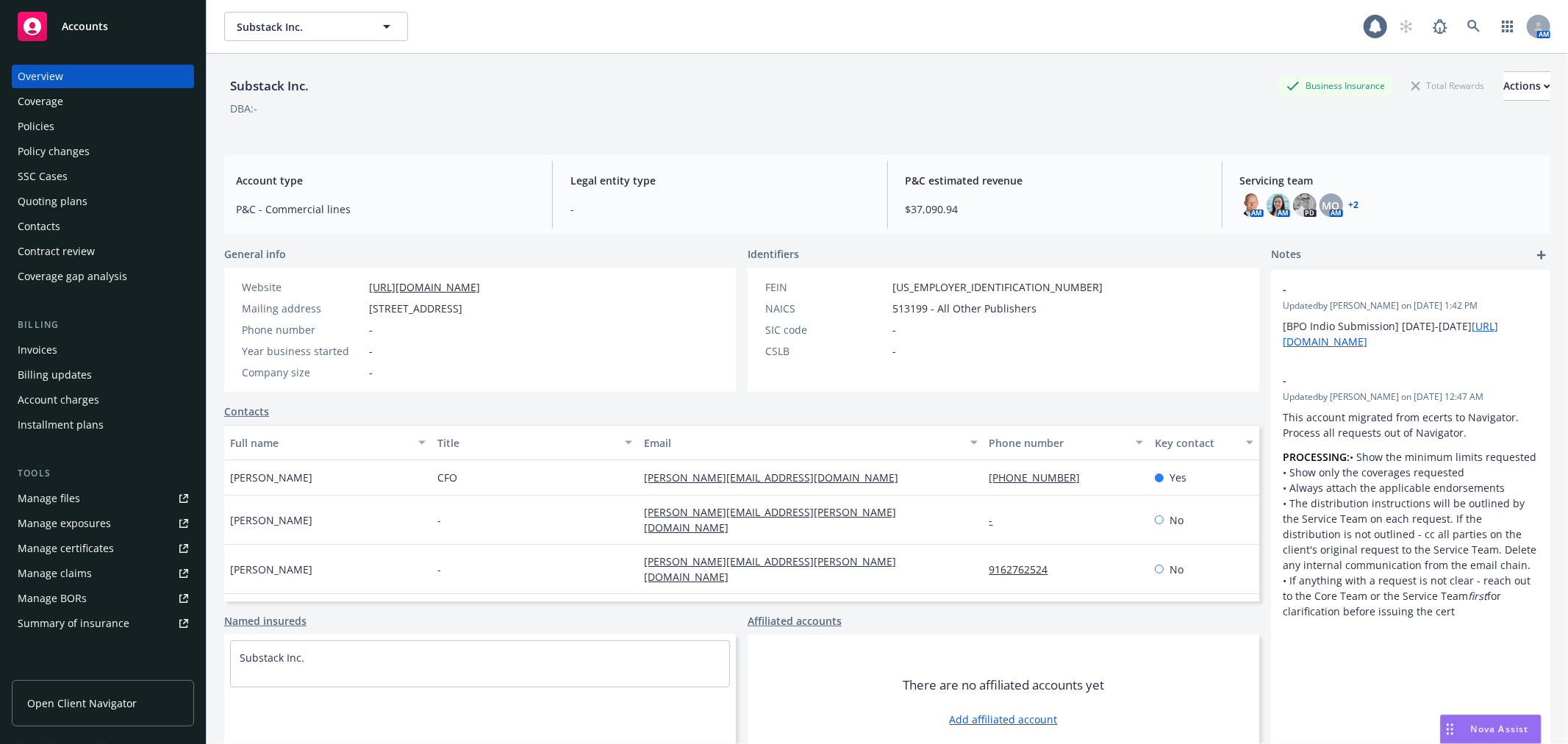
click at [49, 202] on div "Quoting plans" at bounding box center [52, 201] width 70 height 23
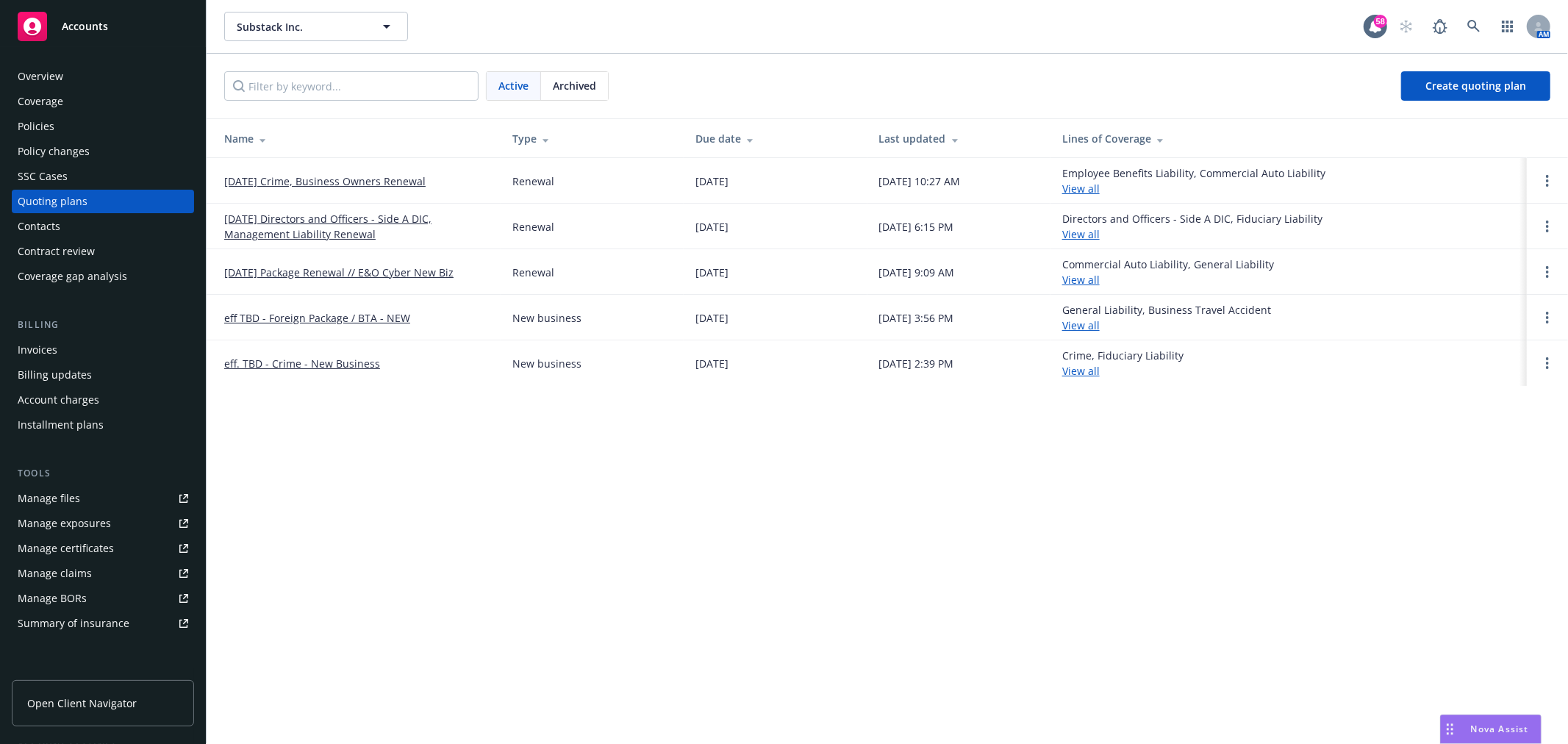
click at [343, 238] on link "[DATE] Directors and Officers - Side A DIC, Management Liability Renewal" at bounding box center [356, 226] width 264 height 31
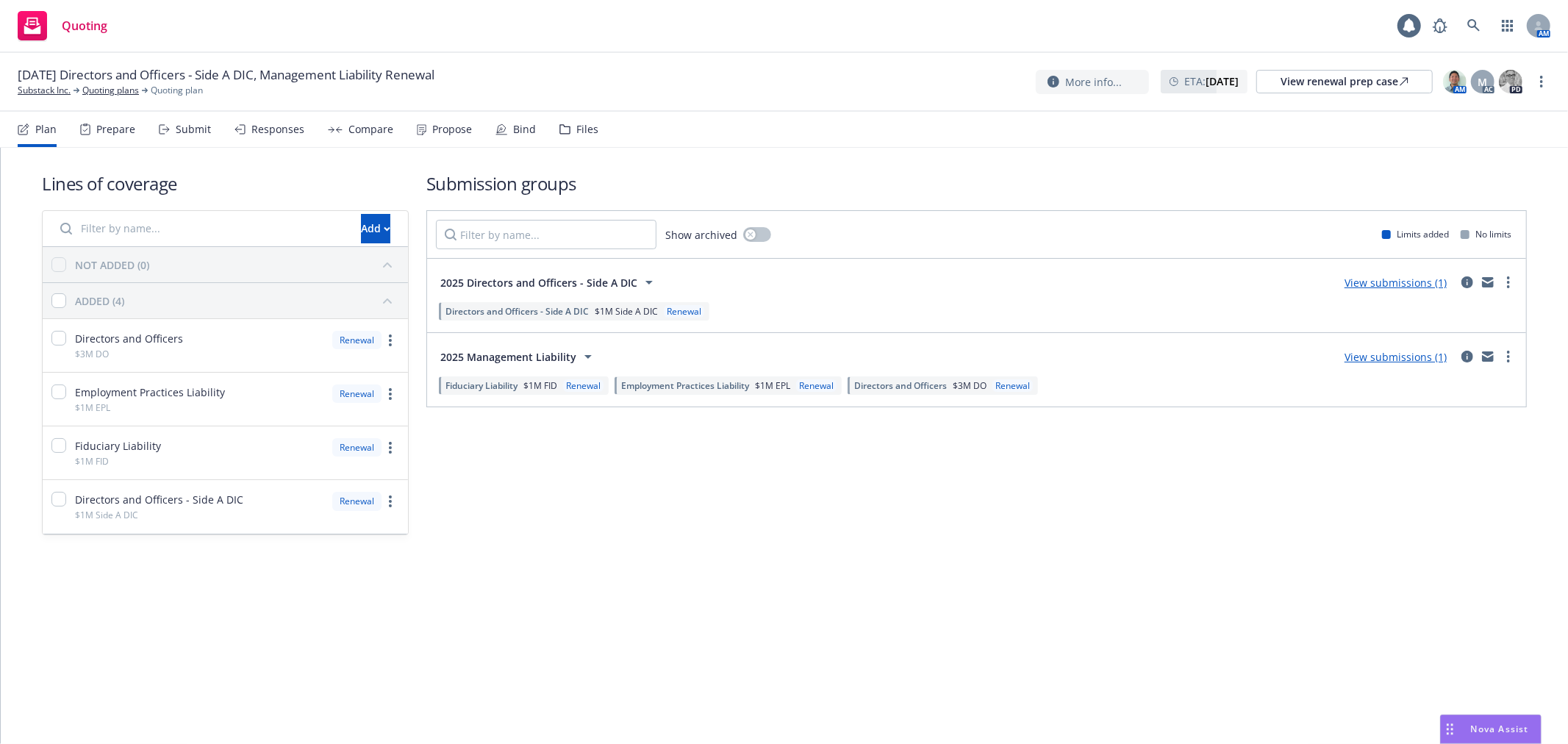
drag, startPoint x: 596, startPoint y: 121, endPoint x: 582, endPoint y: 128, distance: 15.7
click at [593, 123] on nav "Plan Prepare Submit Responses Compare Propose Bind Files" at bounding box center [784, 129] width 1533 height 36
click at [582, 128] on div "Files" at bounding box center [587, 130] width 22 height 12
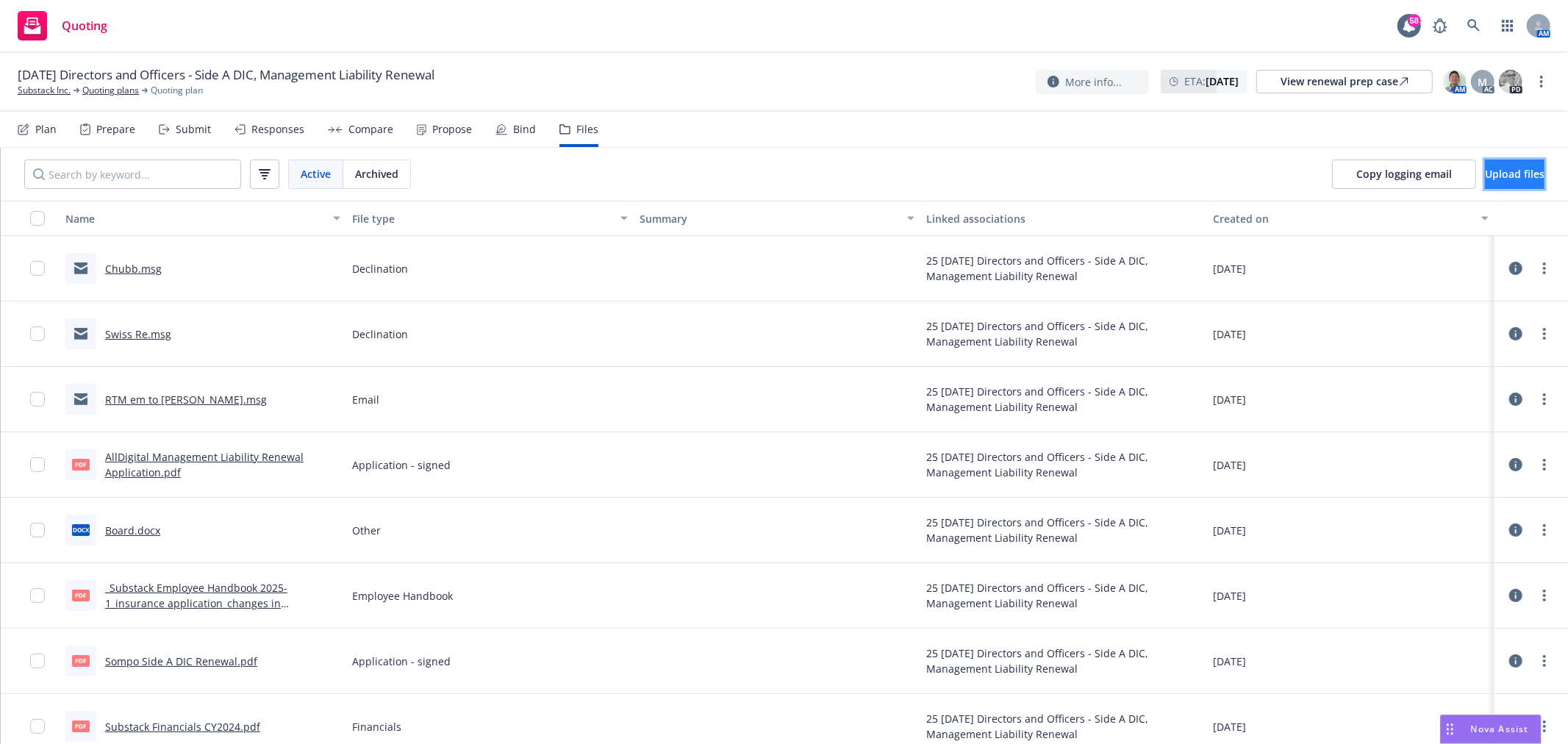
click at [1526, 180] on button "Upload files" at bounding box center [1515, 174] width 60 height 30
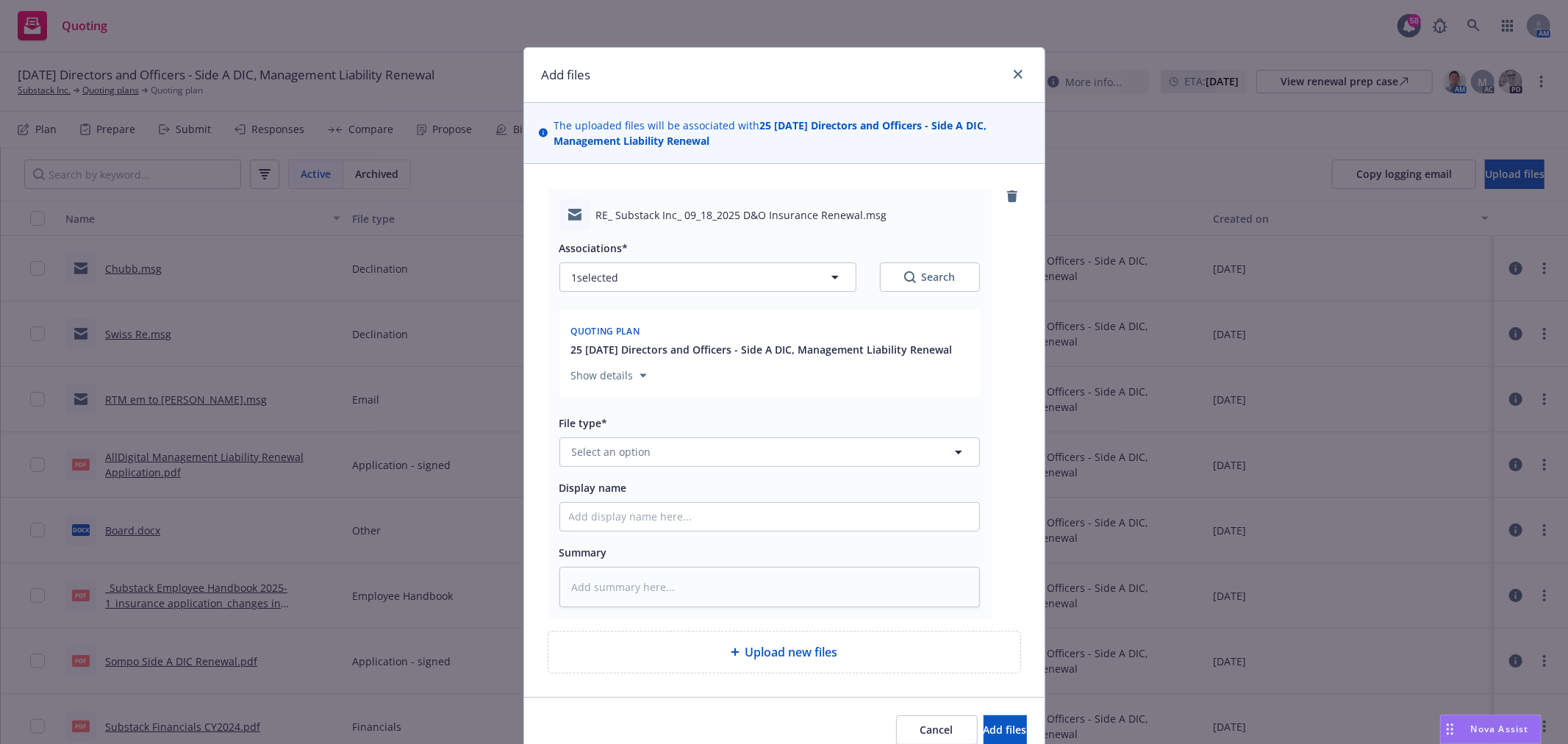
drag, startPoint x: 696, startPoint y: 470, endPoint x: 693, endPoint y: 461, distance: 9.5
click at [696, 467] on div "Associations* 1 selected Search Quoting plan 25 09/18/25 Directors and Officers…" at bounding box center [769, 419] width 421 height 377
click at [693, 461] on button "Select an option" at bounding box center [769, 452] width 421 height 30
type input "Quote"
drag, startPoint x: 691, startPoint y: 395, endPoint x: 691, endPoint y: 379, distance: 16.0
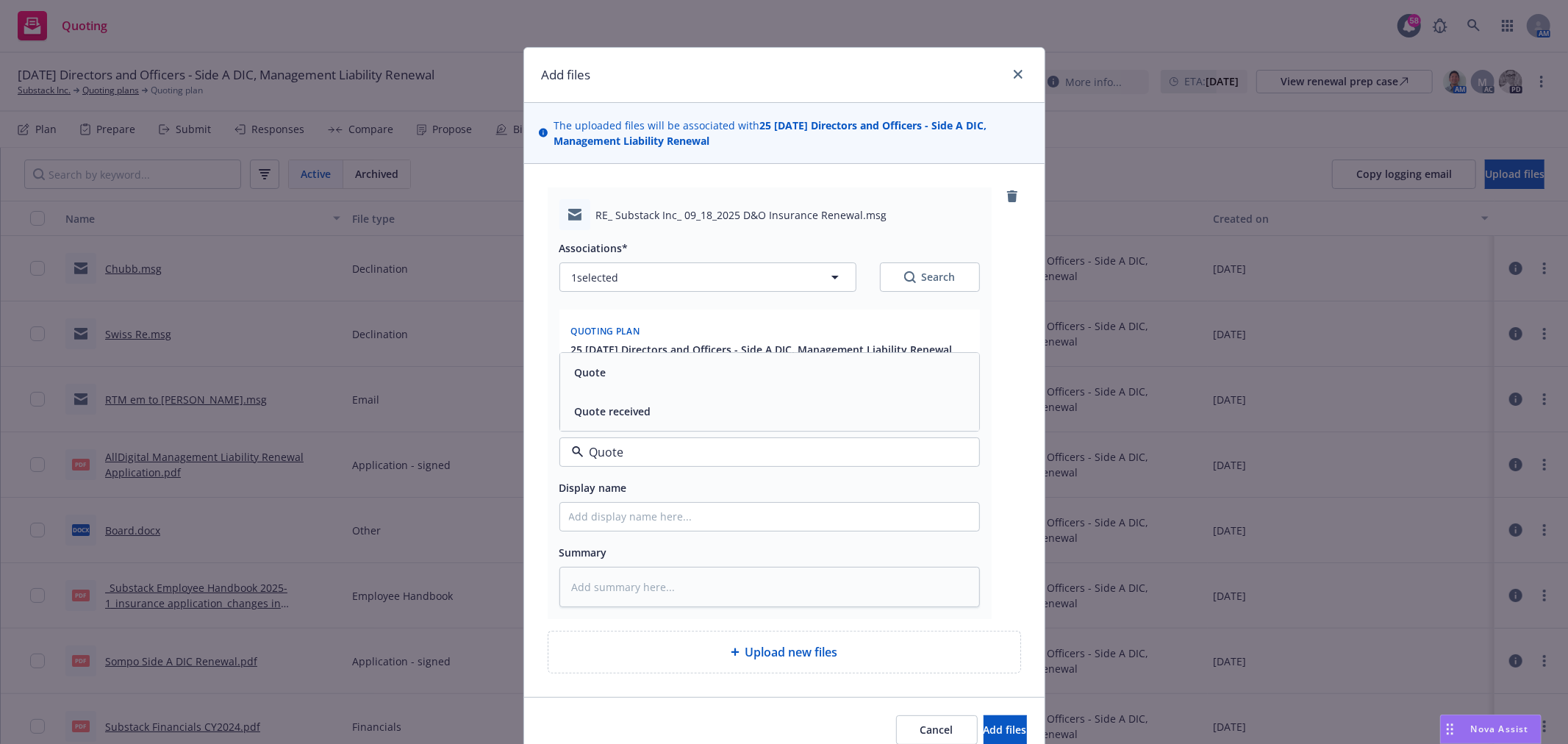
click at [691, 379] on div "Quote Quote received" at bounding box center [769, 392] width 419 height 78
click at [691, 378] on div "Quote" at bounding box center [770, 372] width 402 height 21
click at [731, 527] on input "Display name" at bounding box center [769, 517] width 419 height 28
type textarea "x"
type input "a"
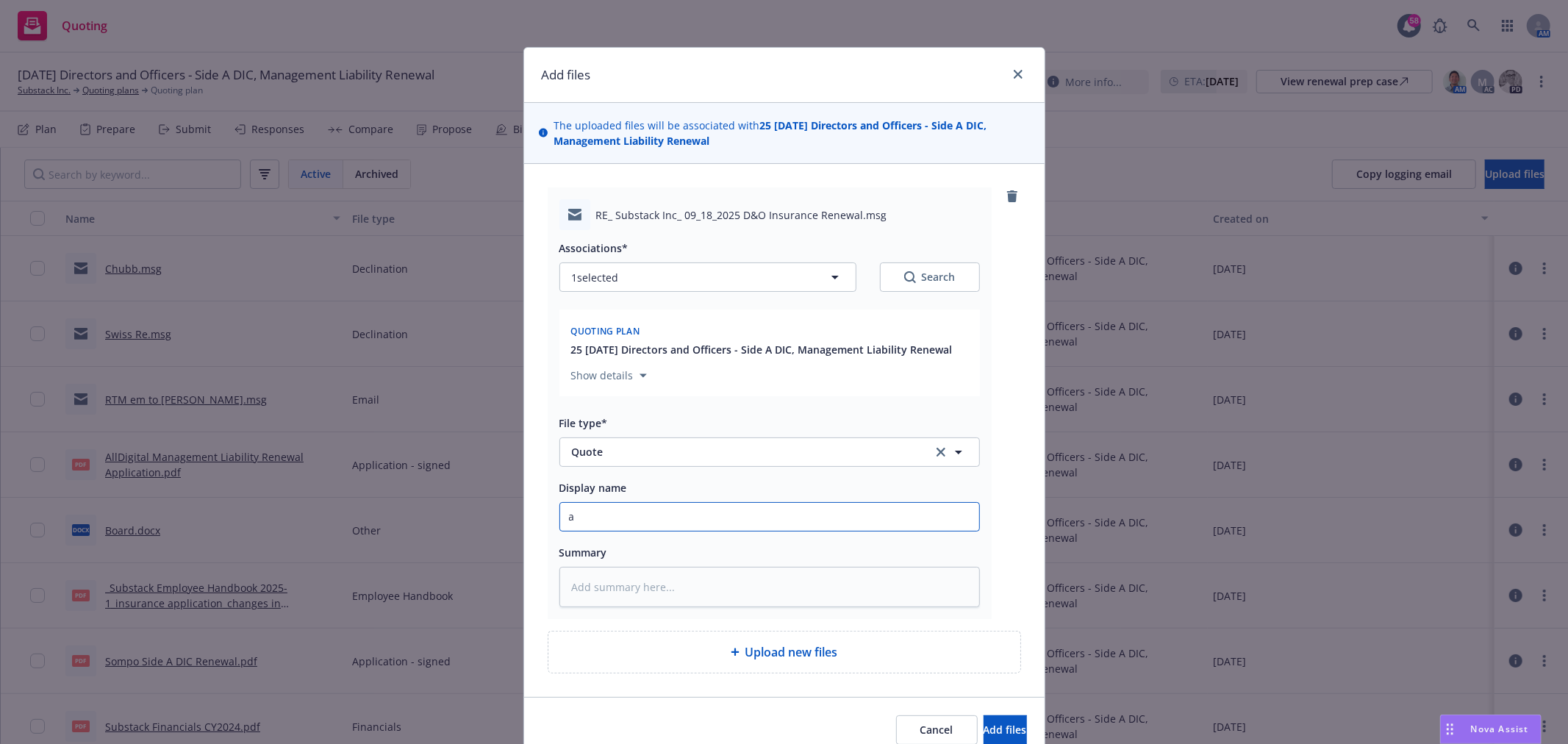
type textarea "x"
type input "ai"
type textarea "x"
type input "a"
type textarea "x"
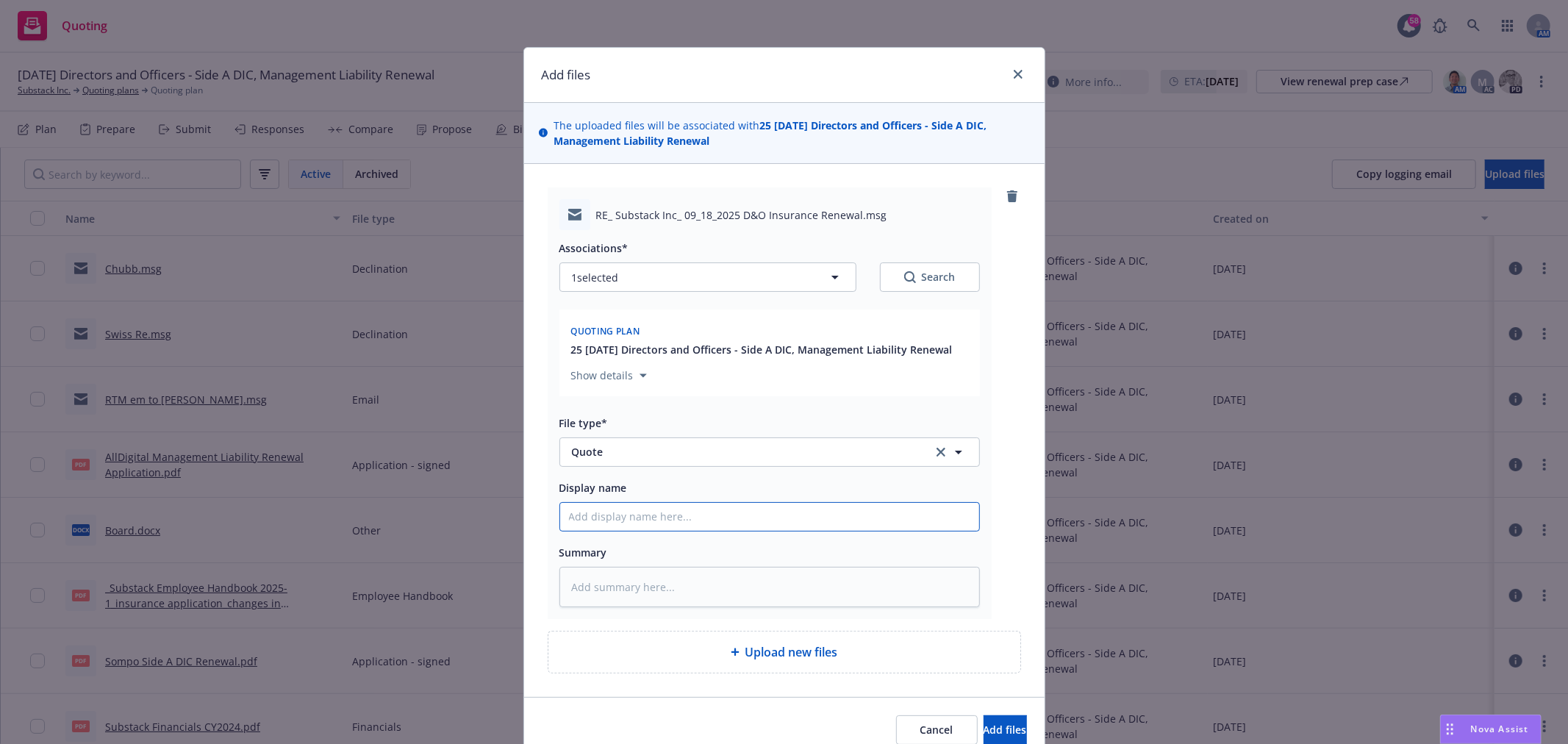
type textarea "x"
type input "A"
type textarea "x"
type input "AI"
type textarea "x"
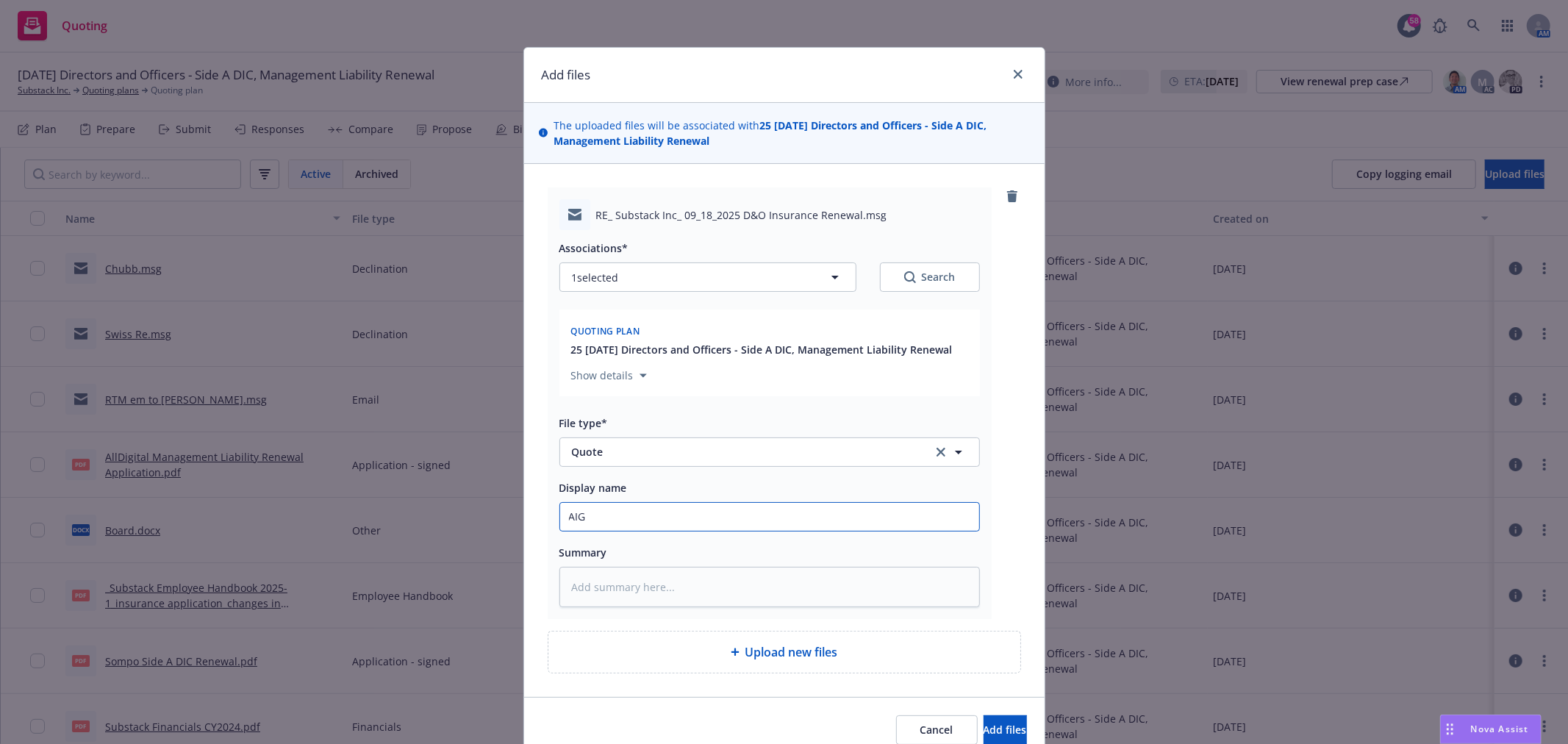
type input "AIG"
click at [984, 715] on button "Add files" at bounding box center [1005, 730] width 43 height 30
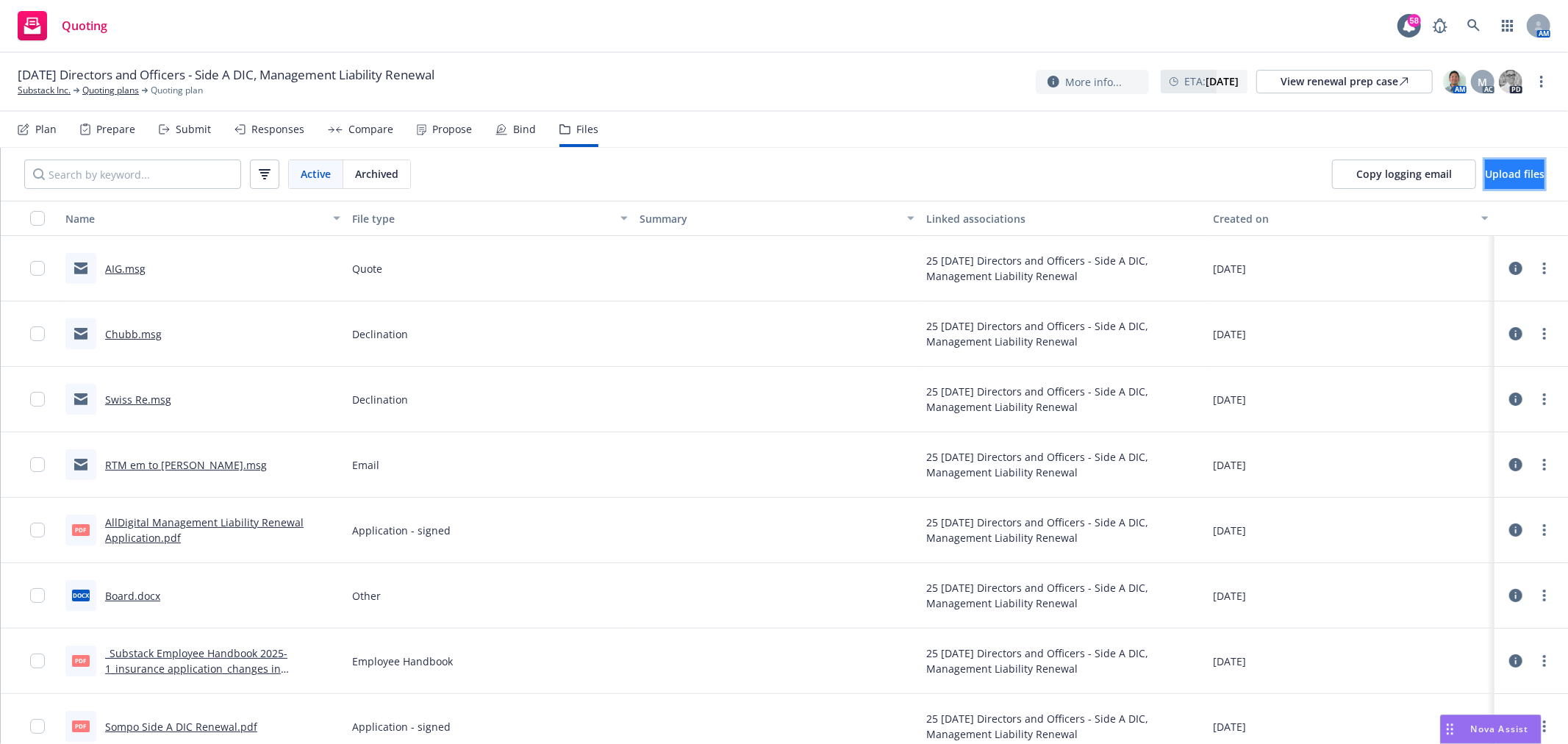
click at [1501, 164] on button "Upload files" at bounding box center [1515, 174] width 60 height 30
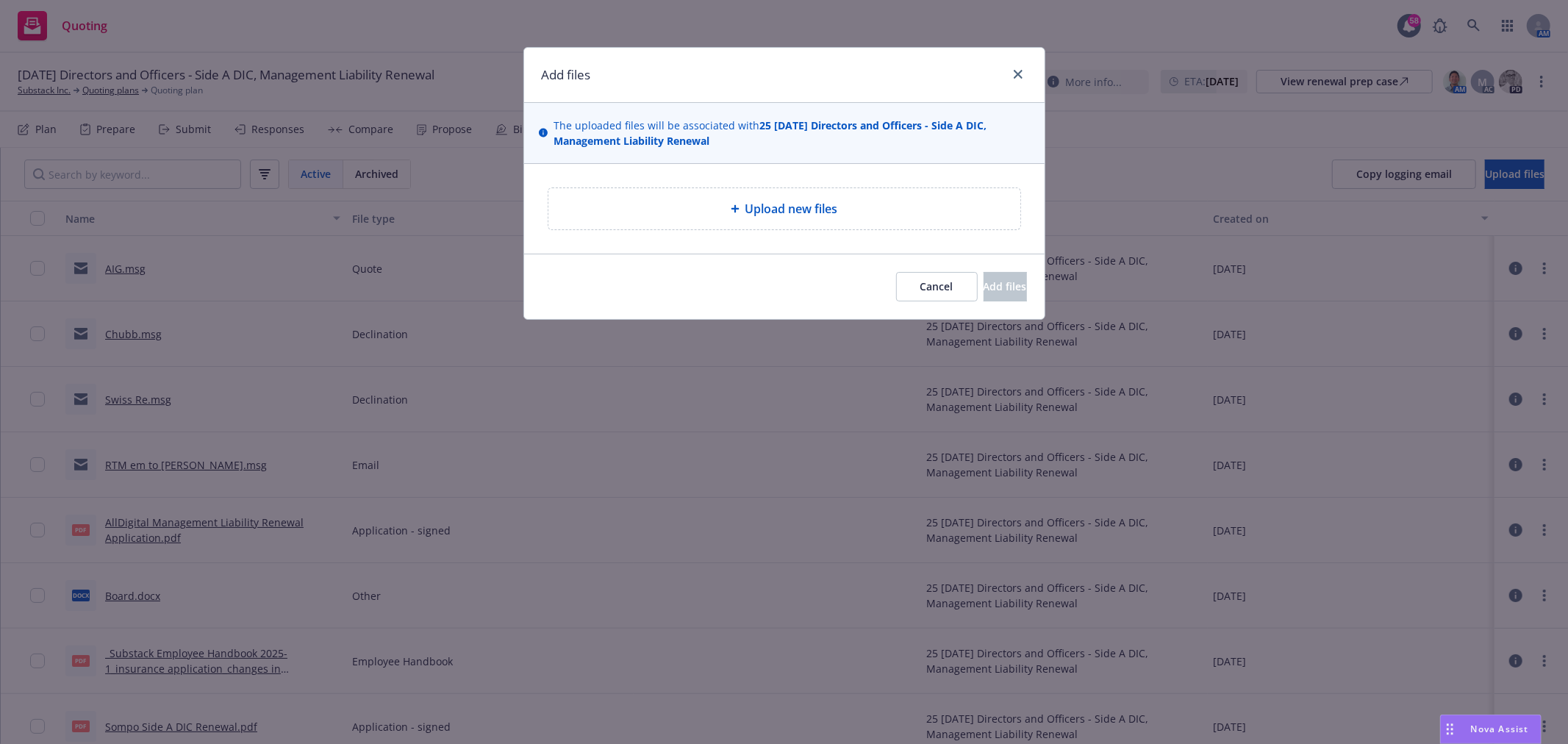
type textarea "x"
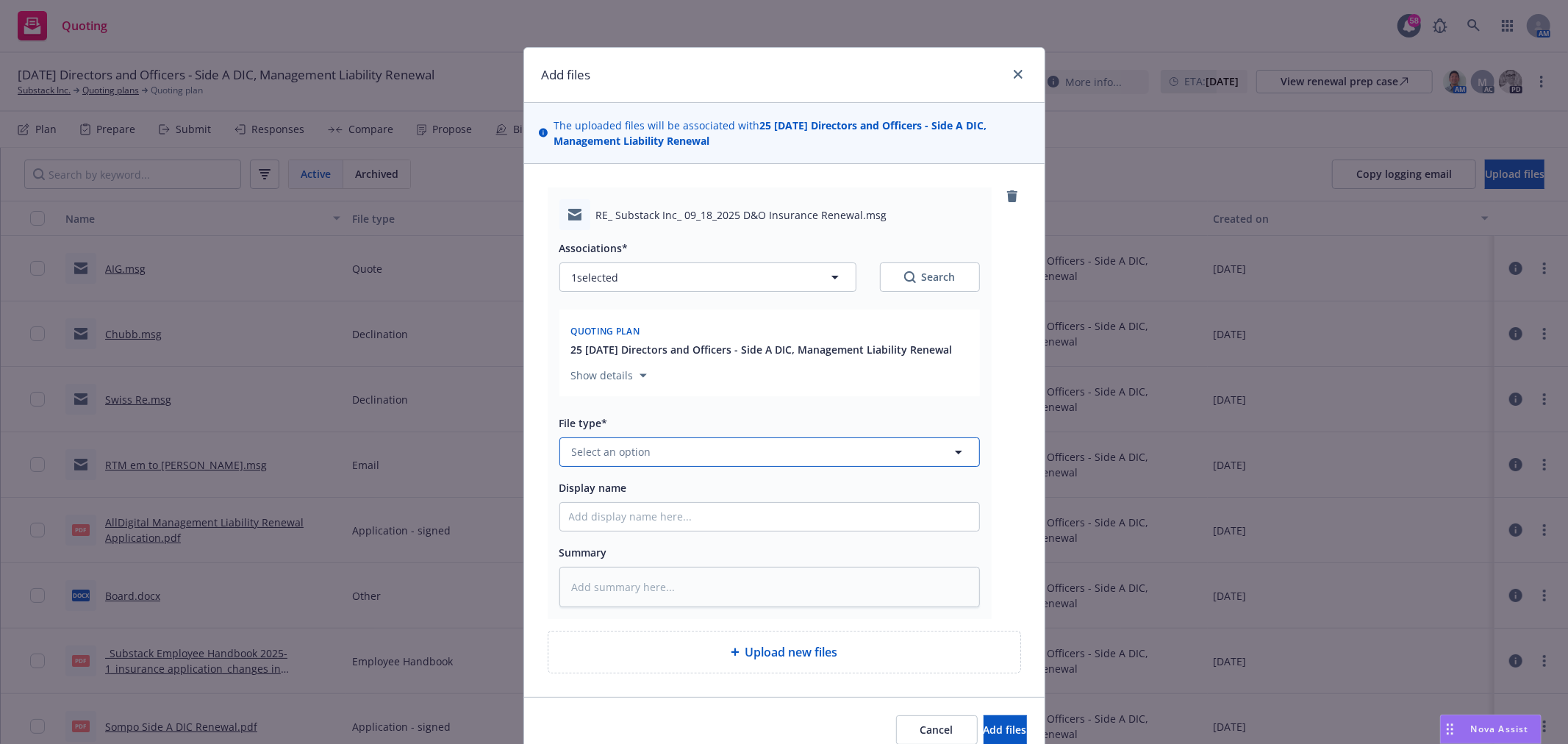
click at [634, 465] on button "Select an option" at bounding box center [769, 452] width 421 height 30
type input "quote"
click at [613, 382] on div "Quote" at bounding box center [770, 372] width 402 height 21
click at [647, 514] on input "Display name" at bounding box center [769, 517] width 419 height 28
type textarea "x"
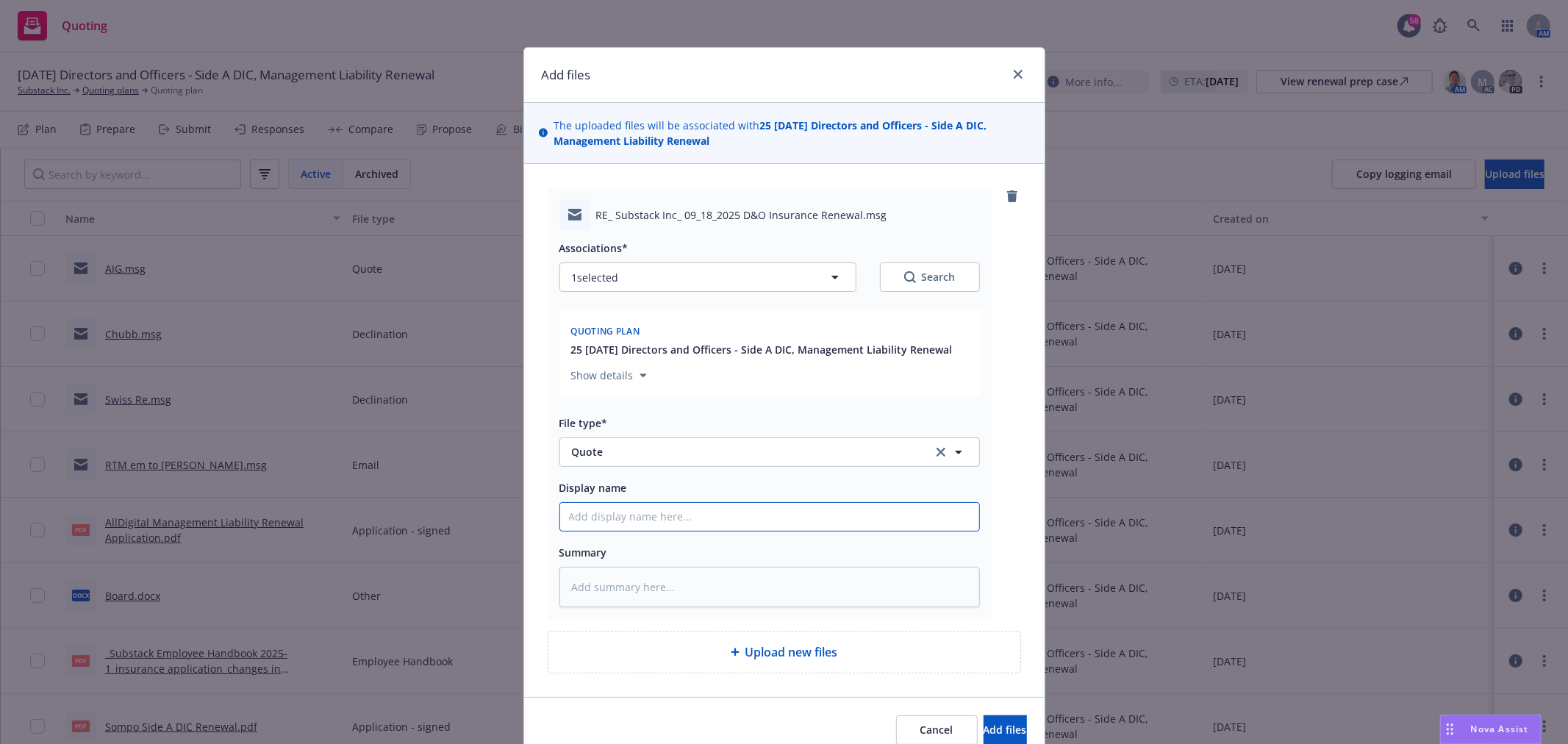
type input "C"
type textarea "x"
type input "CN"
type textarea "x"
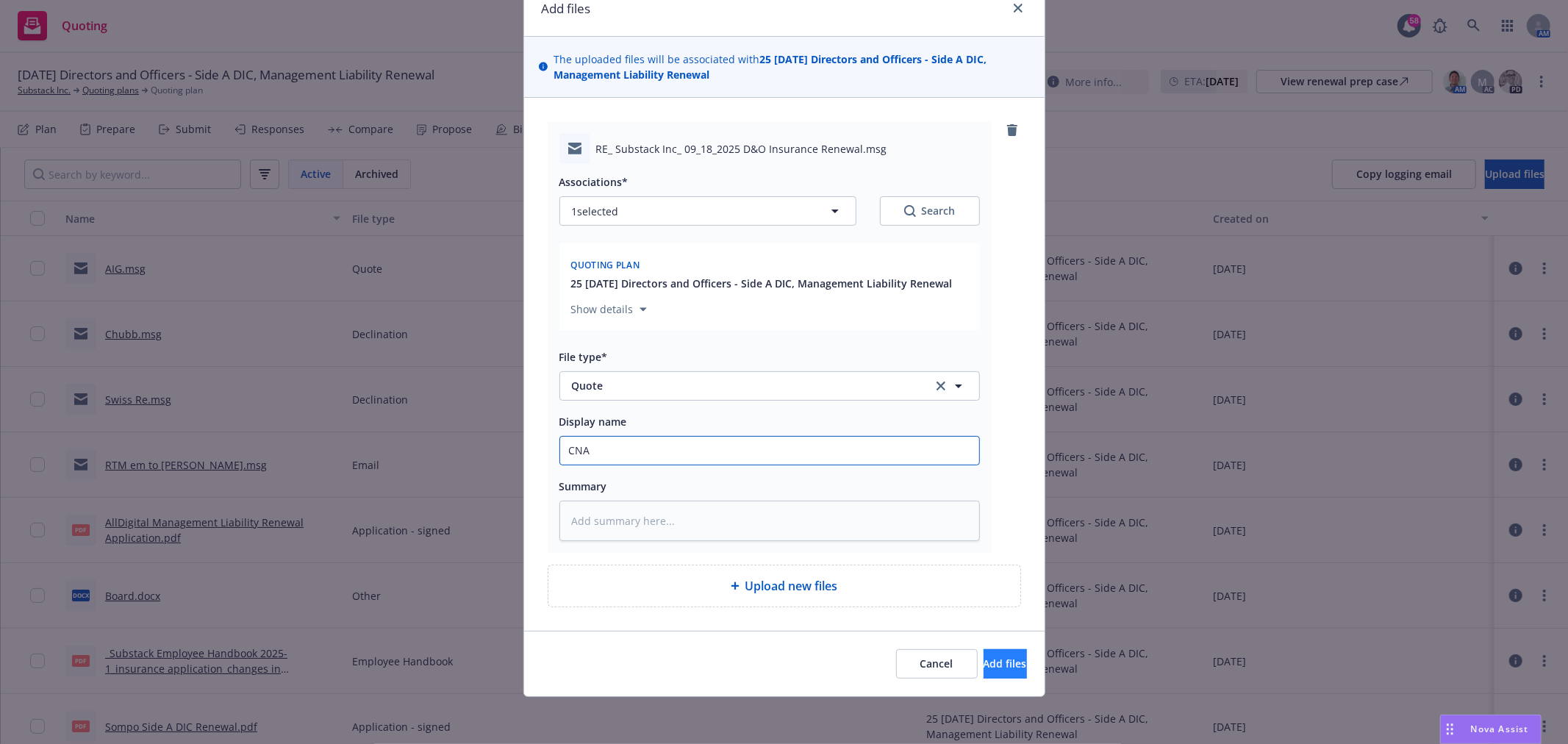
type input "CNA"
click at [988, 656] on span "Add files" at bounding box center [1005, 663] width 43 height 14
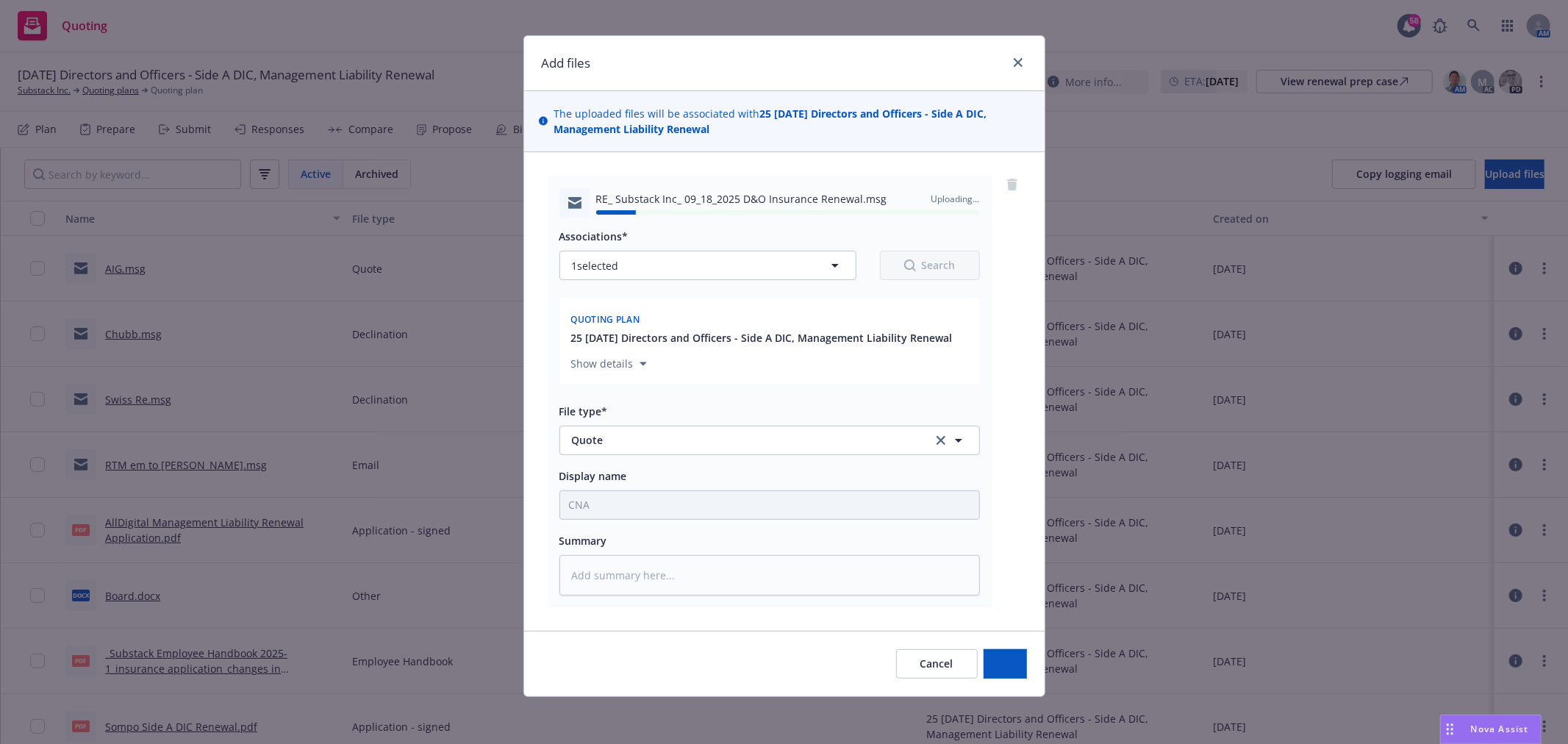
type textarea "x"
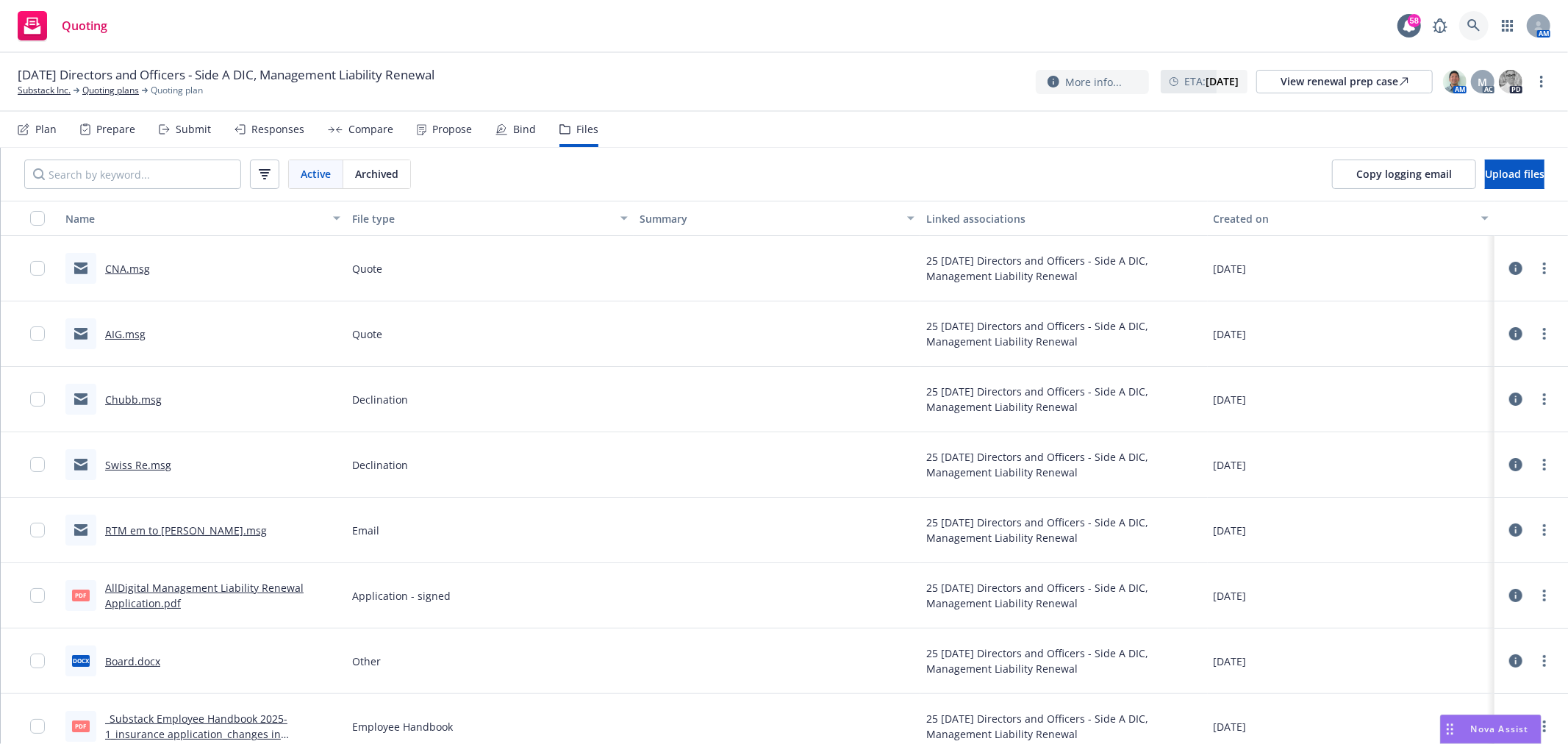
click at [1460, 22] on link at bounding box center [1474, 26] width 30 height 30
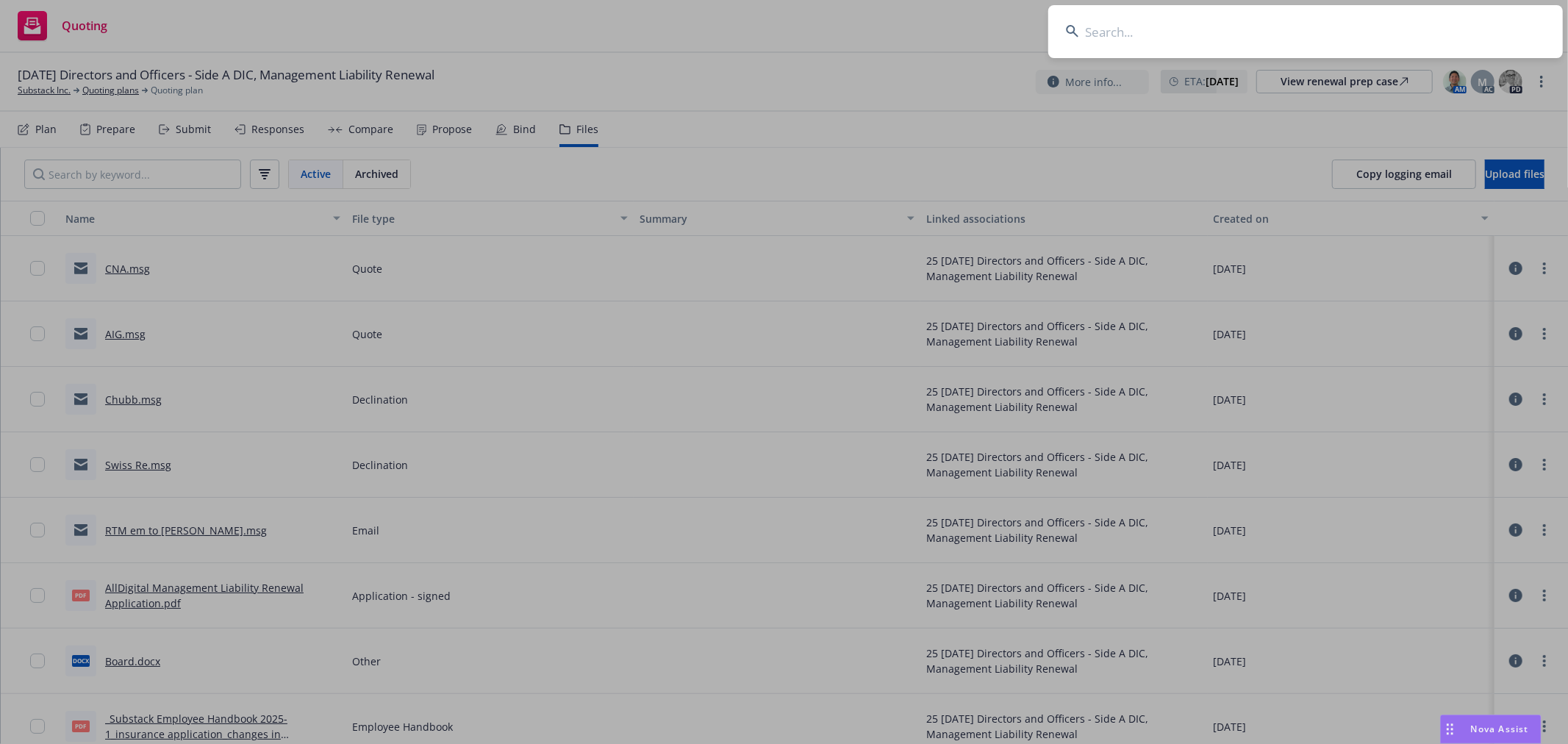
click at [1354, 39] on input at bounding box center [1305, 32] width 515 height 53
type input "yolo"
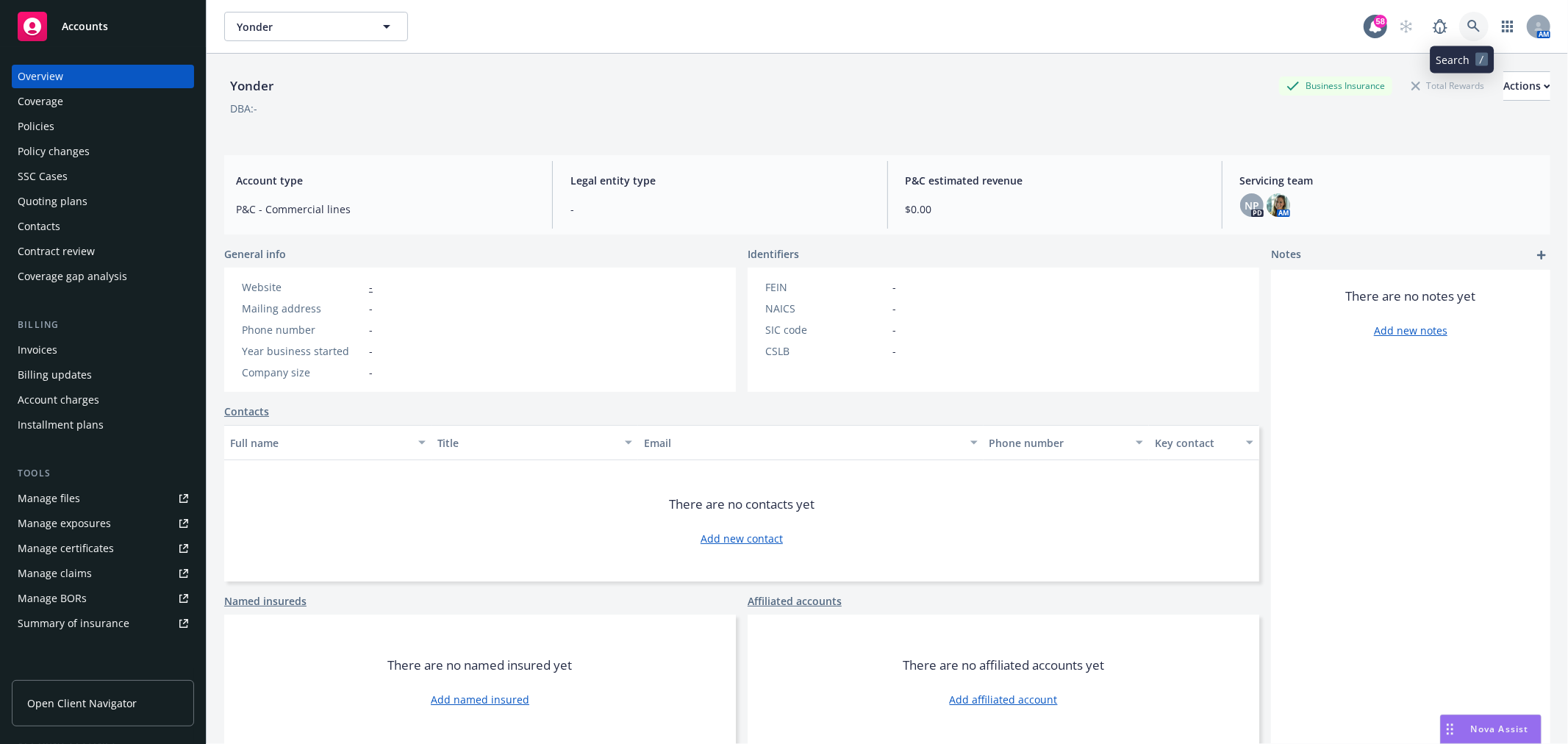
click at [1467, 28] on icon at bounding box center [1473, 26] width 13 height 13
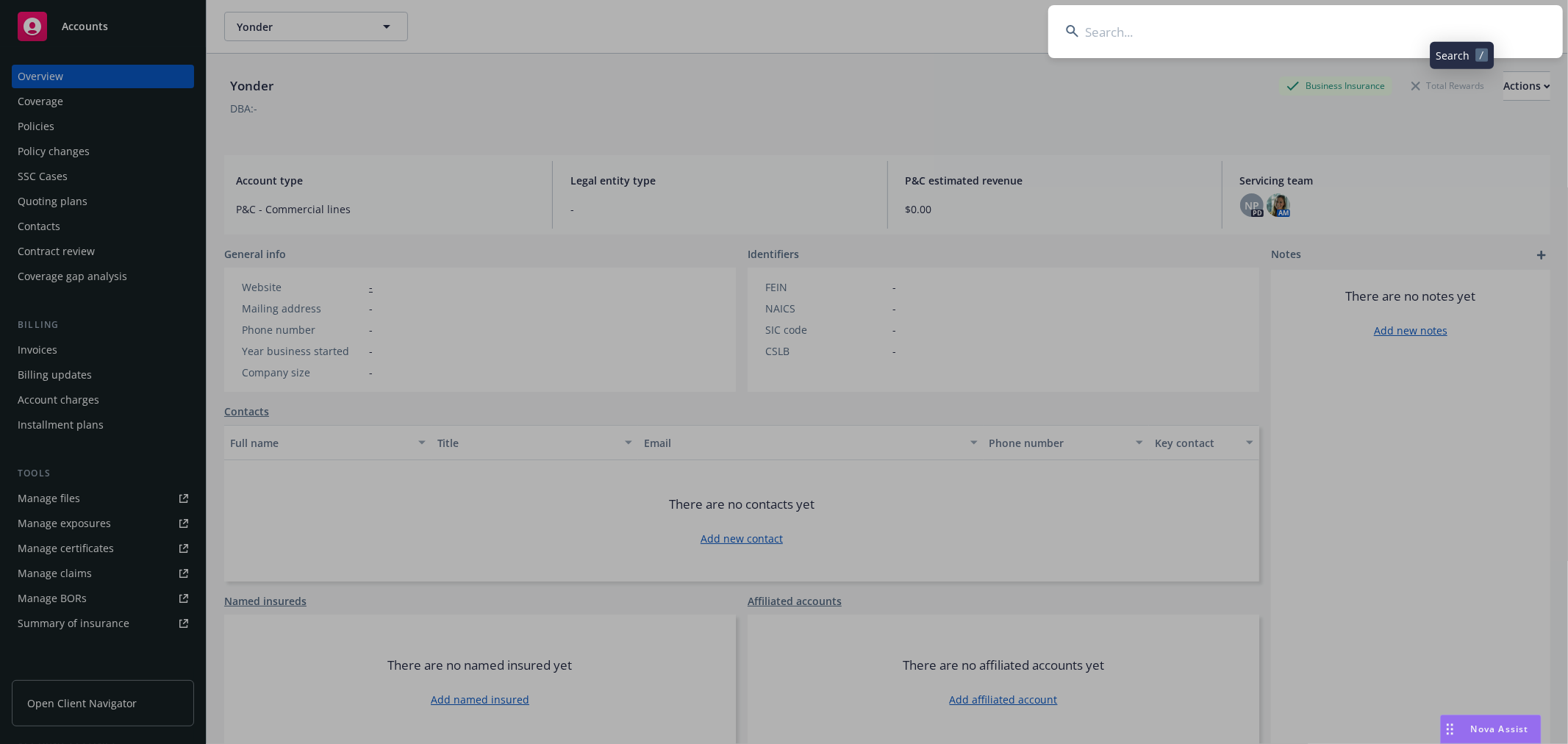
click at [1407, 41] on input at bounding box center [1305, 32] width 515 height 53
type input "yolo"
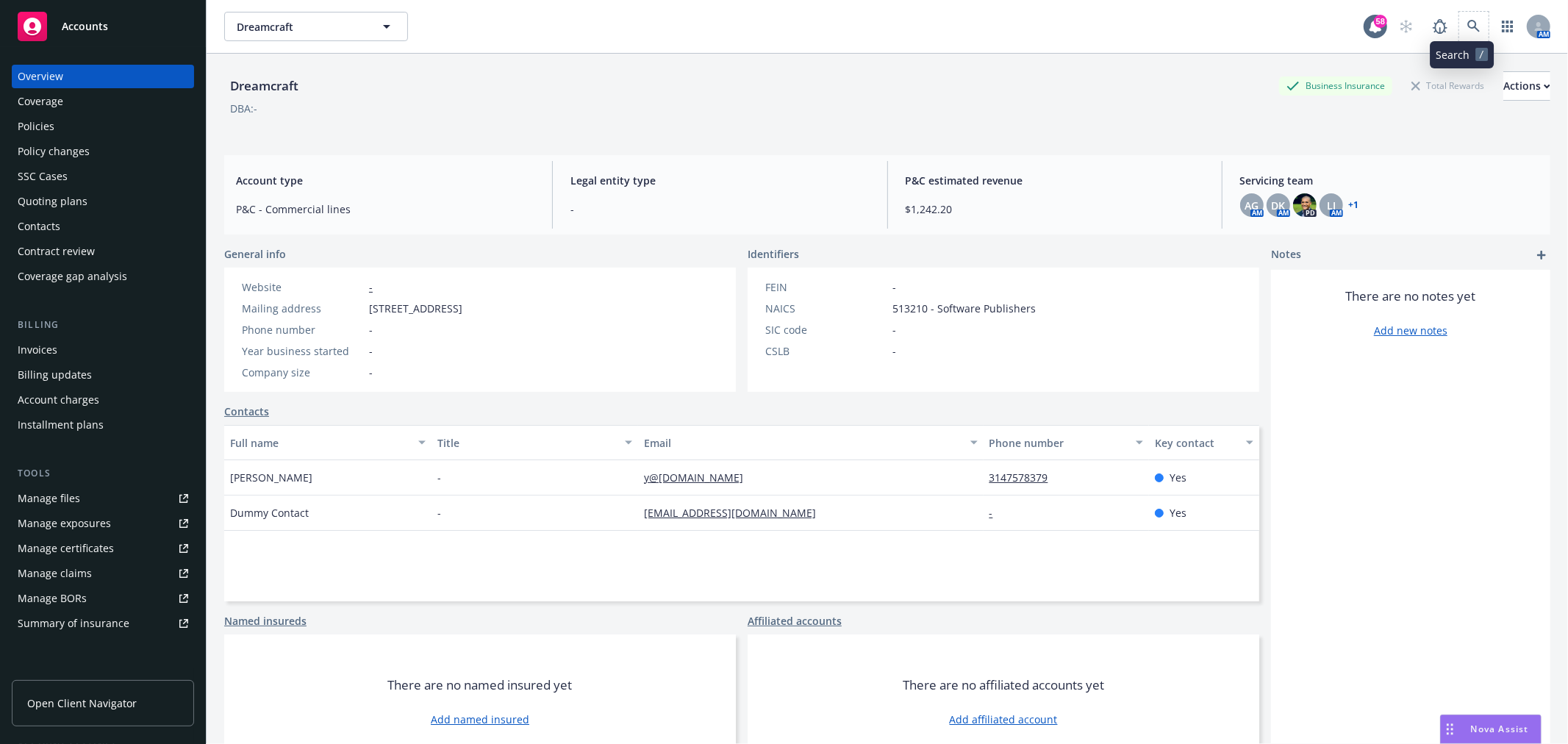
click at [1473, 17] on span at bounding box center [1474, 27] width 30 height 30
click at [1467, 23] on icon at bounding box center [1473, 26] width 13 height 13
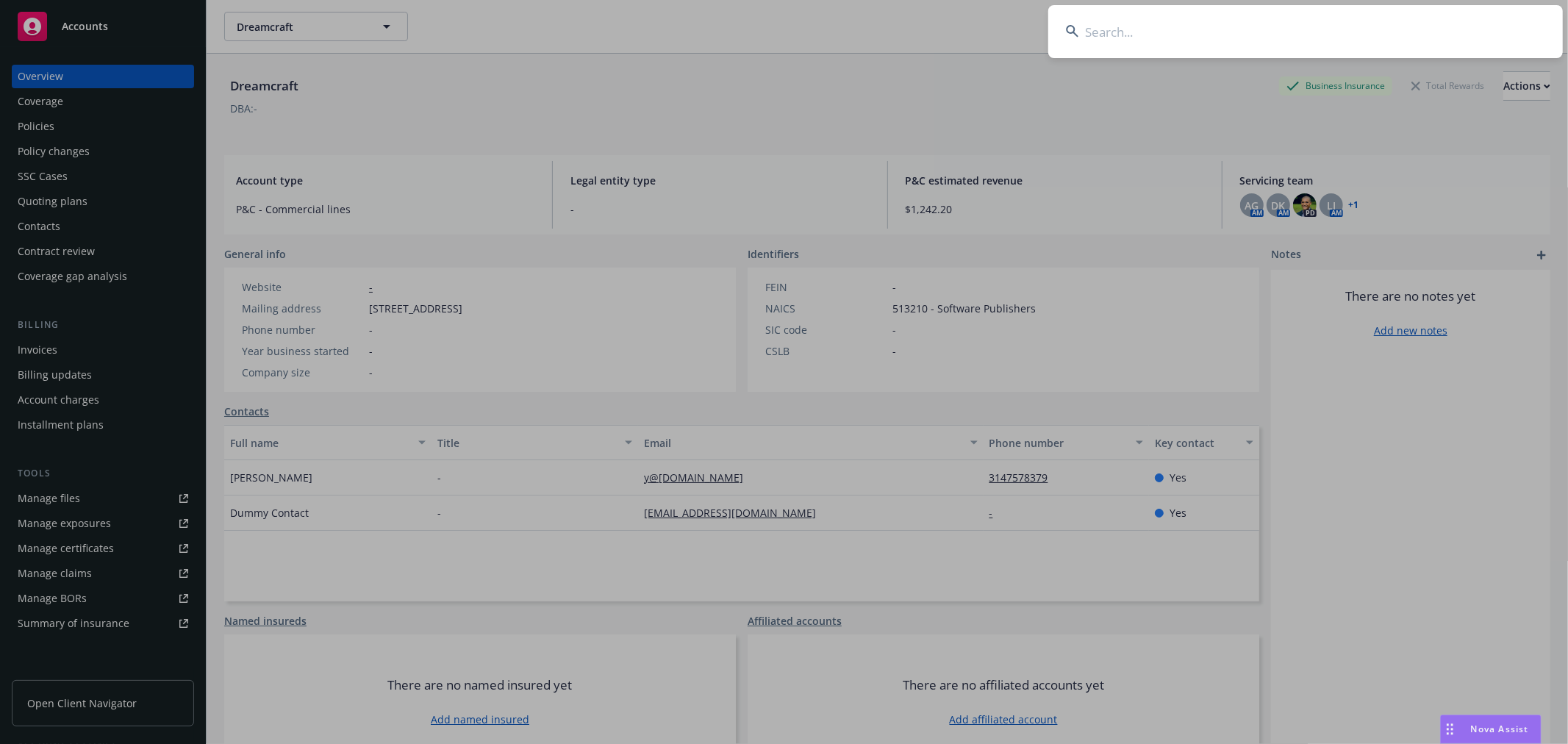
click at [1394, 42] on input at bounding box center [1305, 32] width 515 height 53
click at [1387, 27] on input at bounding box center [1305, 32] width 515 height 53
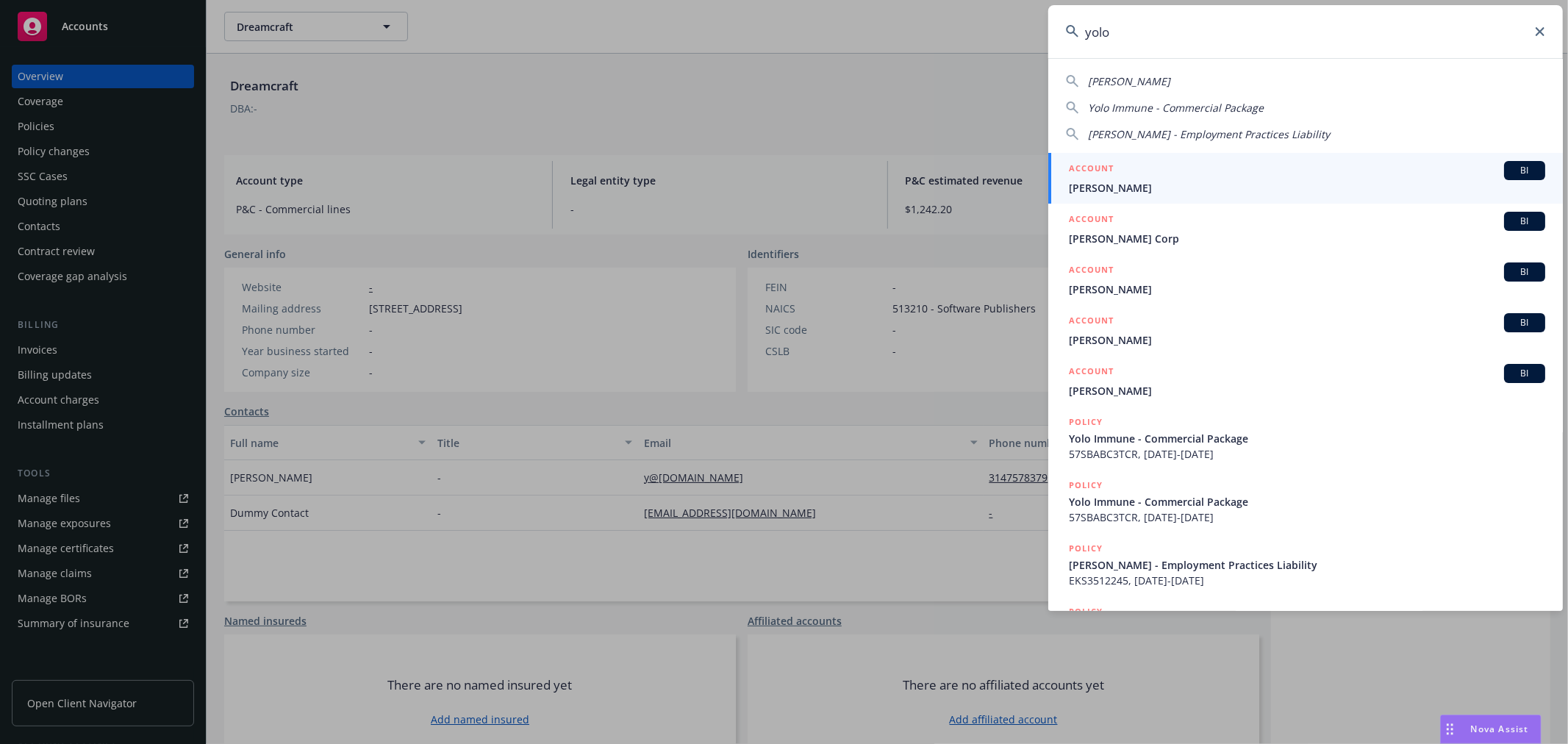
type input "yolo"
click at [1196, 191] on span "[PERSON_NAME]" at bounding box center [1307, 188] width 477 height 15
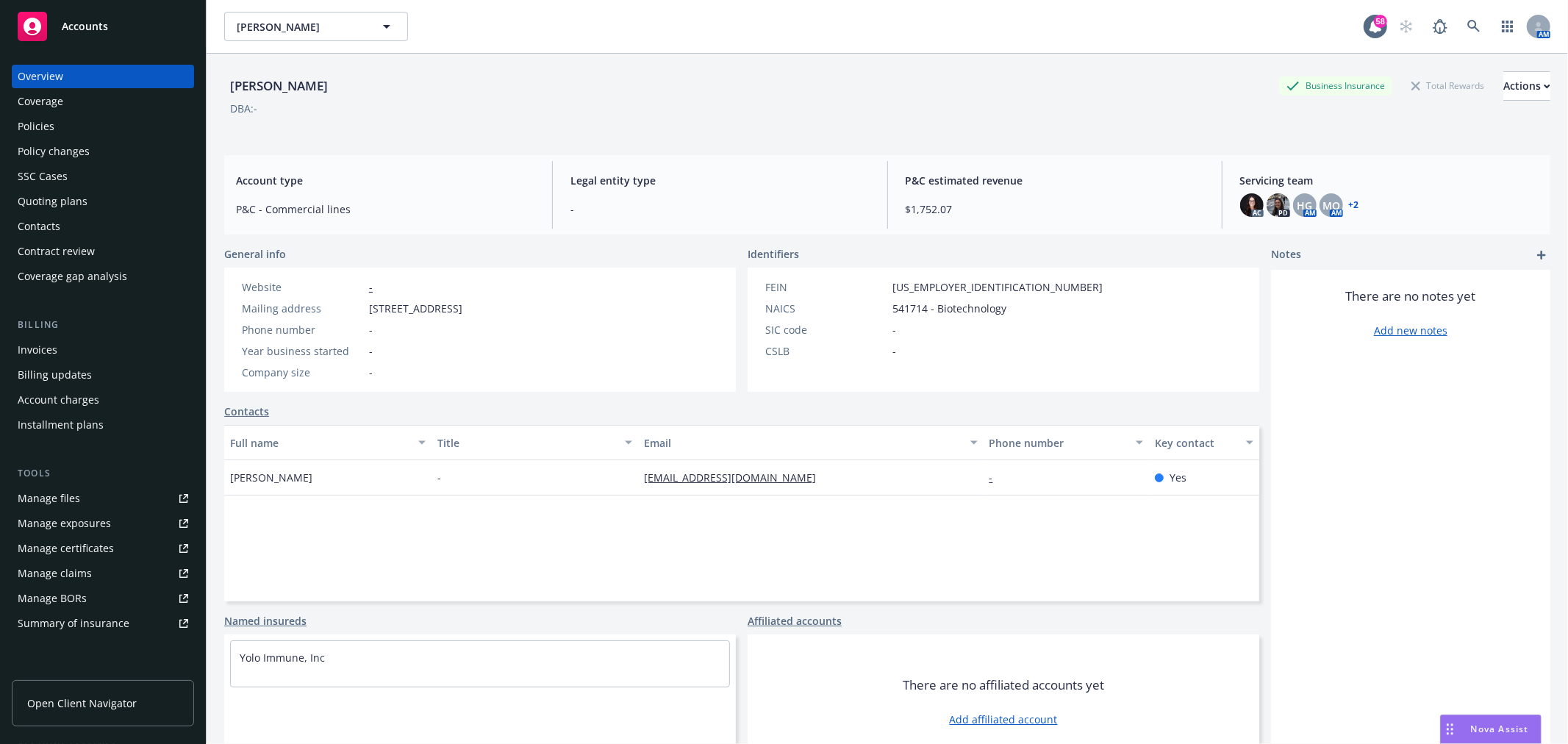
click at [8, 123] on div "Overview Coverage Policies Policy changes SSC Cases Quoting plans Contacts Cont…" at bounding box center [103, 395] width 206 height 697
click at [32, 122] on div "Policies" at bounding box center [36, 126] width 37 height 23
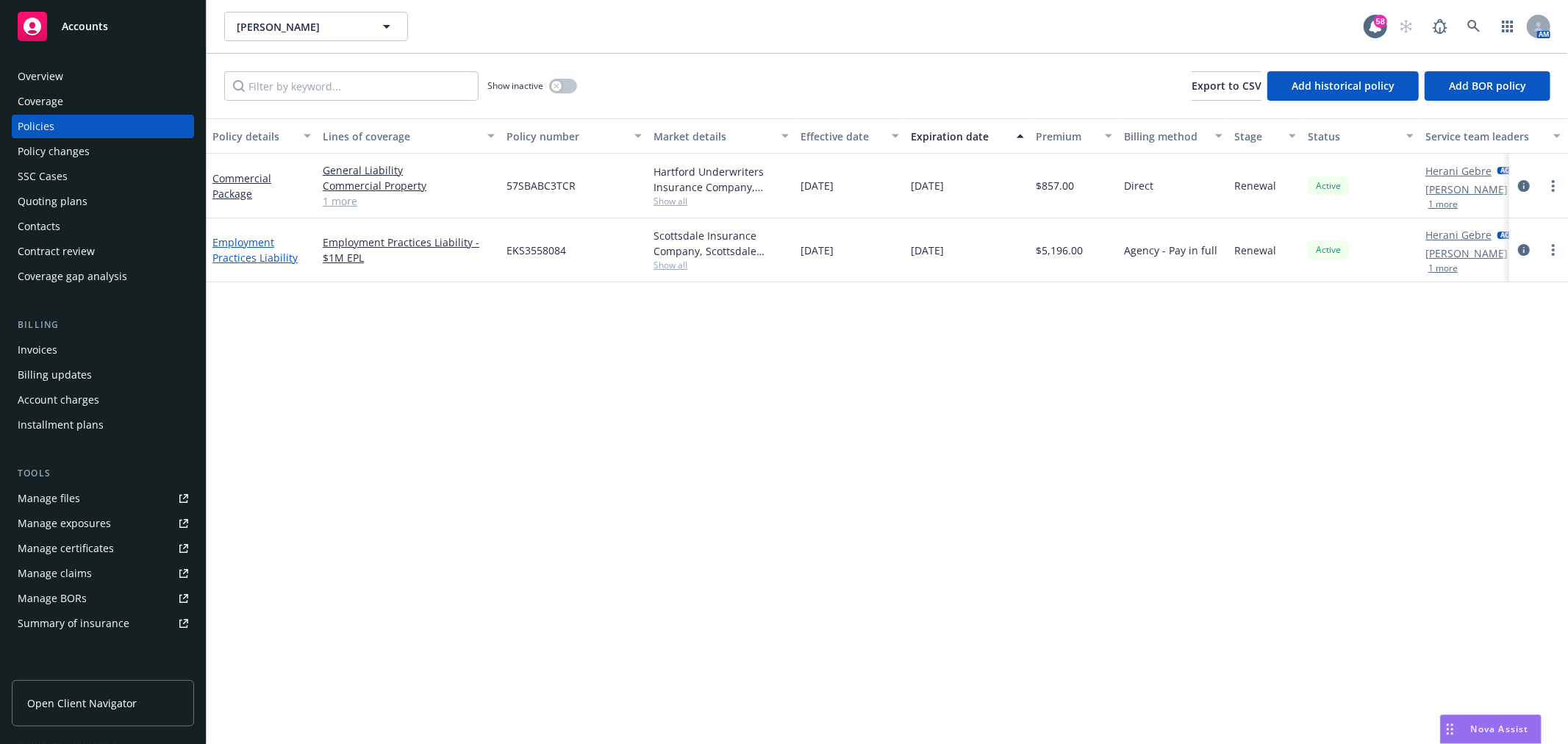
click at [245, 242] on link "Employment Practices Liability" at bounding box center [255, 249] width 86 height 30
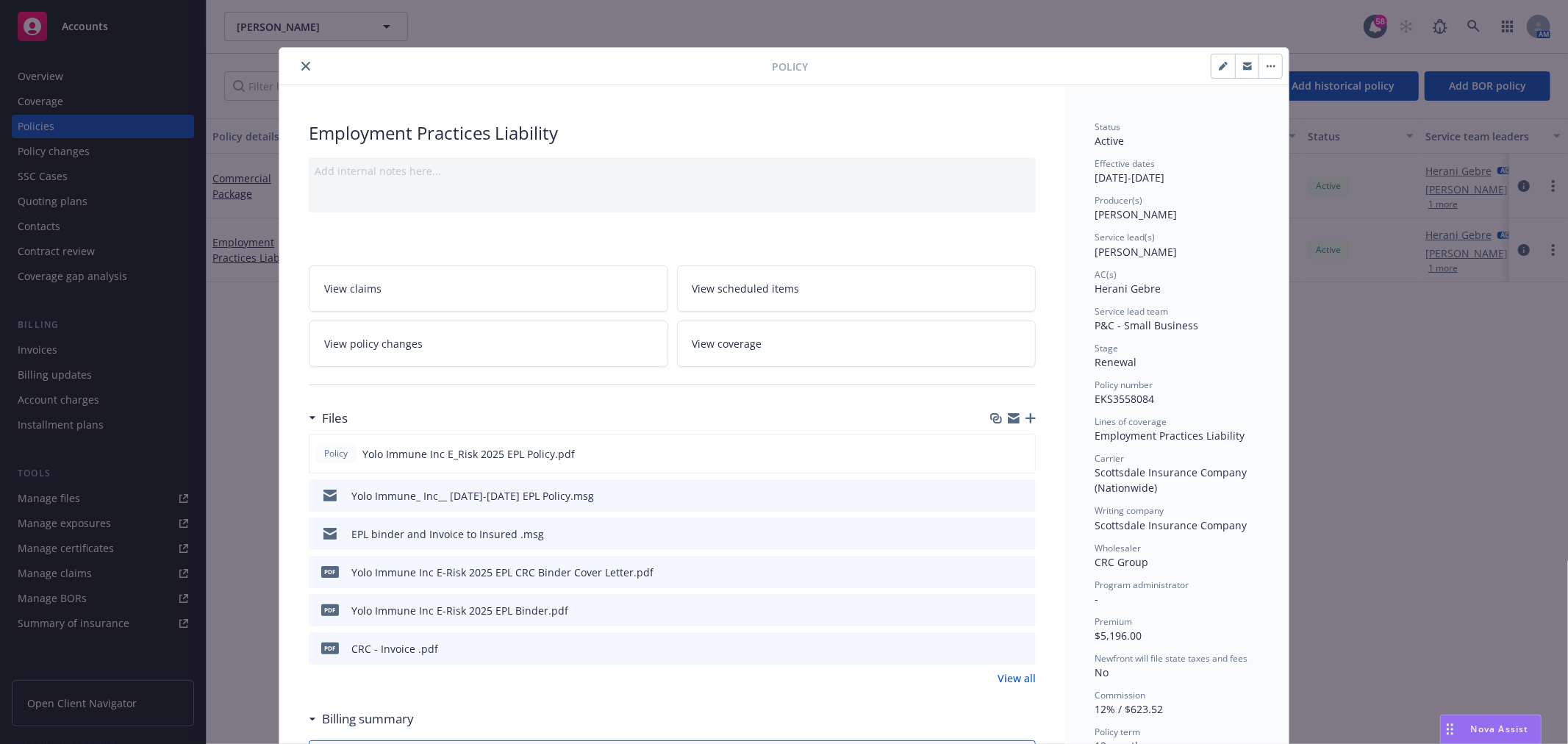
click at [297, 70] on button "close" at bounding box center [305, 66] width 17 height 17
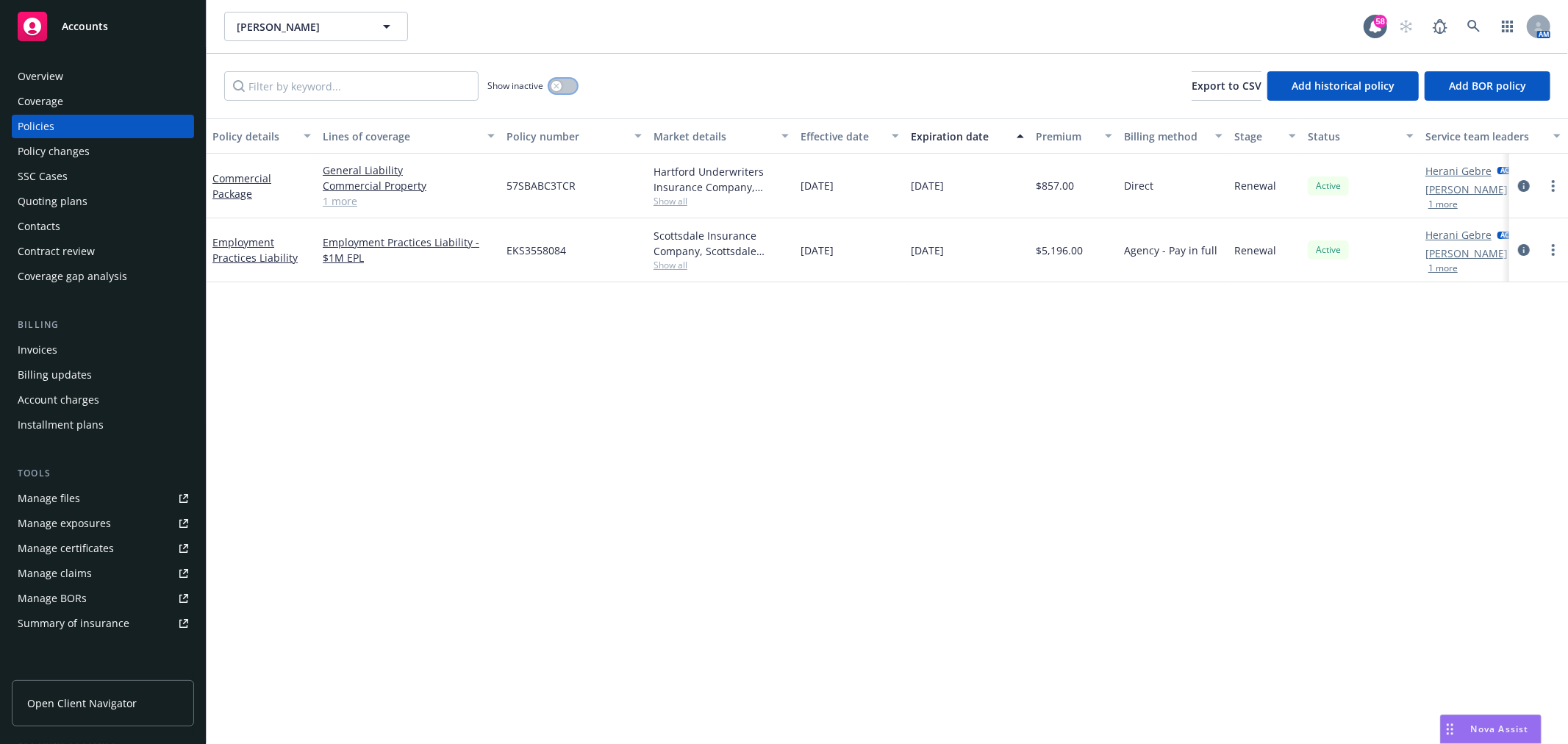
click at [572, 86] on button "button" at bounding box center [563, 86] width 28 height 14
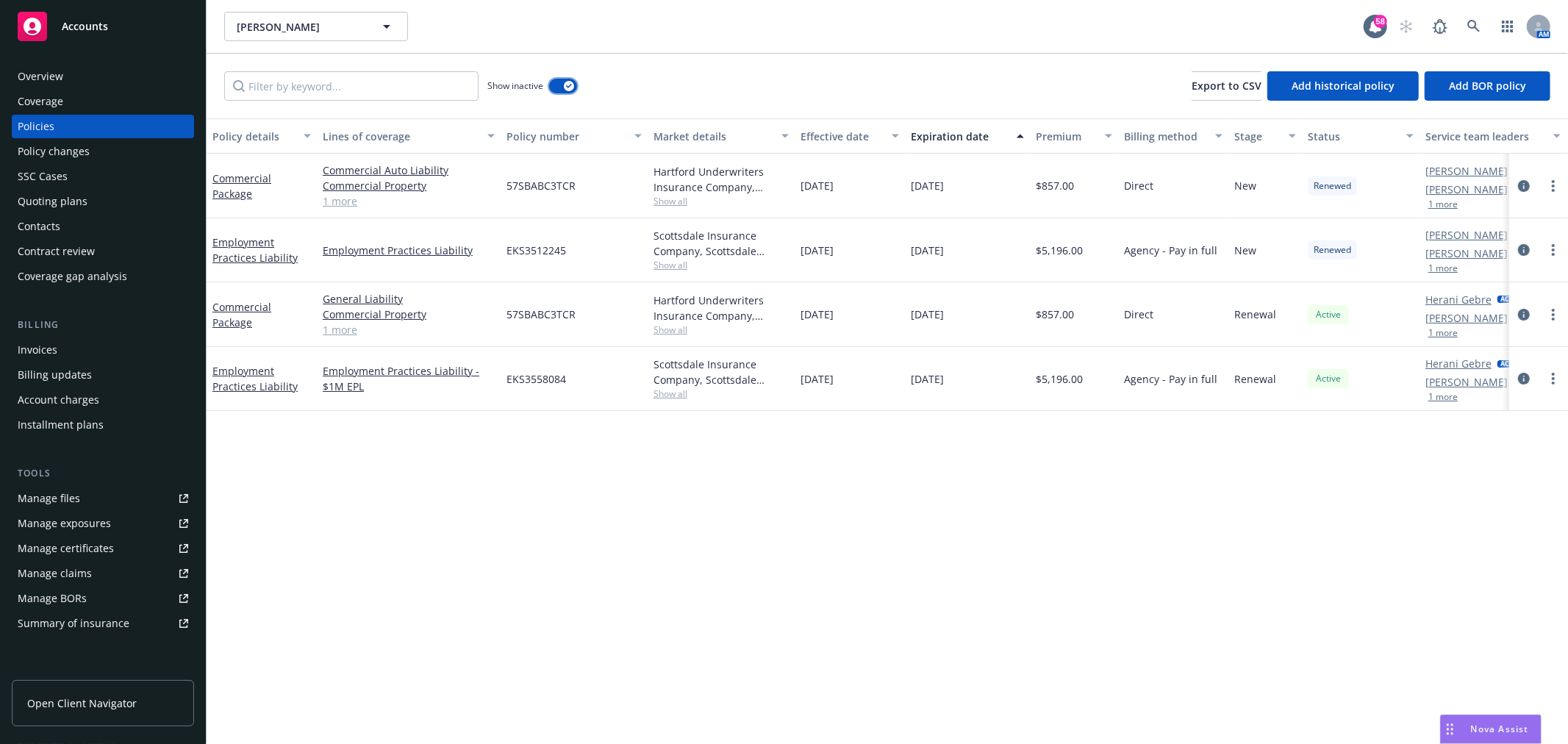
click at [556, 85] on button "button" at bounding box center [563, 86] width 28 height 14
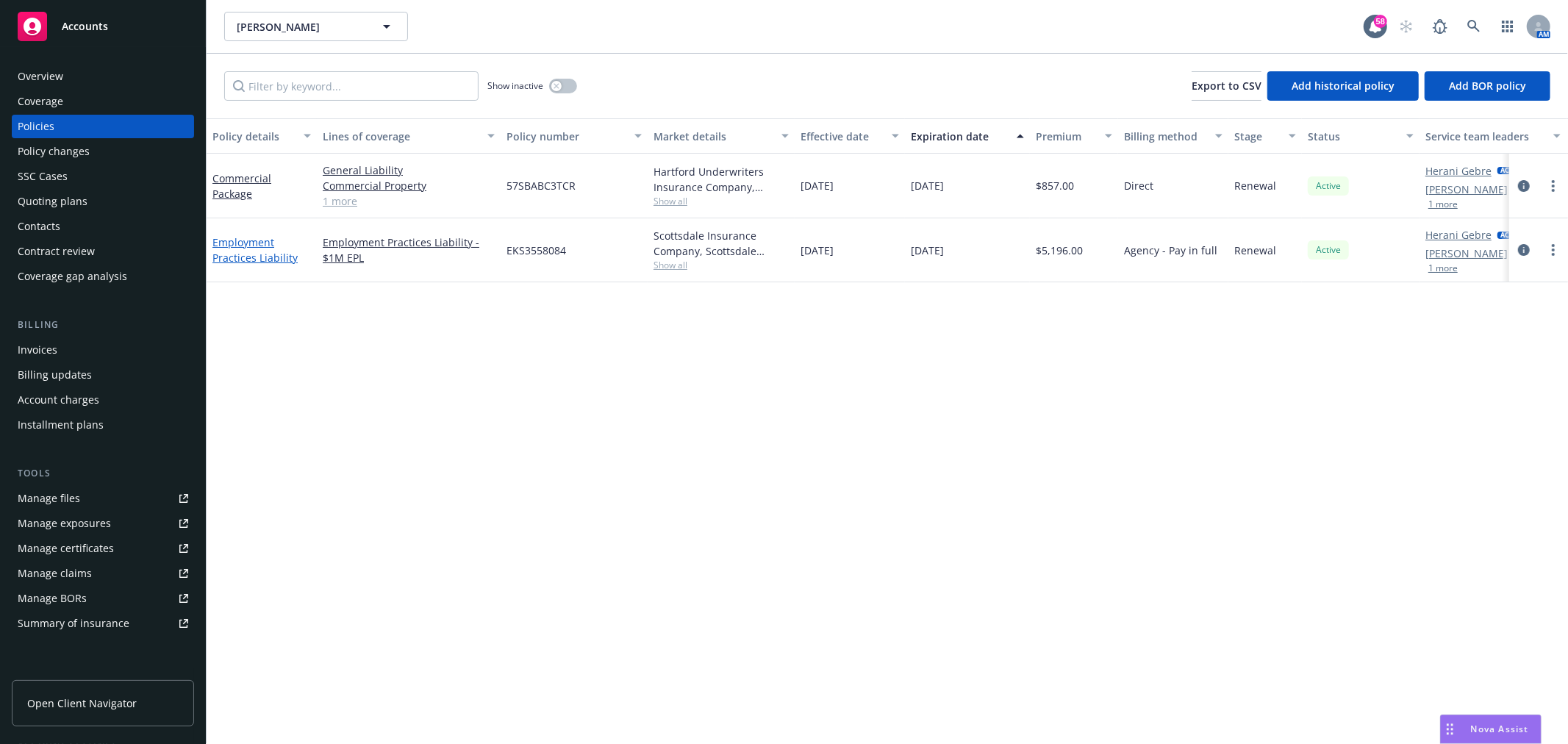
click at [246, 261] on link "Employment Practices Liability" at bounding box center [255, 249] width 86 height 30
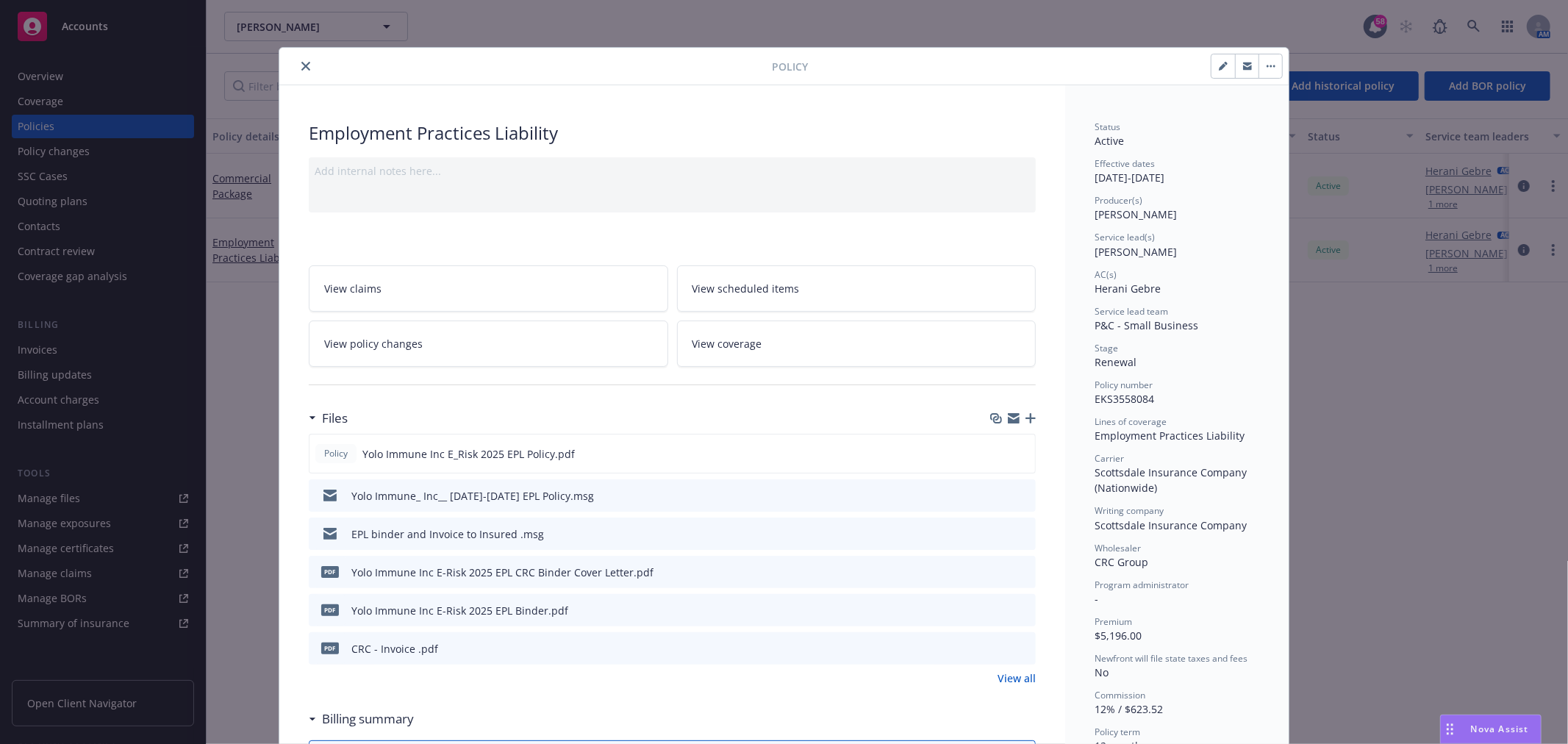
scroll to position [44, 0]
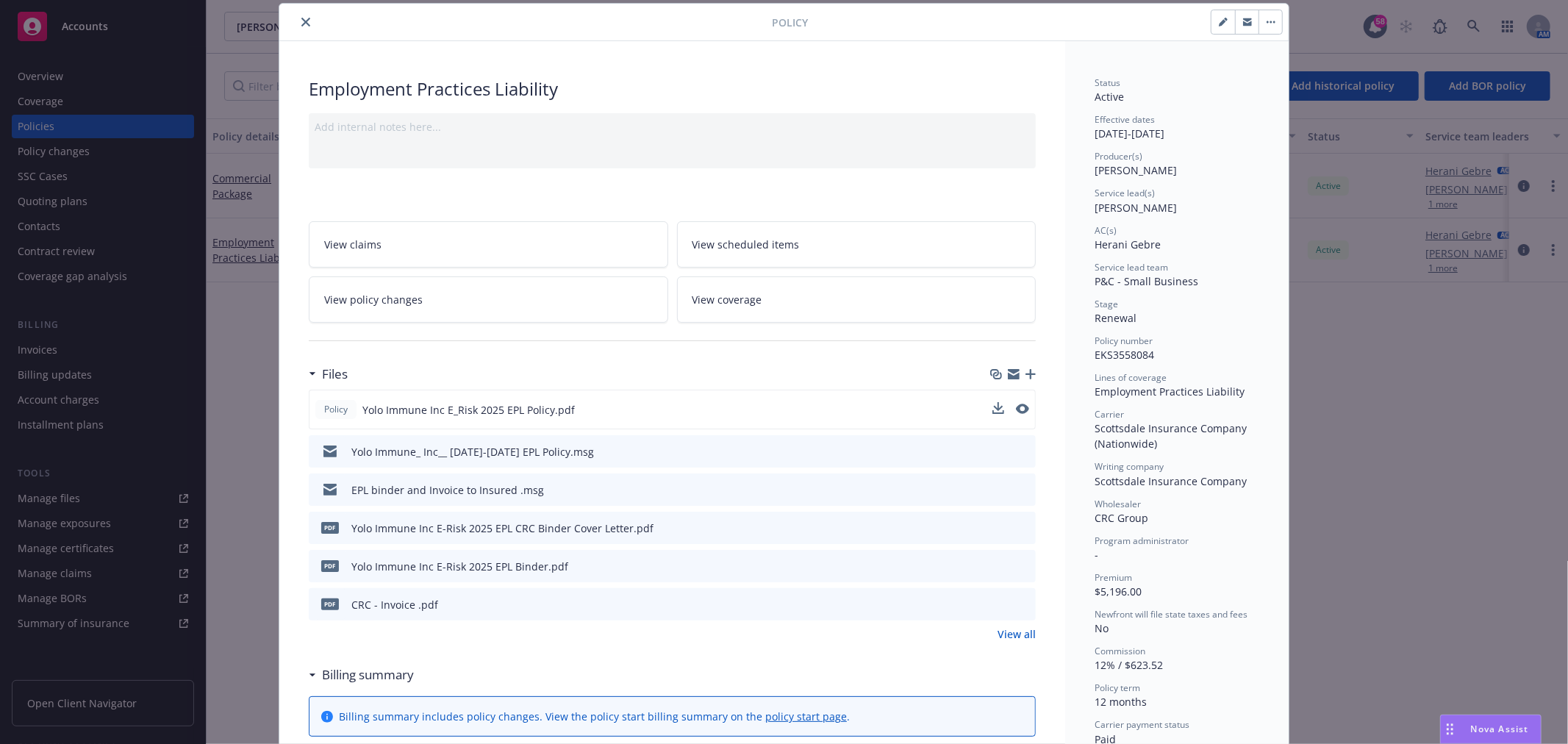
drag, startPoint x: 402, startPoint y: 385, endPoint x: 428, endPoint y: 399, distance: 29.5
click at [402, 389] on div "Files Policy Yolo Immune Inc E_Risk 2025 EPL Policy.pdf Yolo Immune_ Inc__ 2025…" at bounding box center [671, 499] width 727 height 283
click at [430, 400] on div "Policy Yolo Immune Inc E_Risk 2025 EPL Policy.pdf" at bounding box center [445, 409] width 259 height 19
click at [450, 455] on div "Yolo Immune_ Inc__ 2025-2026 EPL Policy.msg" at bounding box center [473, 452] width 243 height 15
click at [993, 455] on icon "download file" at bounding box center [998, 455] width 12 height 4
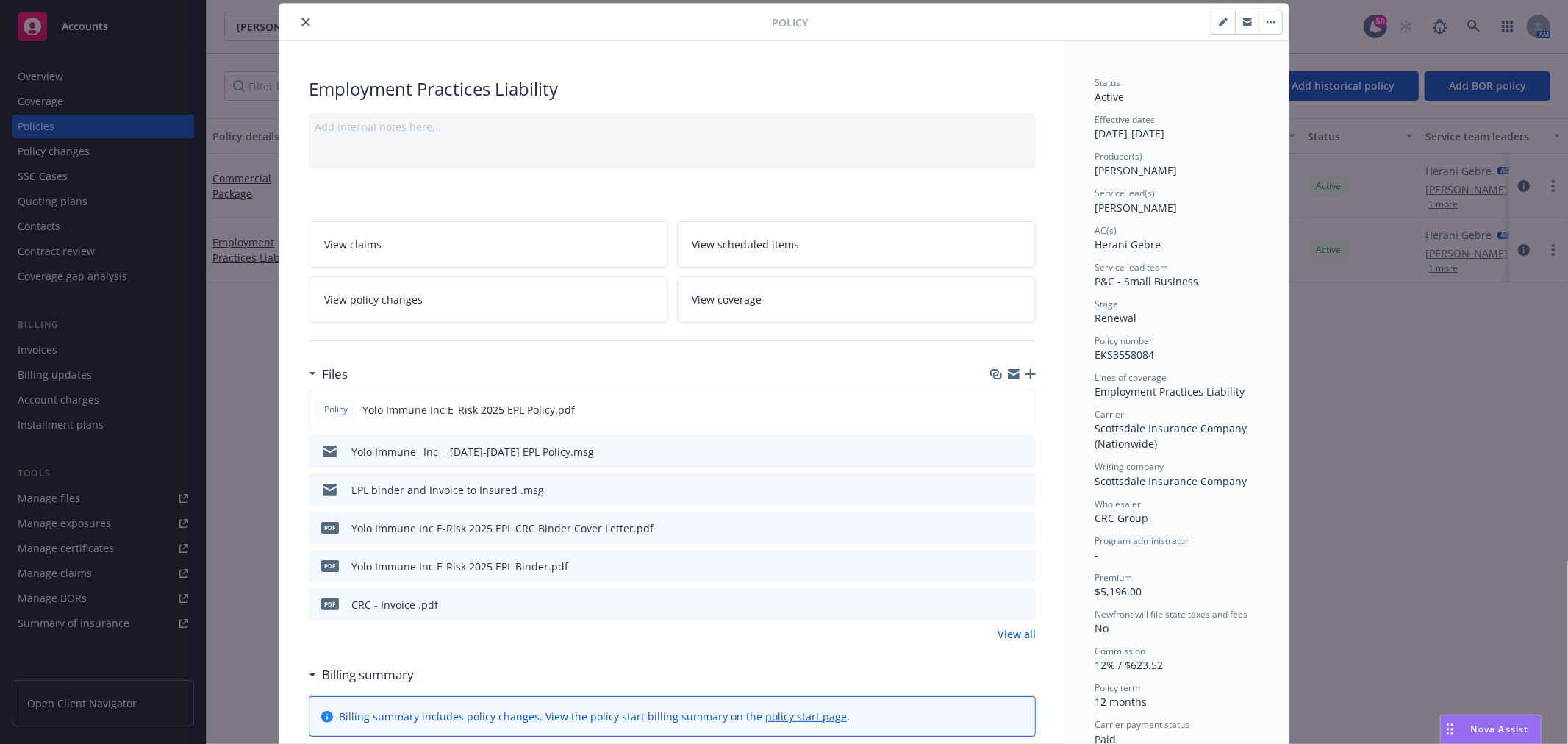
click at [1530, 730] on div "Nova Assist" at bounding box center [1501, 729] width 82 height 12
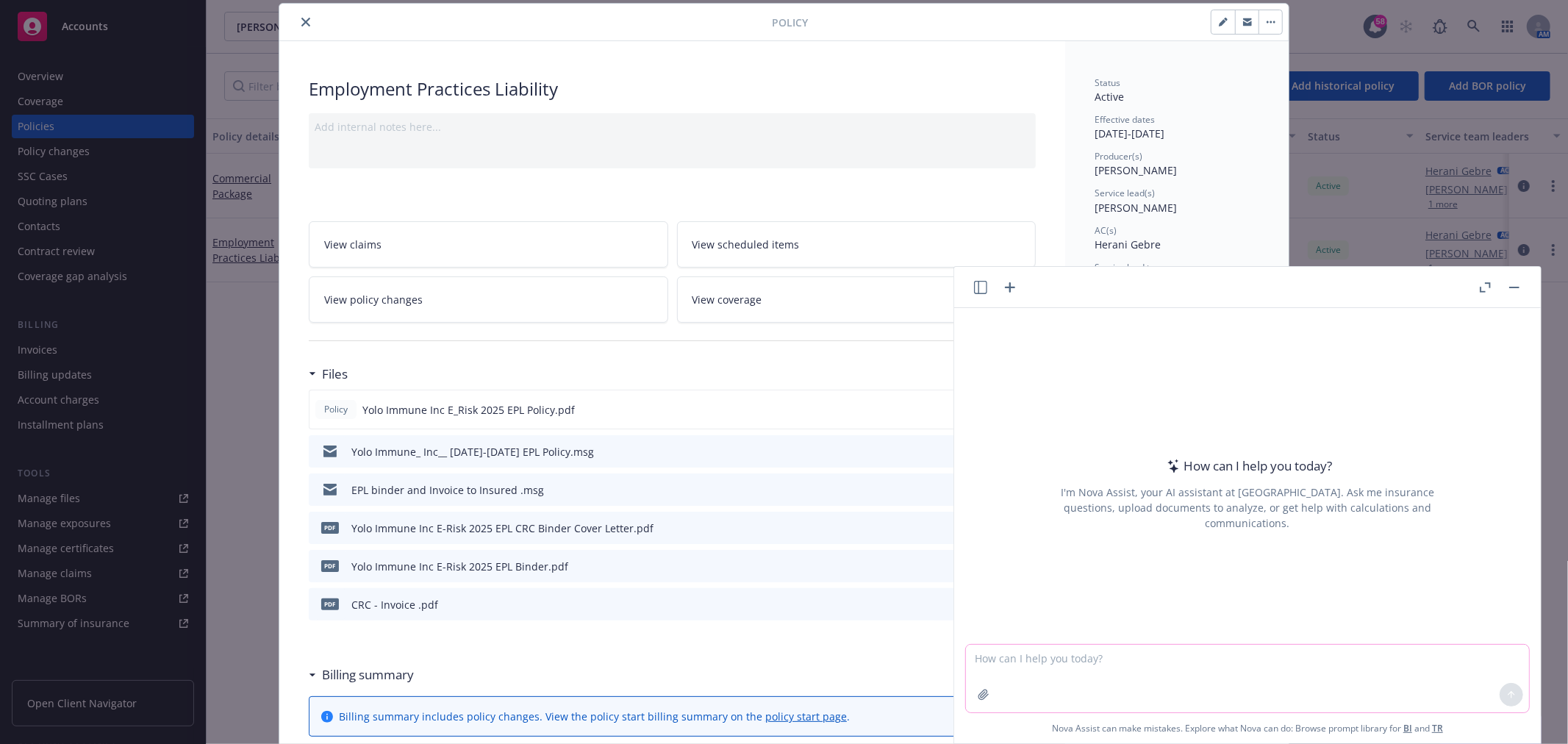
click at [1185, 655] on textarea at bounding box center [1247, 678] width 563 height 67
type textarea "draft email asking if client wants to buy tail for EPL"
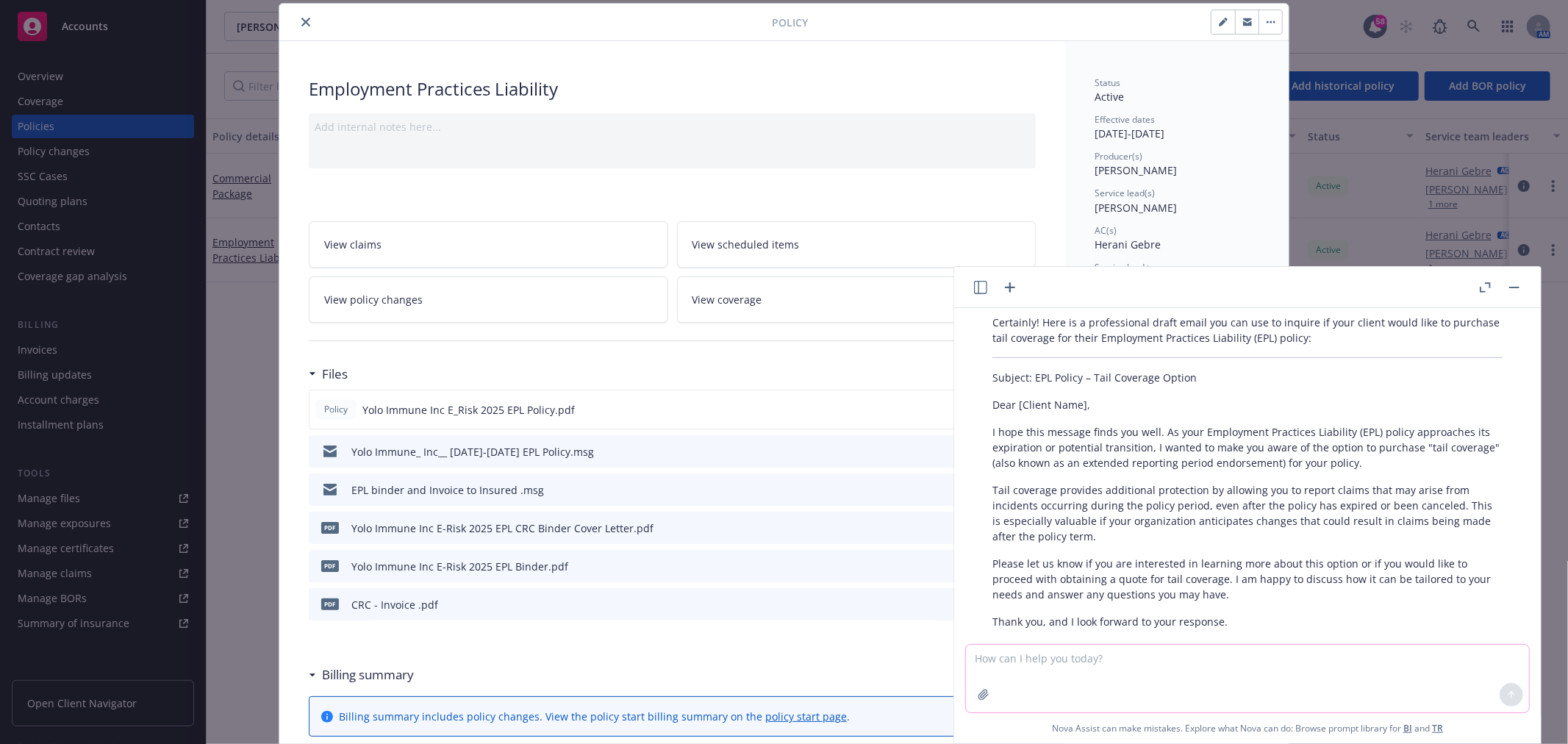
scroll to position [82, 0]
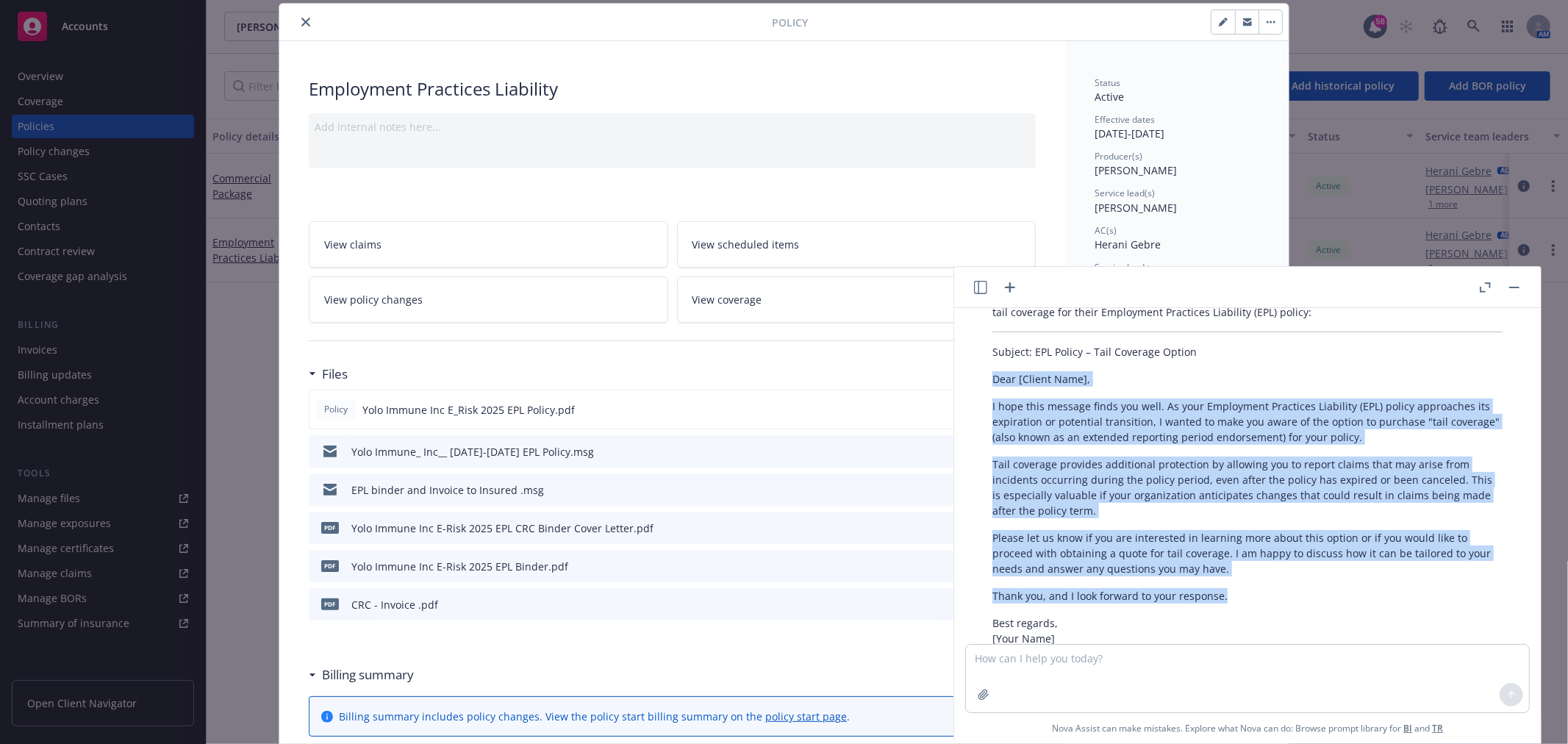
drag, startPoint x: 1236, startPoint y: 597, endPoint x: 996, endPoint y: 380, distance: 323.6
click at [993, 384] on div "Certainly! Here is a professional draft email you can use to inquire if your cl…" at bounding box center [1247, 510] width 540 height 455
copy div "Dear [Client Name], I hope this message finds you well. As your Employment Prac…"
click at [305, 25] on button "close" at bounding box center [305, 21] width 17 height 17
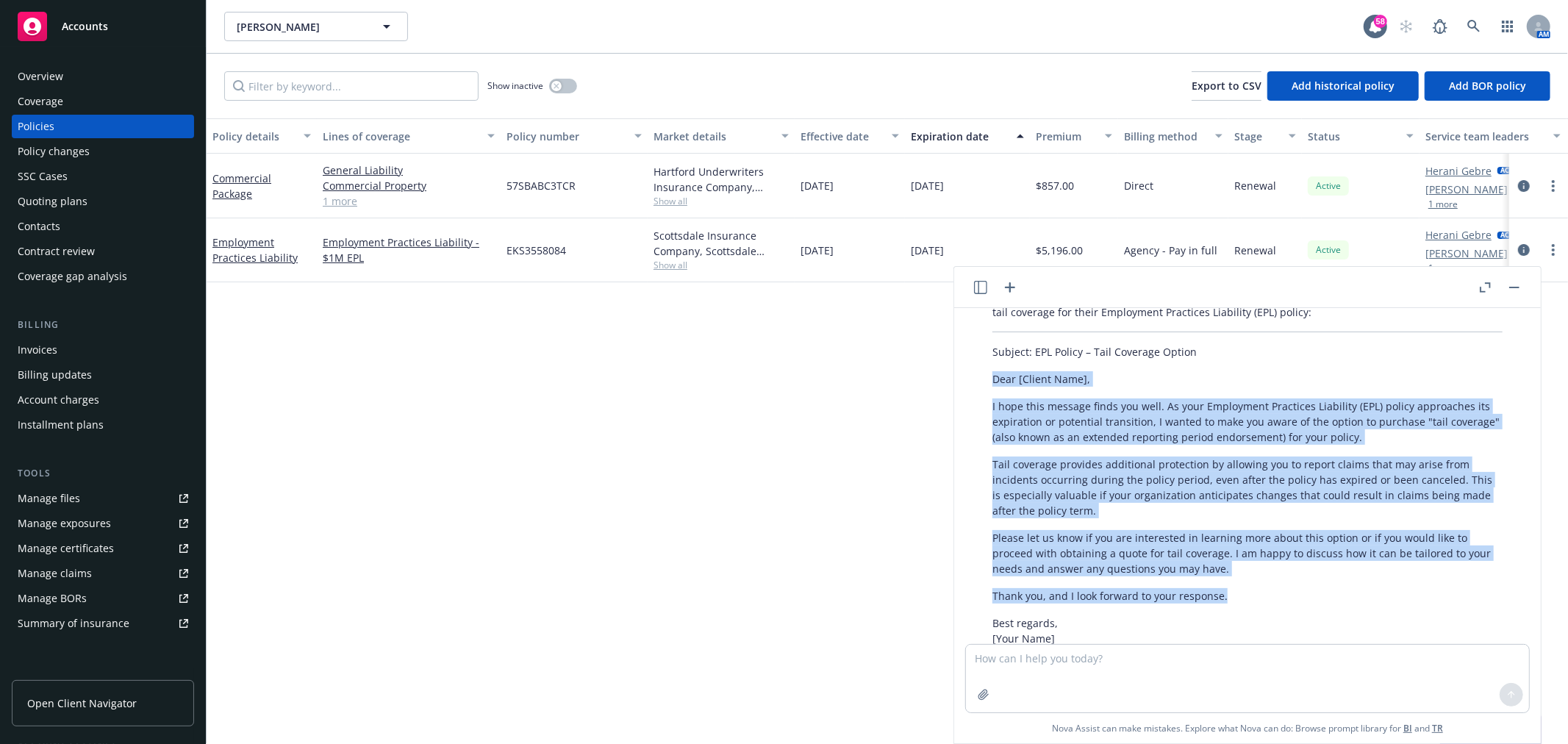
click at [40, 84] on div "Overview" at bounding box center [40, 76] width 45 height 23
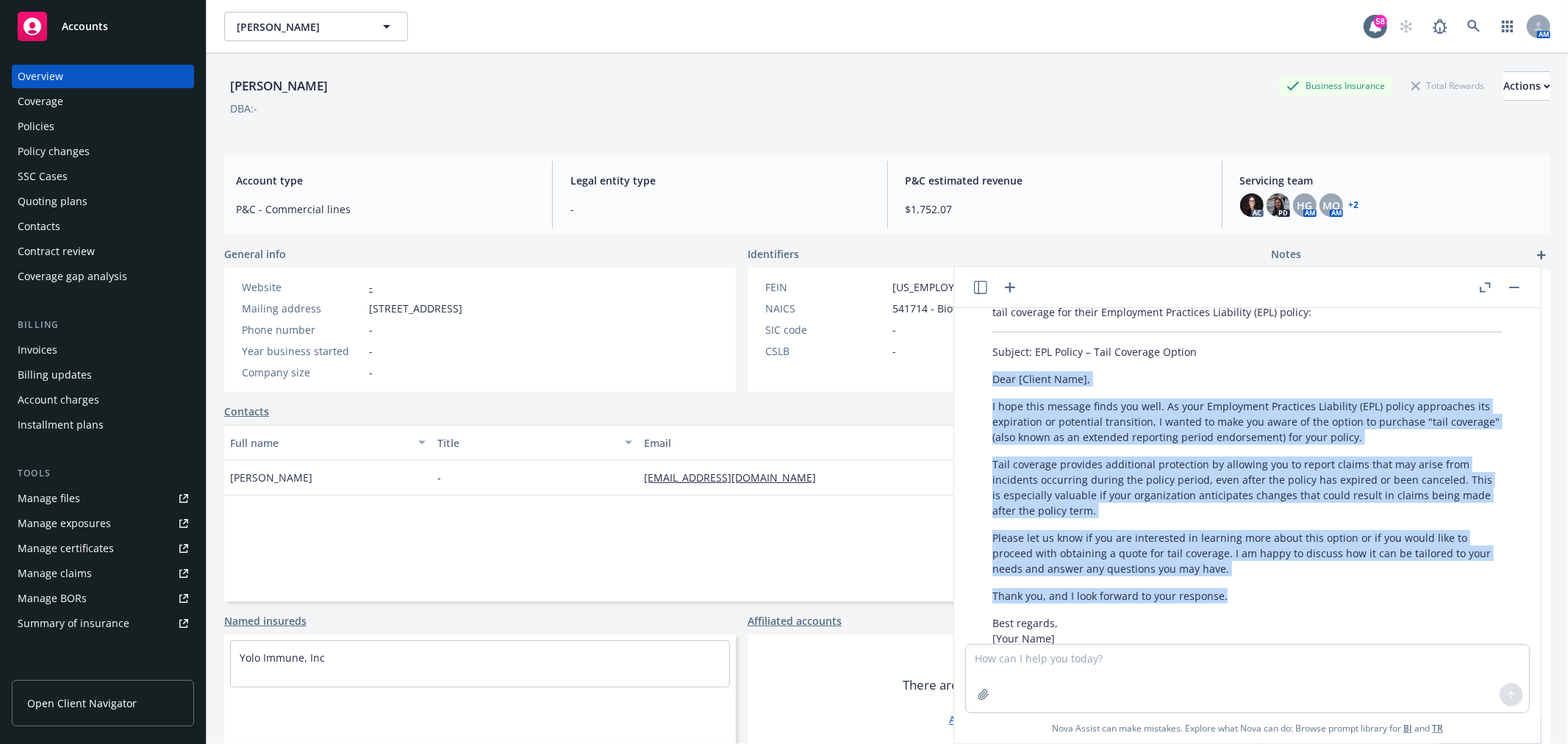
click at [1349, 202] on link "+ 2" at bounding box center [1354, 205] width 11 height 9
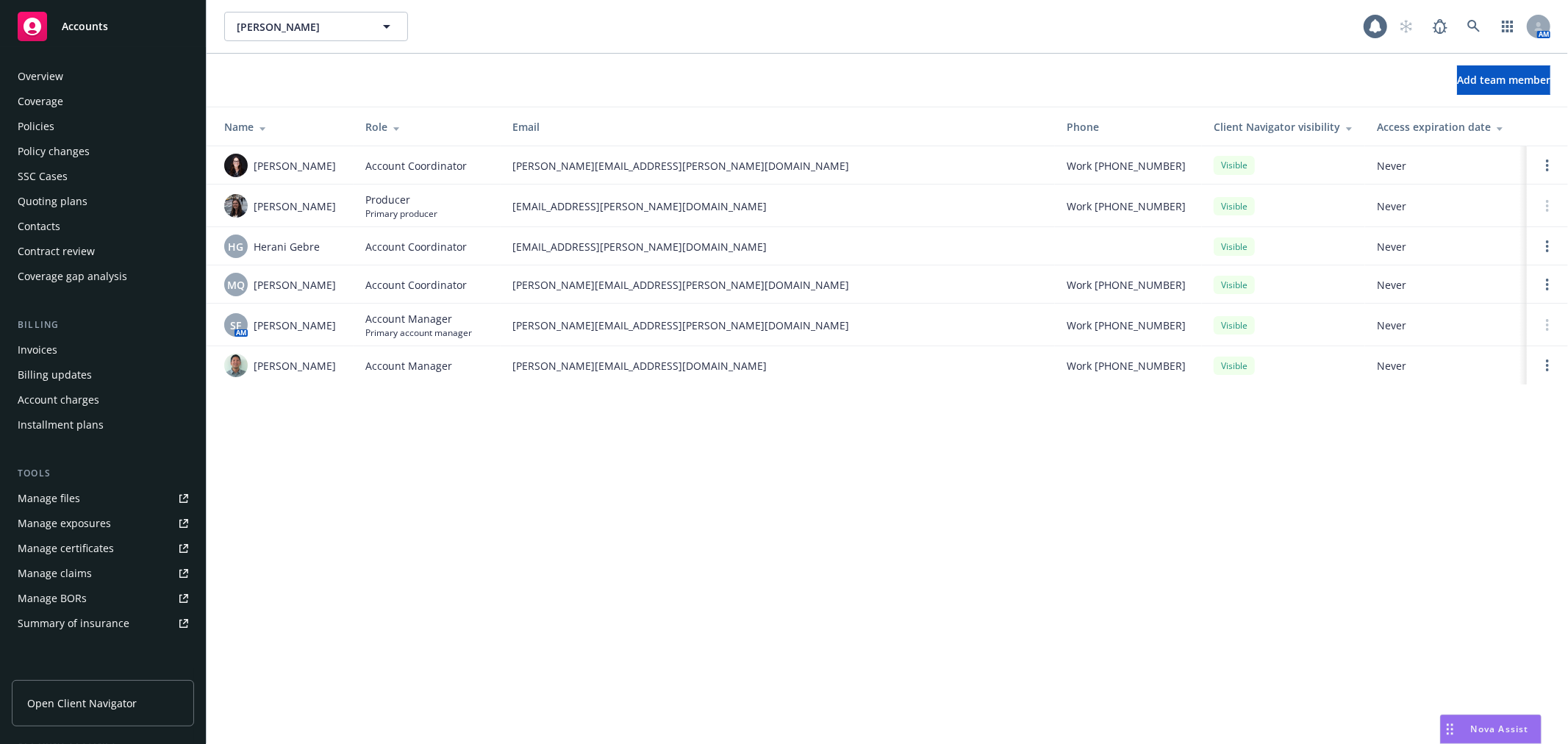
scroll to position [214, 0]
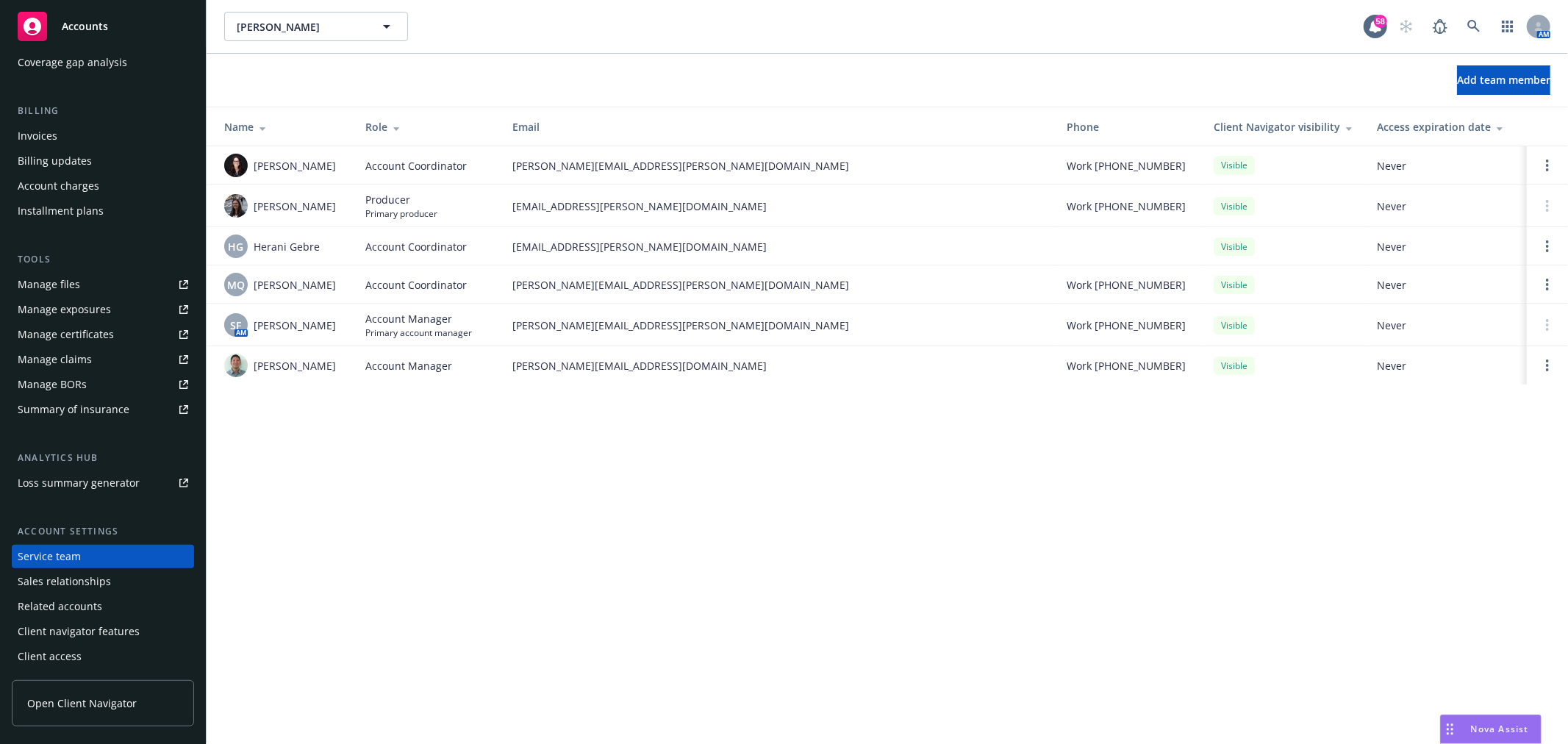
click at [299, 328] on span "[PERSON_NAME]" at bounding box center [295, 325] width 83 height 15
